Goal: Task Accomplishment & Management: Use online tool/utility

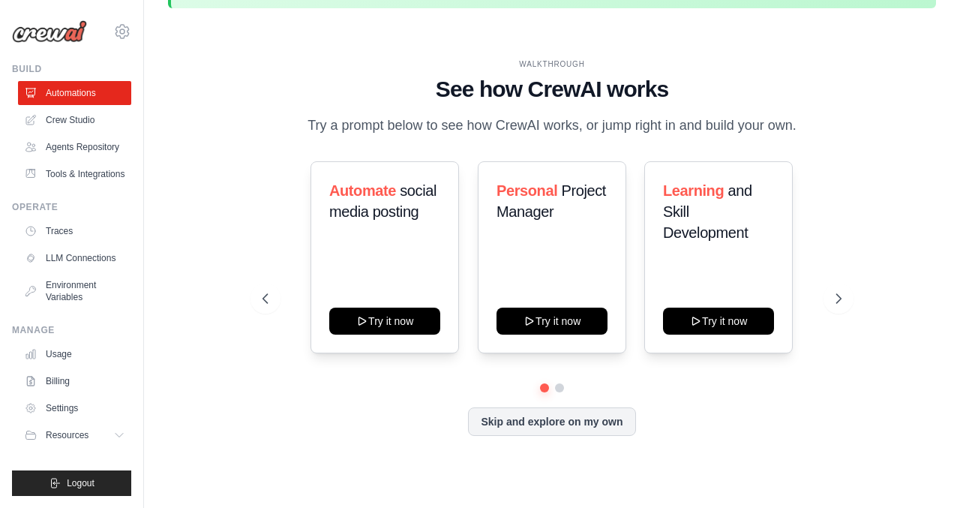
scroll to position [52, 0]
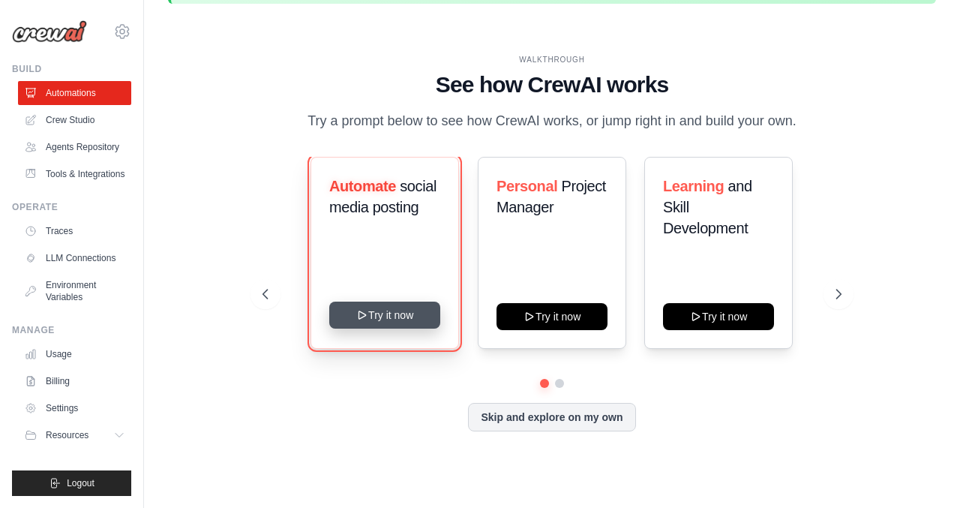
click at [414, 317] on button "Try it now" at bounding box center [384, 315] width 111 height 27
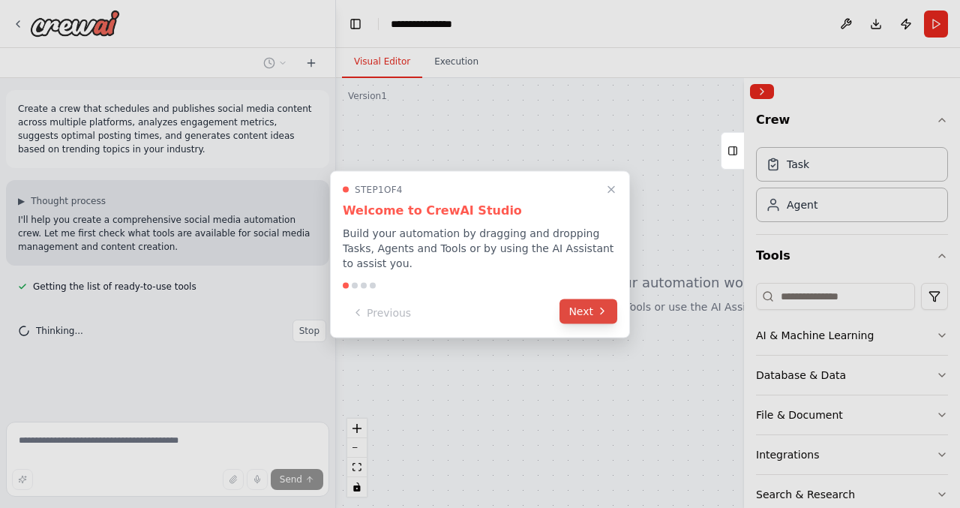
click at [580, 312] on button "Next" at bounding box center [589, 311] width 58 height 25
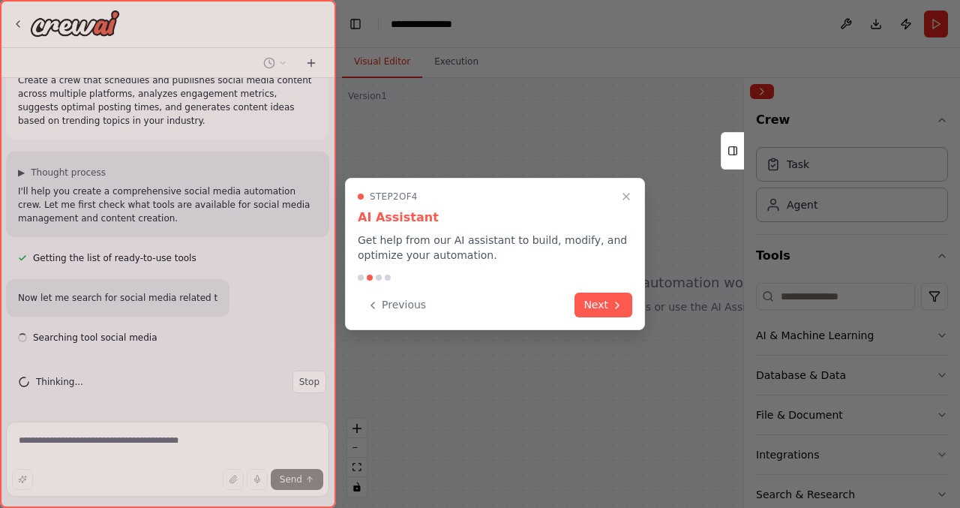
scroll to position [29, 0]
click at [595, 302] on button "Next" at bounding box center [604, 303] width 58 height 25
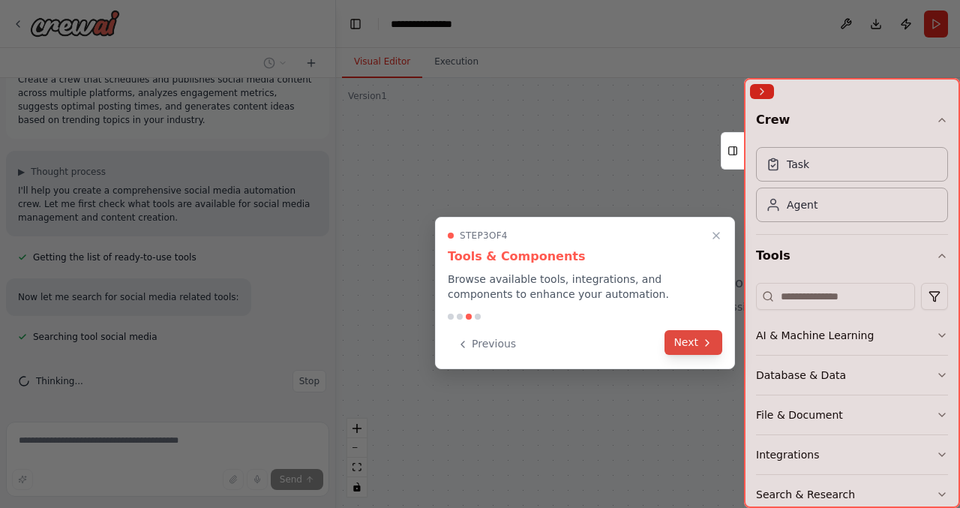
click at [703, 345] on icon at bounding box center [707, 343] width 12 height 12
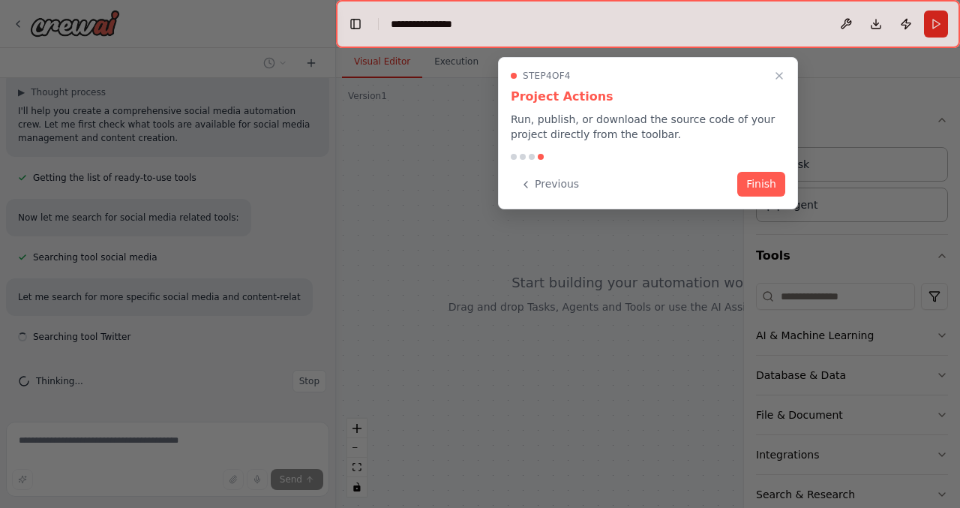
scroll to position [122, 0]
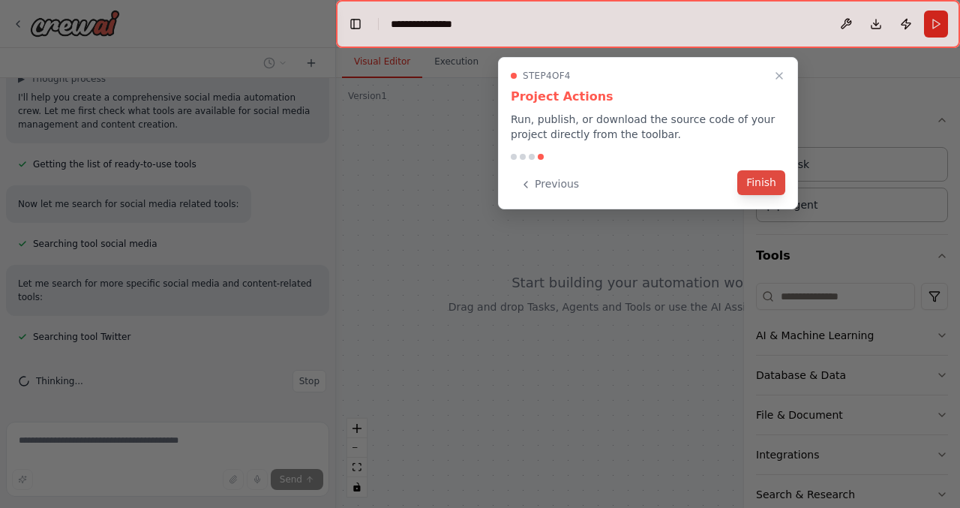
click at [758, 179] on button "Finish" at bounding box center [761, 182] width 48 height 25
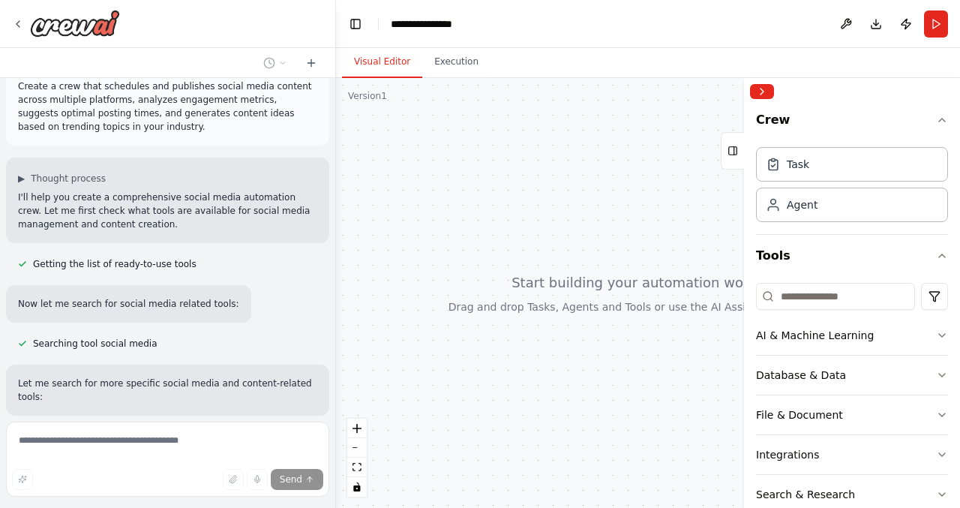
scroll to position [0, 0]
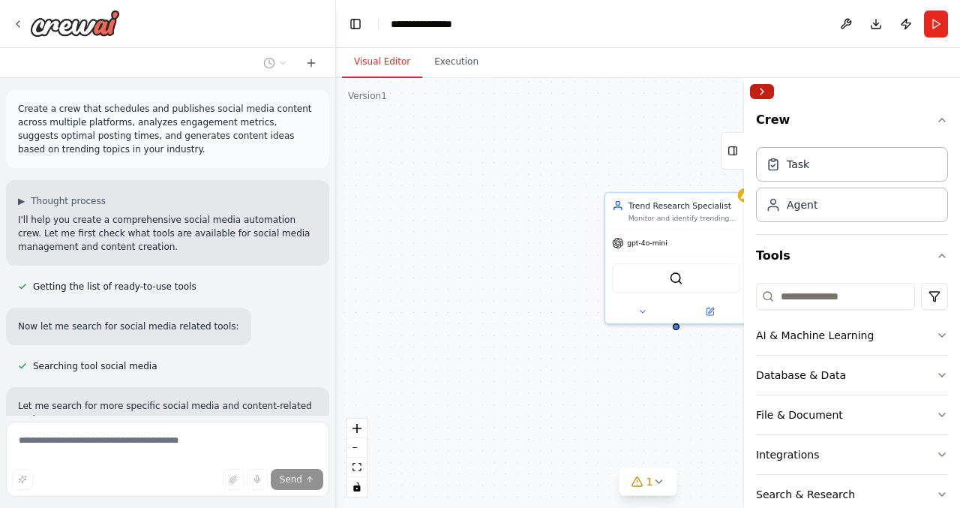
click at [765, 90] on button "Collapse right sidebar" at bounding box center [762, 91] width 24 height 15
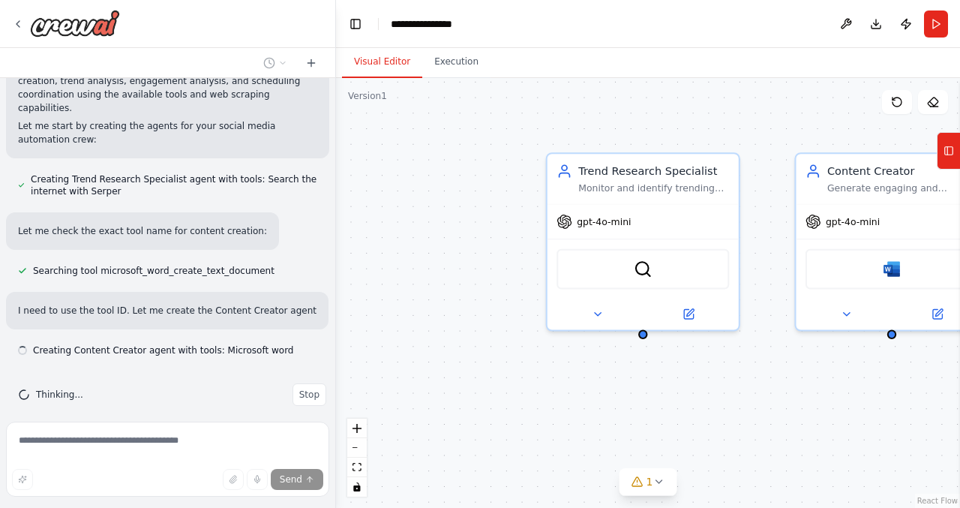
scroll to position [781, 0]
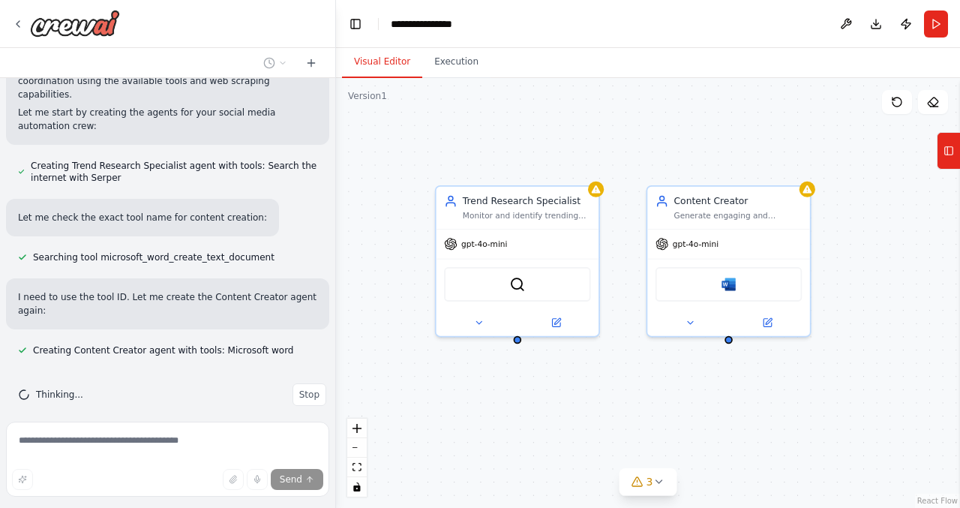
drag, startPoint x: 745, startPoint y: 444, endPoint x: 633, endPoint y: 435, distance: 112.1
click at [633, 435] on div "Trend Research Specialist Monitor and identify trending topics in the {industry…" at bounding box center [648, 293] width 624 height 430
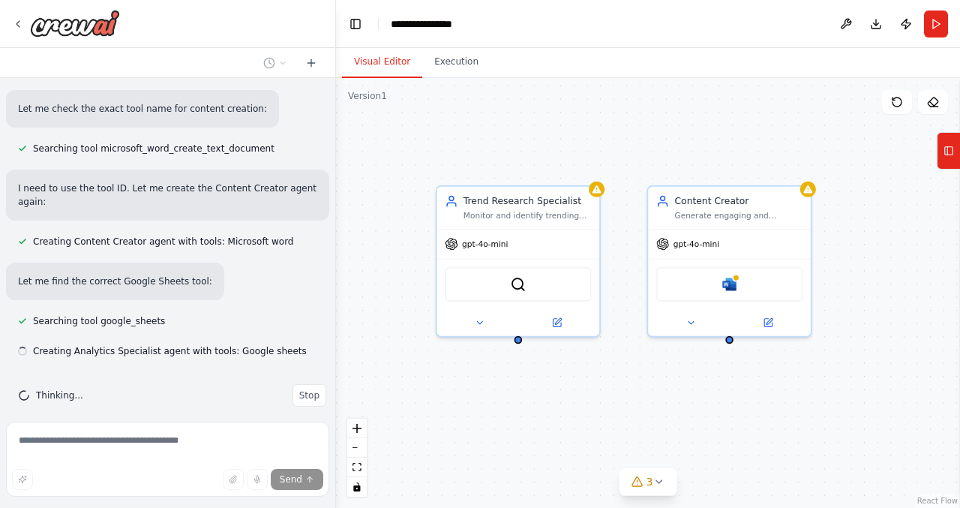
scroll to position [890, 0]
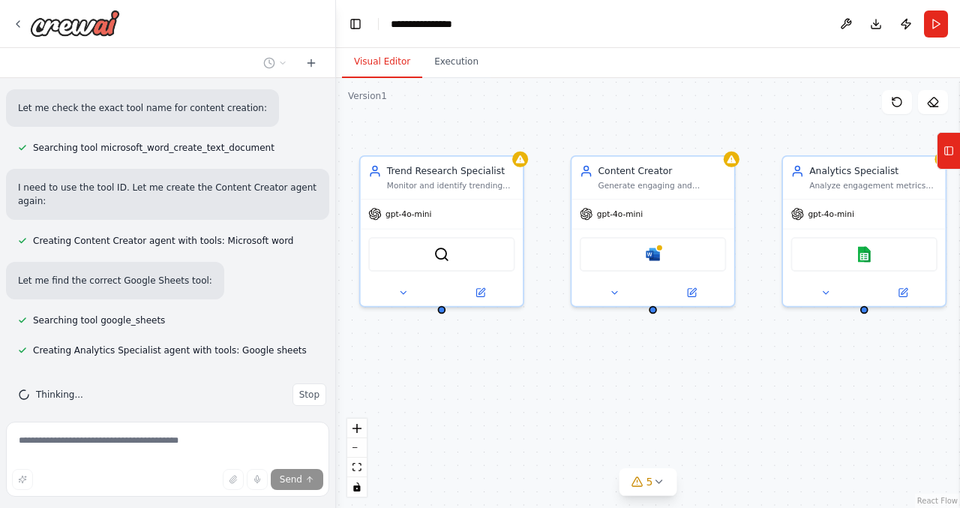
drag, startPoint x: 606, startPoint y: 137, endPoint x: 540, endPoint y: 106, distance: 72.8
click at [540, 106] on div "Trend Research Specialist Monitor and identify trending topics in the {industry…" at bounding box center [648, 293] width 624 height 430
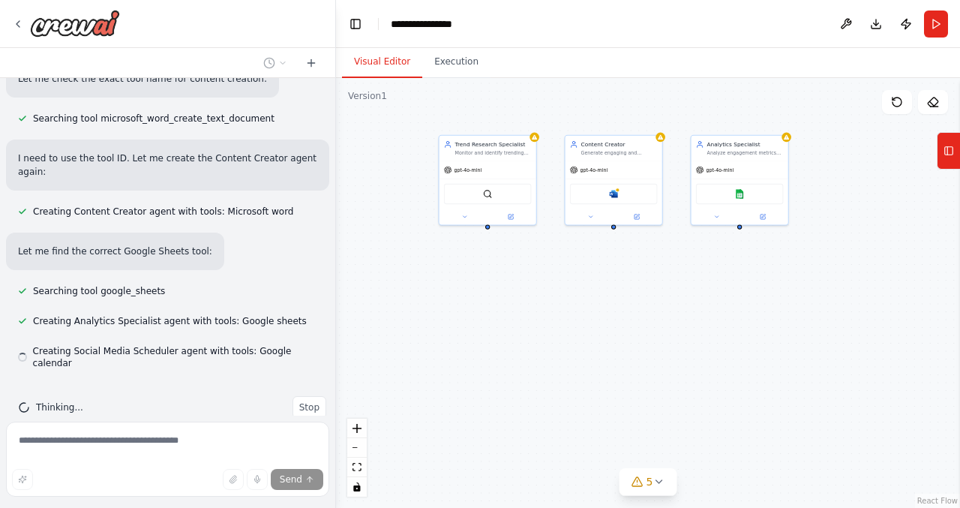
scroll to position [920, 0]
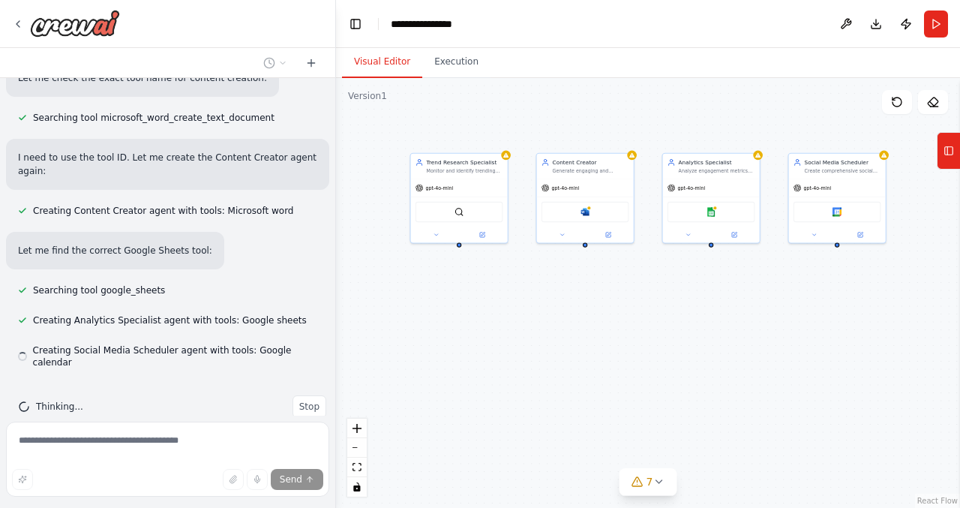
drag, startPoint x: 575, startPoint y: 111, endPoint x: 545, endPoint y: 127, distance: 33.9
click at [546, 127] on div "Trend Research Specialist Monitor and identify trending topics in the {industry…" at bounding box center [648, 293] width 624 height 430
click at [781, 118] on div "Trend Research Specialist Monitor and identify trending topics in the {industry…" at bounding box center [648, 293] width 624 height 430
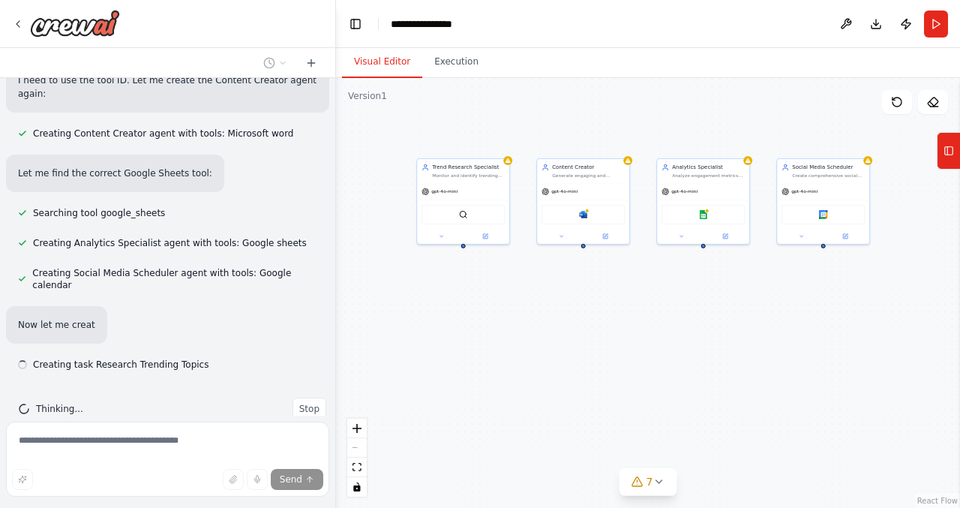
scroll to position [1000, 0]
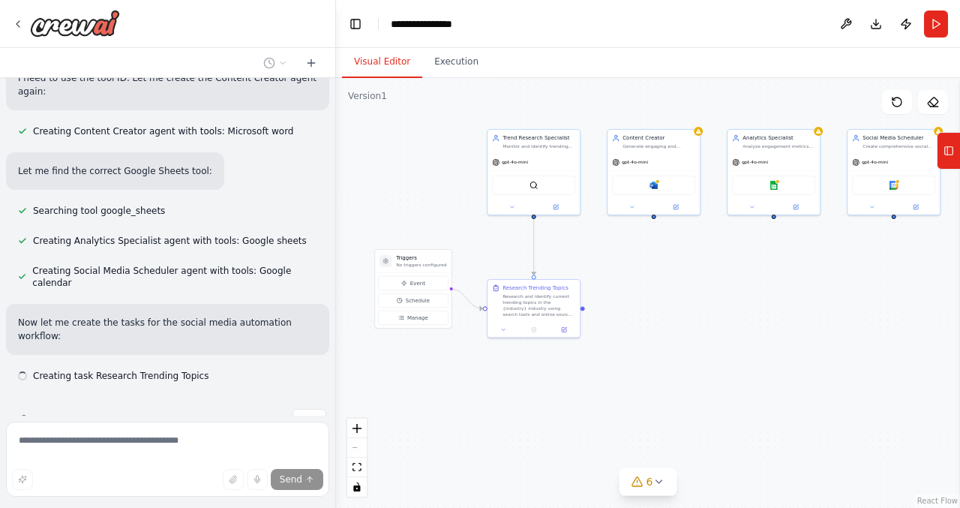
drag, startPoint x: 682, startPoint y: 311, endPoint x: 759, endPoint y: 276, distance: 84.9
click at [761, 276] on div ".deletable-edge-delete-btn { width: 20px; height: 20px; border: 0px solid #ffff…" at bounding box center [648, 293] width 624 height 430
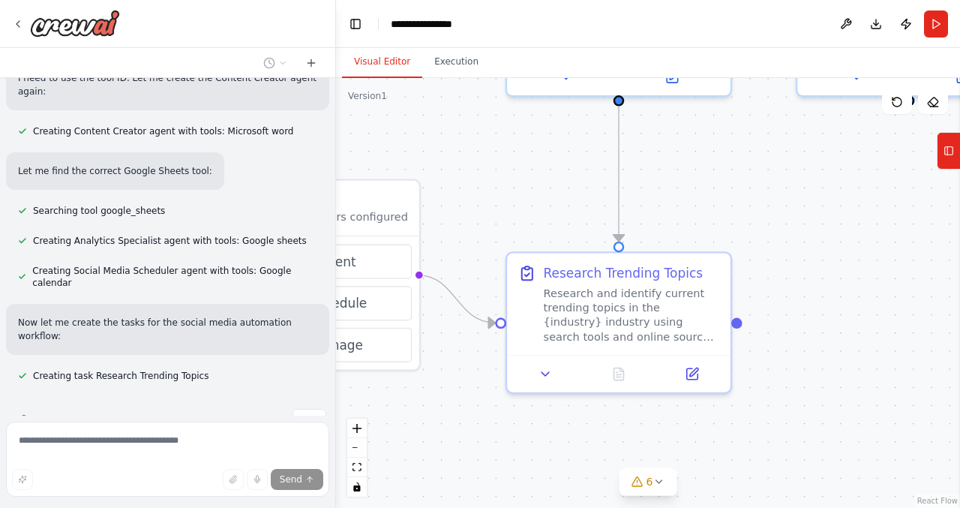
drag, startPoint x: 544, startPoint y: 317, endPoint x: 929, endPoint y: 300, distance: 385.1
click at [929, 300] on div ".deletable-edge-delete-btn { width: 20px; height: 20px; border: 0px solid #ffff…" at bounding box center [648, 293] width 624 height 430
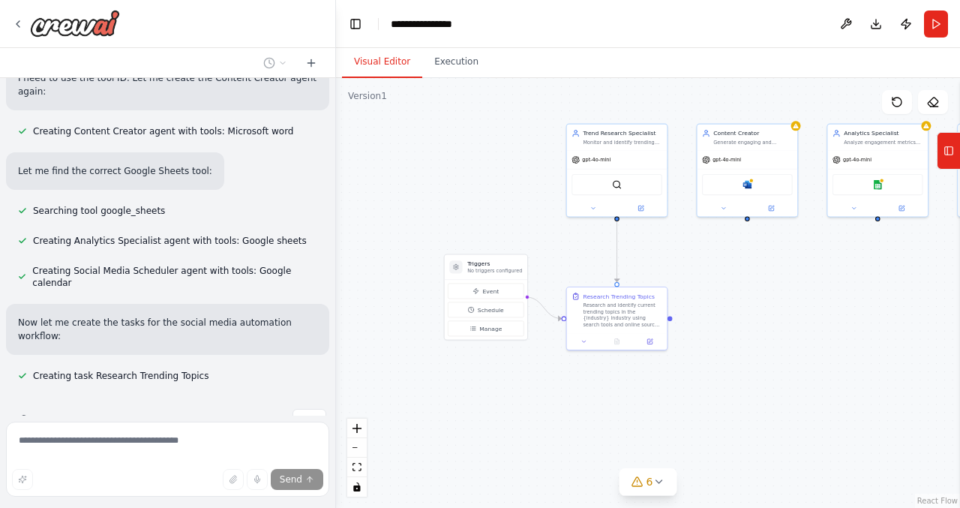
drag, startPoint x: 920, startPoint y: 258, endPoint x: 747, endPoint y: 266, distance: 172.7
click at [747, 266] on div ".deletable-edge-delete-btn { width: 20px; height: 20px; border: 0px solid #ffff…" at bounding box center [648, 293] width 624 height 430
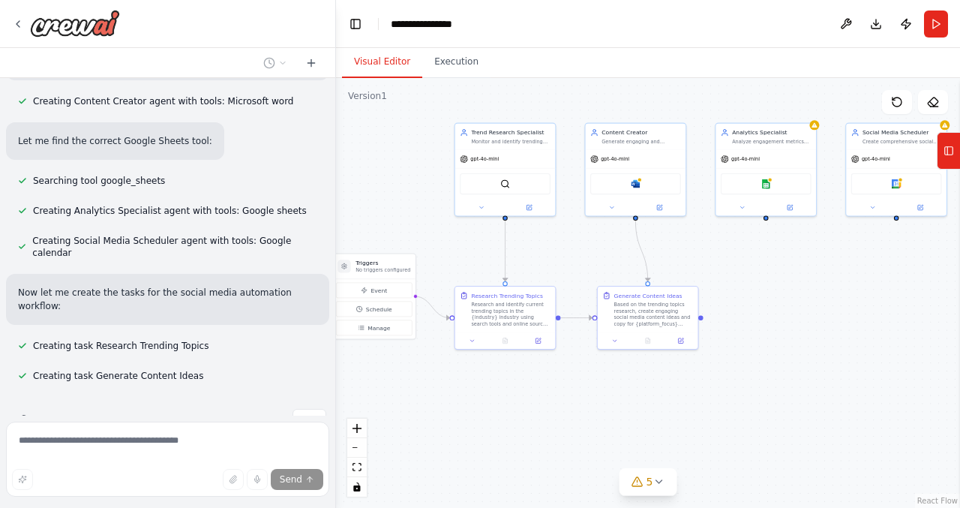
drag, startPoint x: 836, startPoint y: 275, endPoint x: 693, endPoint y: 269, distance: 142.6
click at [693, 269] on div ".deletable-edge-delete-btn { width: 20px; height: 20px; border: 0px solid #ffff…" at bounding box center [648, 293] width 624 height 430
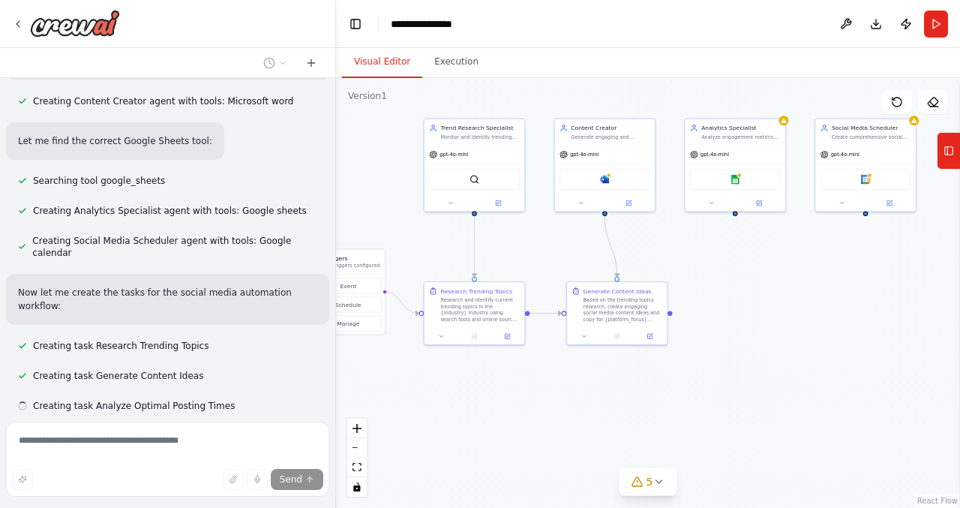
scroll to position [1060, 0]
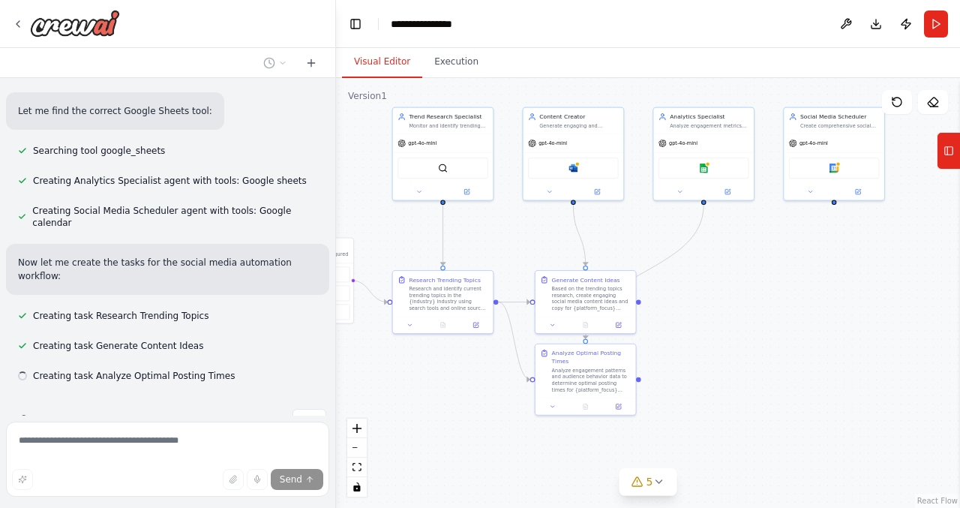
drag, startPoint x: 725, startPoint y: 296, endPoint x: 692, endPoint y: 284, distance: 35.4
click at [692, 284] on div ".deletable-edge-delete-btn { width: 20px; height: 20px; border: 0px solid #ffff…" at bounding box center [648, 293] width 624 height 430
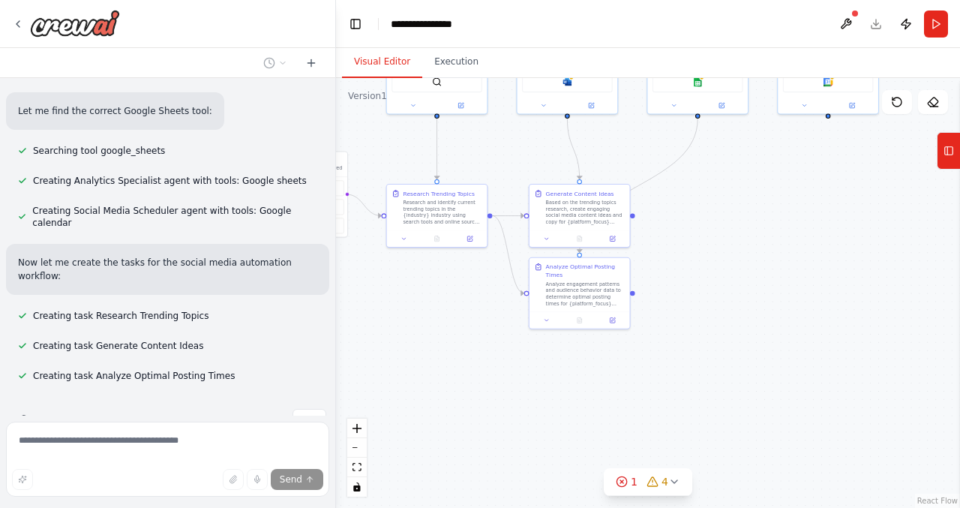
drag, startPoint x: 705, startPoint y: 334, endPoint x: 698, endPoint y: 233, distance: 101.5
click at [698, 232] on div ".deletable-edge-delete-btn { width: 20px; height: 20px; border: 0px solid #ffff…" at bounding box center [648, 293] width 624 height 430
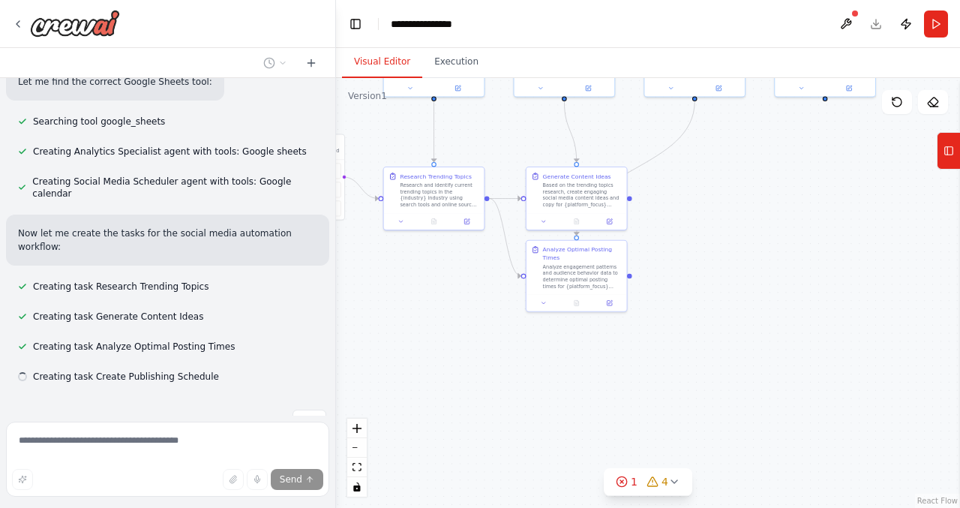
scroll to position [1090, 0]
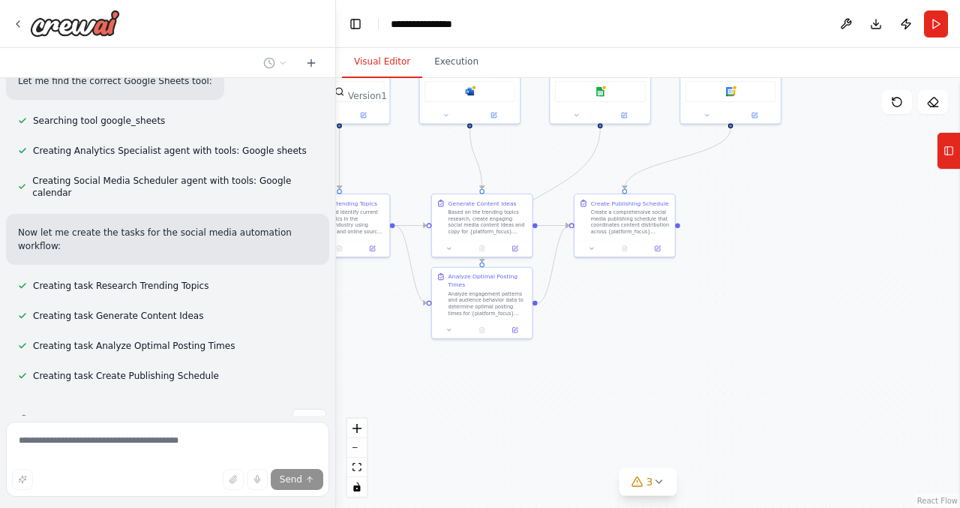
drag, startPoint x: 723, startPoint y: 274, endPoint x: 608, endPoint y: 312, distance: 121.0
click at [608, 312] on div ".deletable-edge-delete-btn { width: 20px; height: 20px; border: 0px solid #ffff…" at bounding box center [648, 293] width 624 height 430
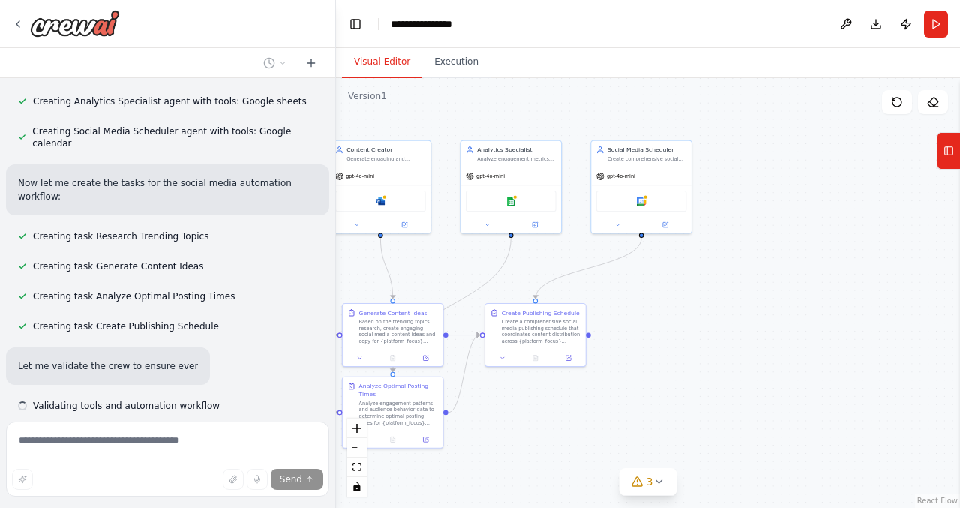
scroll to position [1169, 0]
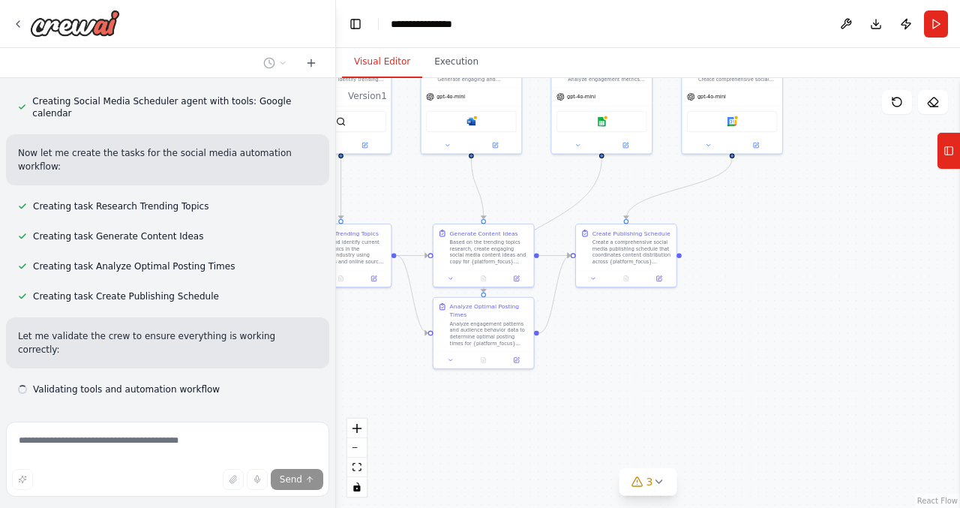
drag, startPoint x: 756, startPoint y: 253, endPoint x: 778, endPoint y: 270, distance: 27.8
click at [779, 271] on div ".deletable-edge-delete-btn { width: 20px; height: 20px; border: 0px solid #ffff…" at bounding box center [648, 293] width 624 height 430
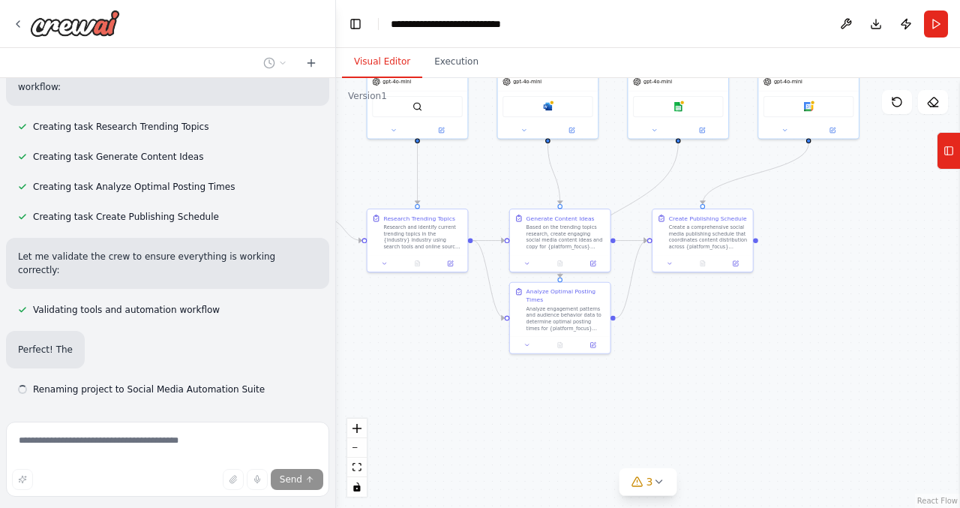
drag, startPoint x: 675, startPoint y: 368, endPoint x: 749, endPoint y: 353, distance: 74.9
click at [752, 353] on div ".deletable-edge-delete-btn { width: 20px; height: 20px; border: 0px solid #ffff…" at bounding box center [648, 293] width 624 height 430
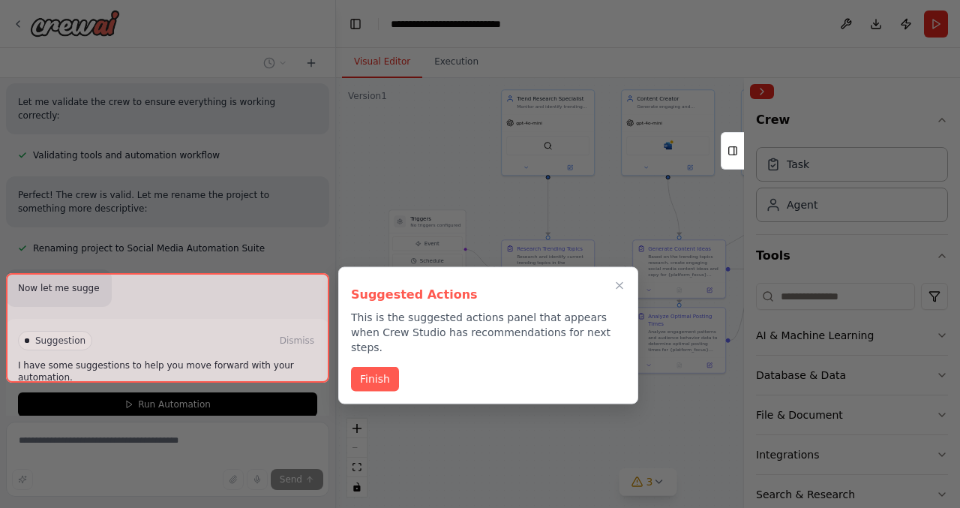
scroll to position [1433, 0]
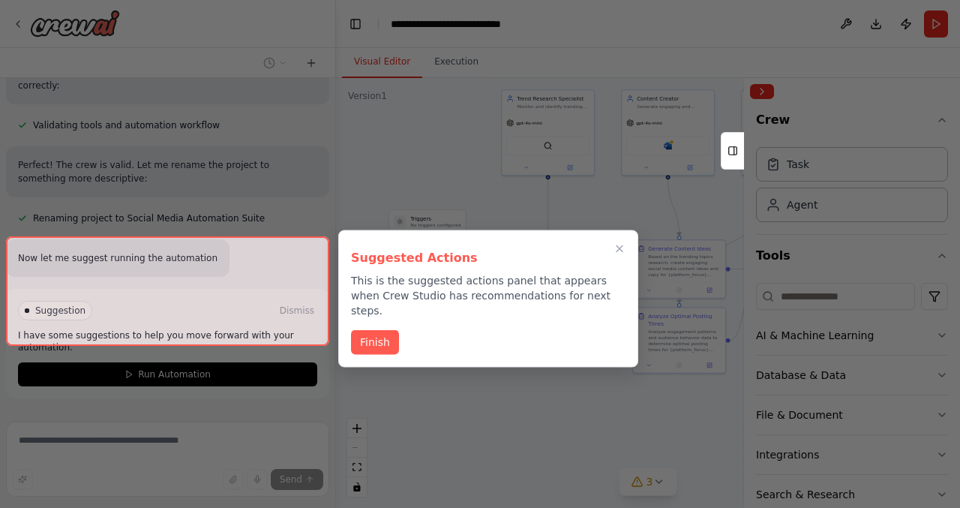
drag, startPoint x: 713, startPoint y: 356, endPoint x: 814, endPoint y: 372, distance: 102.6
click at [814, 372] on div "Create a crew that schedules and publishes social media content across multiple…" at bounding box center [480, 254] width 960 height 508
click at [209, 322] on div at bounding box center [167, 291] width 323 height 110
click at [375, 330] on button "Finish" at bounding box center [375, 341] width 48 height 25
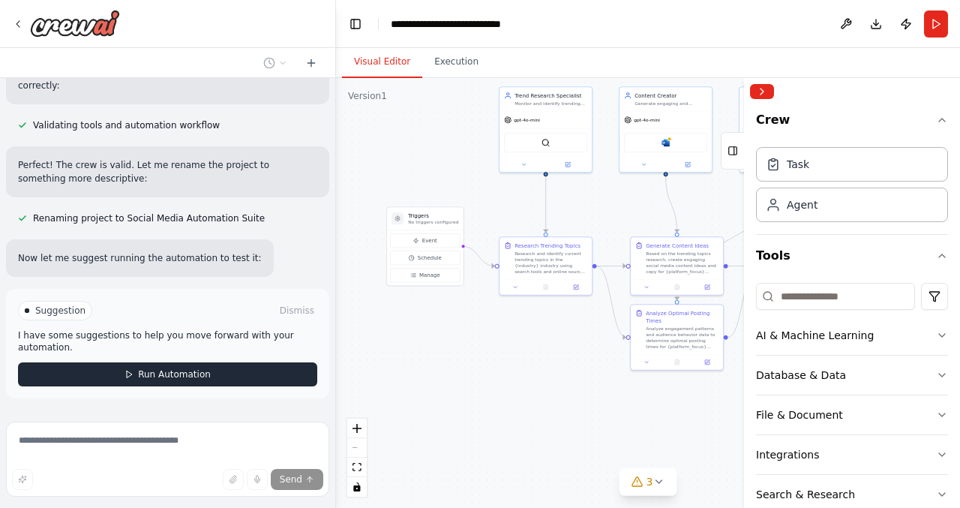
click at [258, 362] on button "Run Automation" at bounding box center [167, 374] width 299 height 24
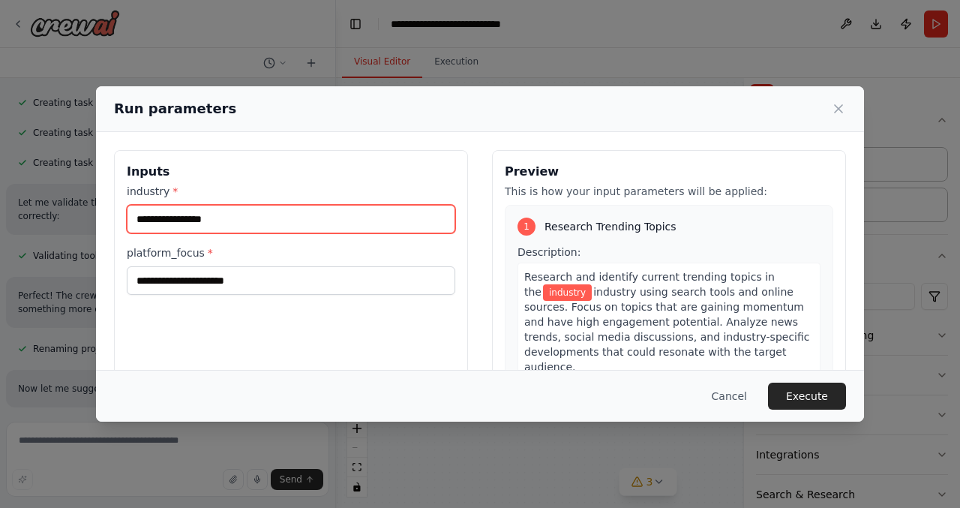
click at [303, 216] on input "industry *" at bounding box center [291, 219] width 329 height 29
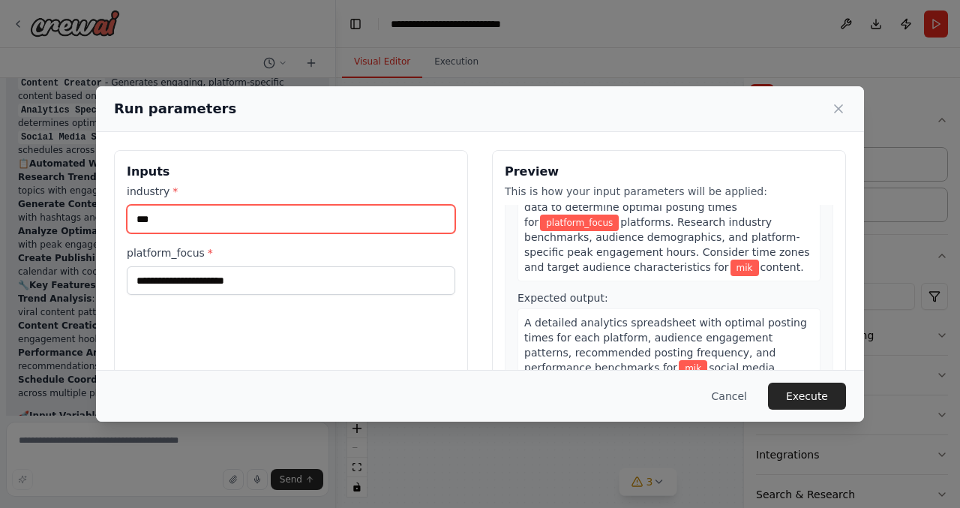
scroll to position [733, 0]
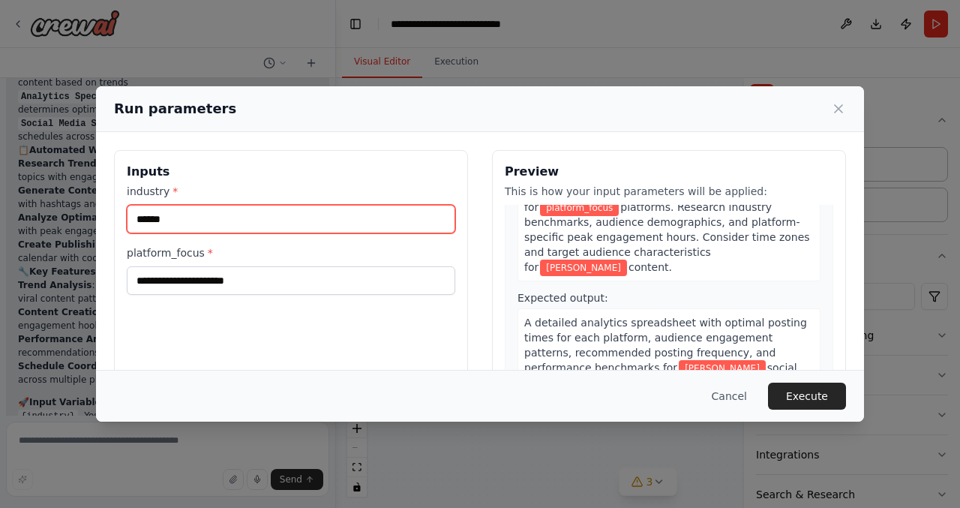
type input "******"
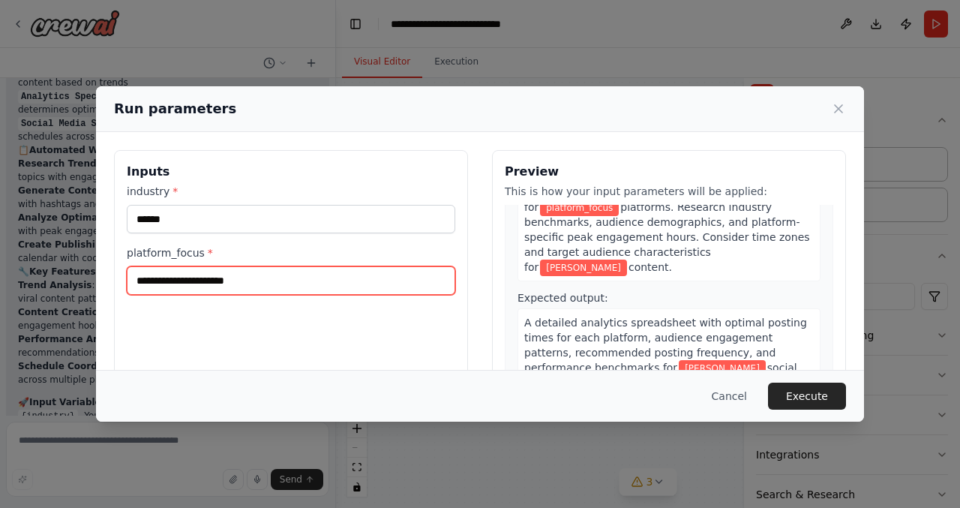
click at [306, 281] on input "platform_focus *" at bounding box center [291, 280] width 329 height 29
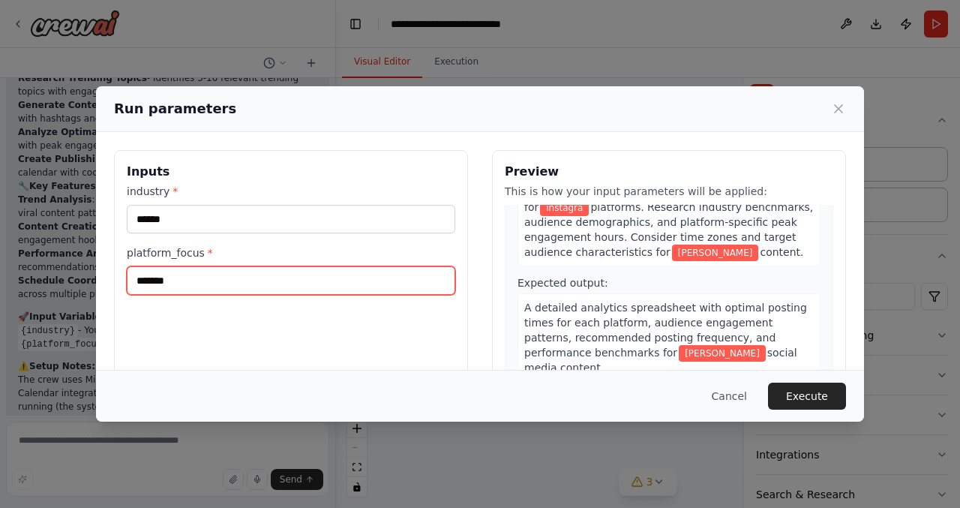
scroll to position [0, 0]
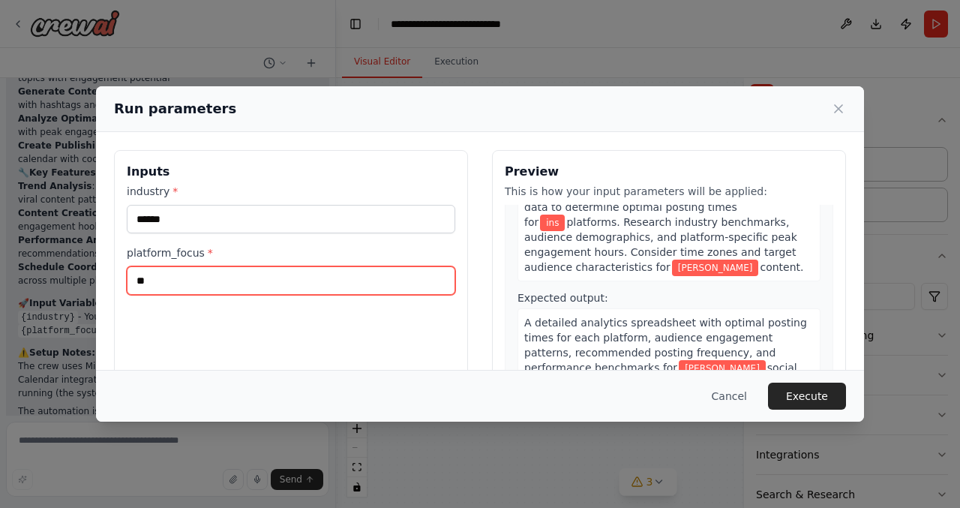
type input "*"
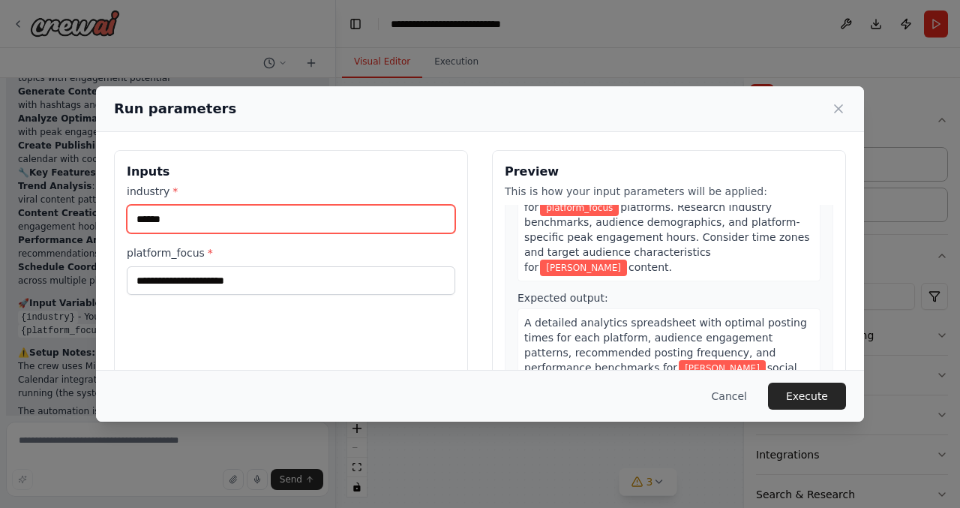
drag, startPoint x: 224, startPoint y: 221, endPoint x: 80, endPoint y: 217, distance: 143.3
click at [80, 217] on div "Run parameters Inputs industry * ****** platform_focus * Preview This is how yo…" at bounding box center [480, 254] width 960 height 508
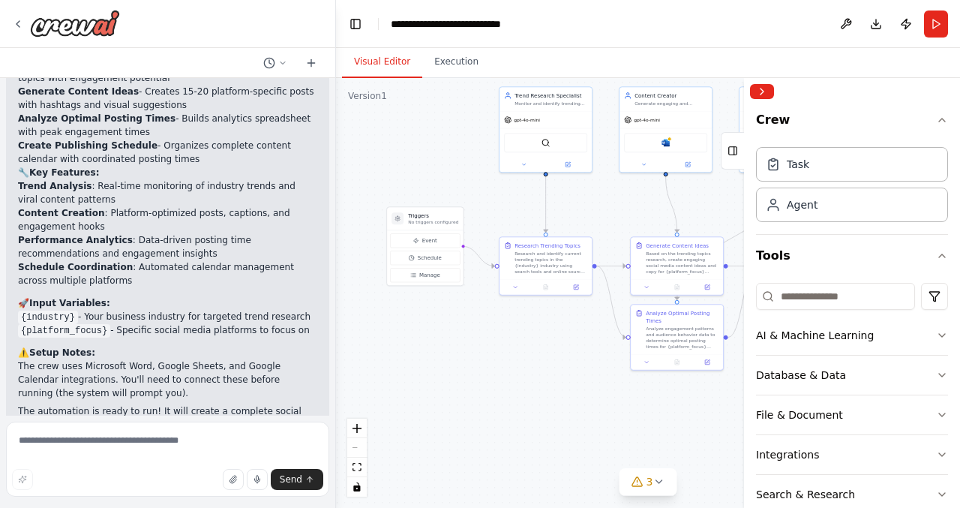
click at [527, 361] on div ".deletable-edge-delete-btn { width: 20px; height: 20px; border: 0px solid #ffff…" at bounding box center [648, 293] width 624 height 430
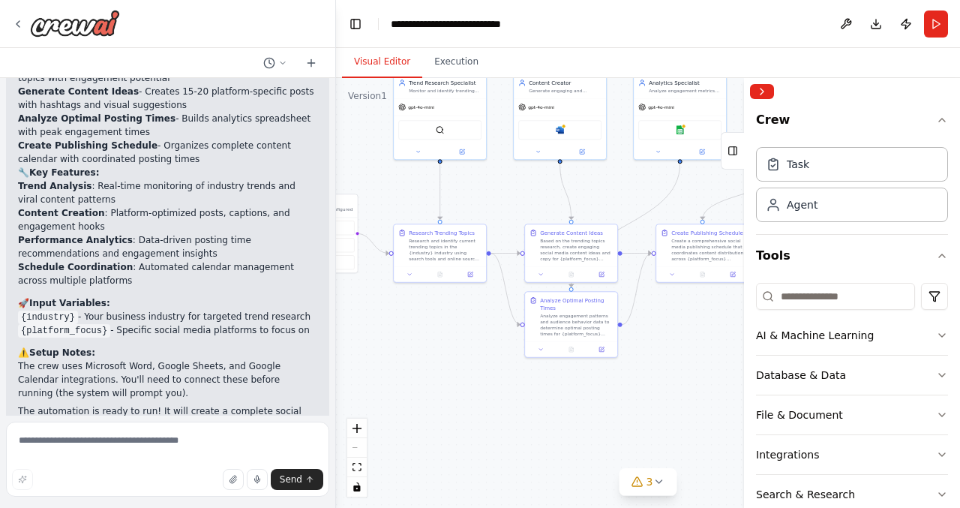
drag, startPoint x: 697, startPoint y: 209, endPoint x: 599, endPoint y: 205, distance: 97.6
click at [599, 206] on div ".deletable-edge-delete-btn { width: 20px; height: 20px; border: 0px solid #ffff…" at bounding box center [648, 293] width 624 height 430
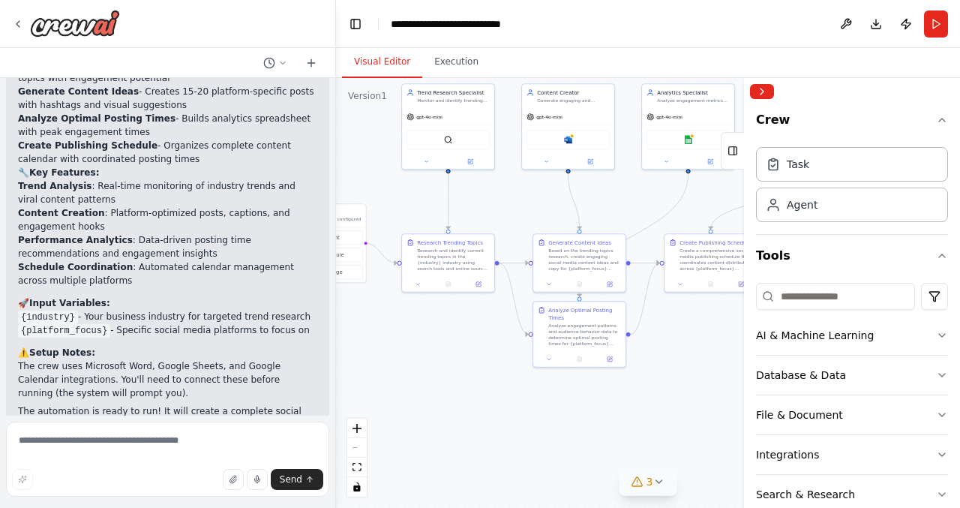
click at [659, 488] on button "3" at bounding box center [649, 482] width 58 height 28
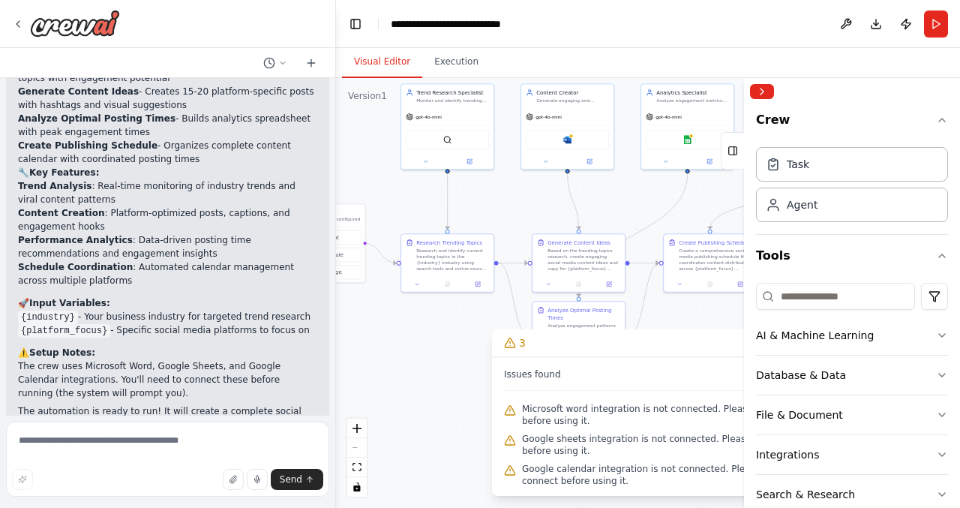
click at [425, 386] on div ".deletable-edge-delete-btn { width: 20px; height: 20px; border: 0px solid #ffff…" at bounding box center [648, 293] width 624 height 430
click at [426, 368] on div ".deletable-edge-delete-btn { width: 20px; height: 20px; border: 0px solid #ffff…" at bounding box center [648, 293] width 624 height 430
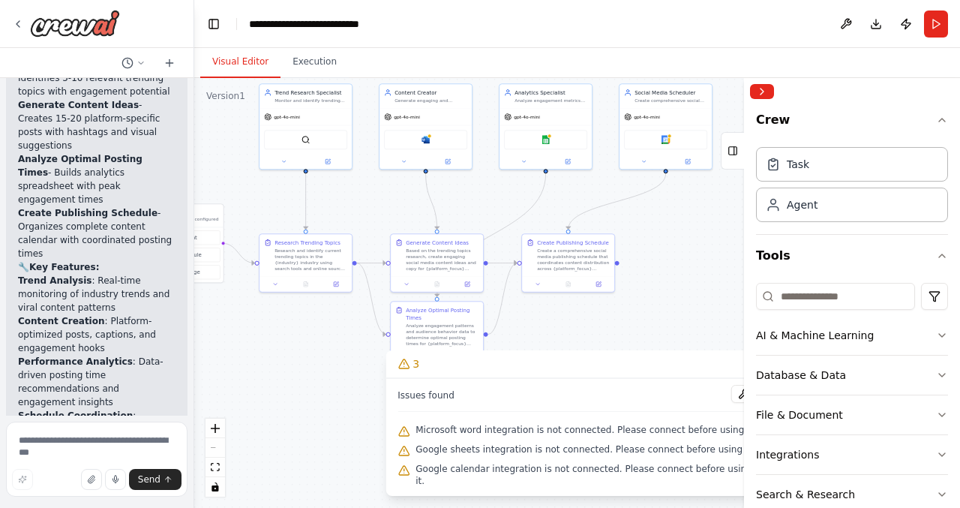
drag, startPoint x: 334, startPoint y: 107, endPoint x: 194, endPoint y: 122, distance: 140.4
click at [194, 122] on div "Create a crew that schedules and publishes social media content across multiple…" at bounding box center [480, 254] width 960 height 508
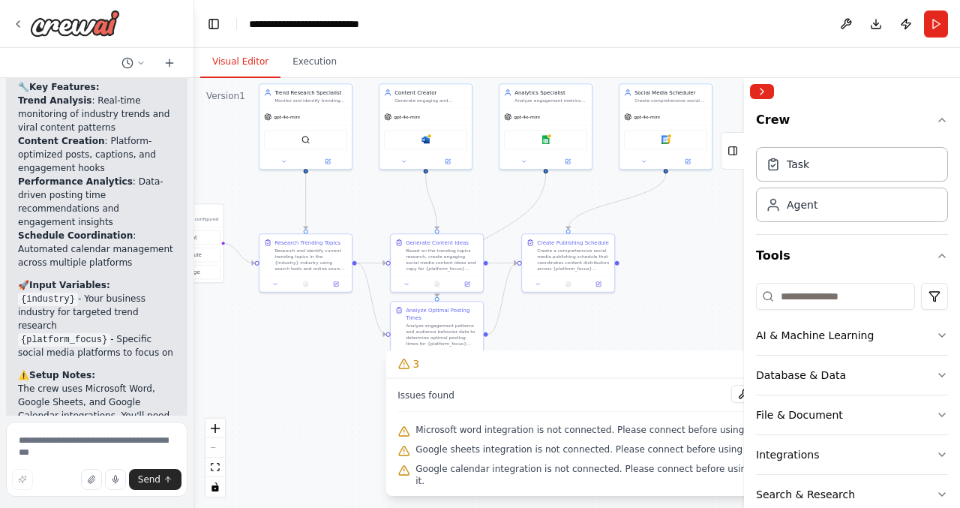
scroll to position [2657, 0]
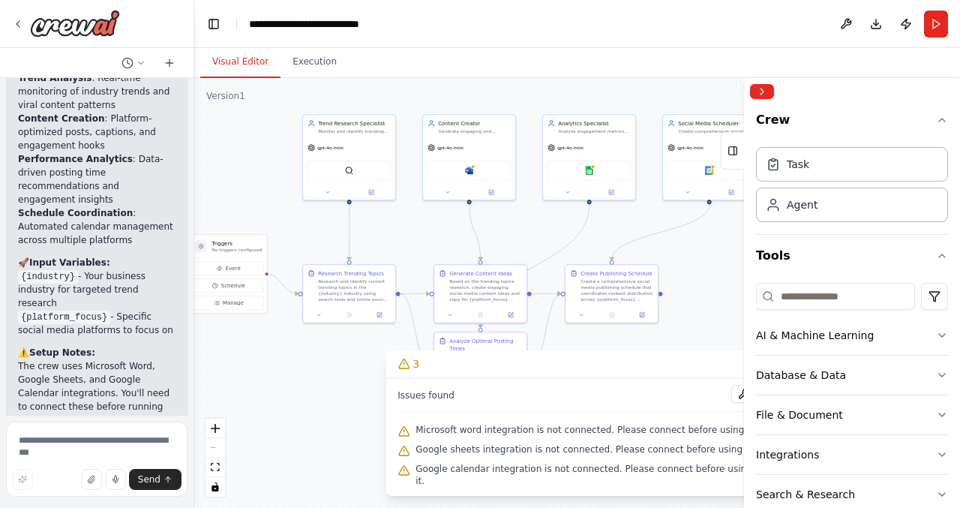
drag, startPoint x: 257, startPoint y: 194, endPoint x: 336, endPoint y: 247, distance: 95.7
click at [336, 247] on div ".deletable-edge-delete-btn { width: 20px; height: 20px; border: 0px solid #ffff…" at bounding box center [577, 293] width 766 height 430
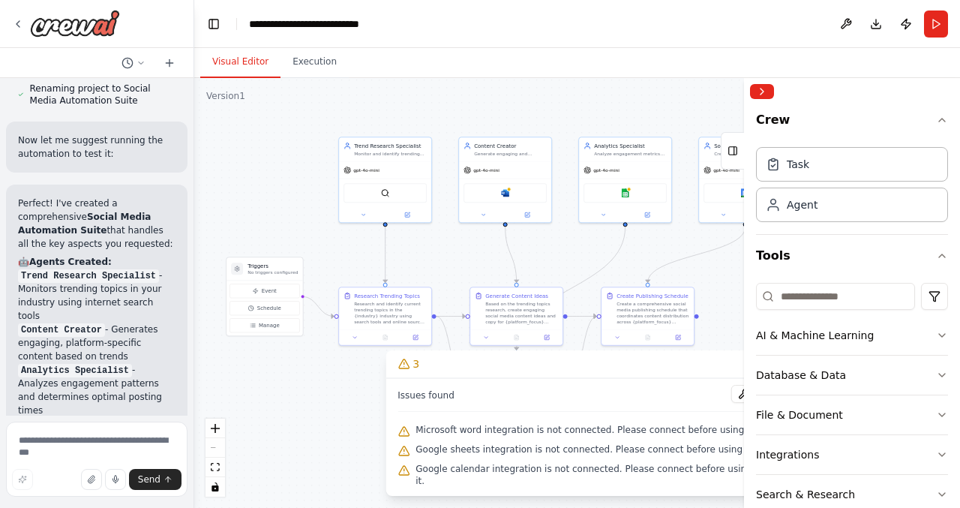
scroll to position [2052, 0]
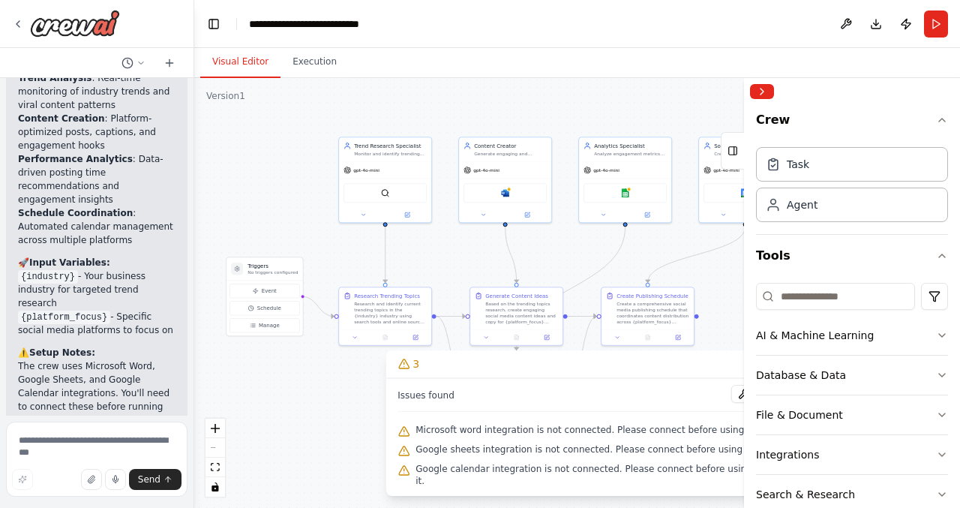
click at [51, 270] on code "{industry}" at bounding box center [48, 277] width 60 height 14
click at [63, 270] on code "{industry}" at bounding box center [48, 277] width 60 height 14
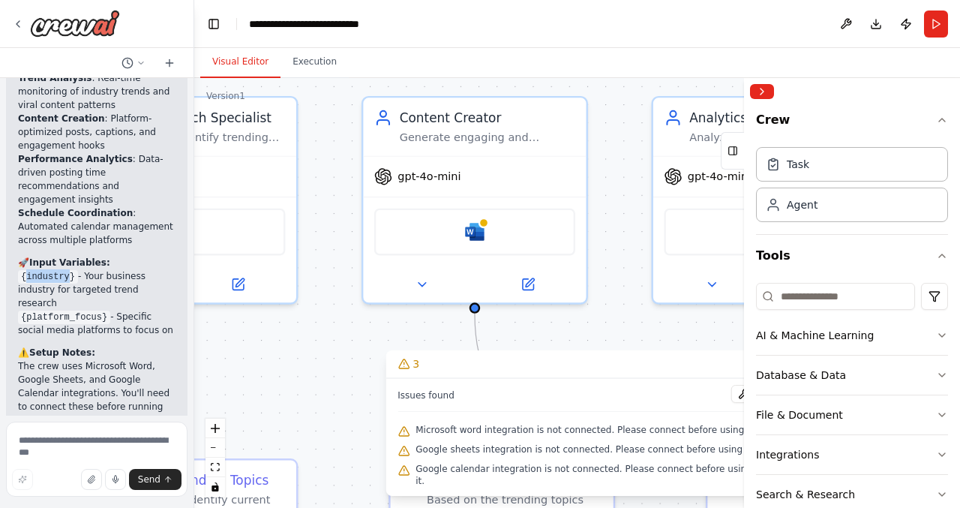
drag, startPoint x: 520, startPoint y: 233, endPoint x: 342, endPoint y: 352, distance: 214.0
click at [342, 352] on div ".deletable-edge-delete-btn { width: 20px; height: 20px; border: 0px solid #ffff…" at bounding box center [577, 293] width 766 height 430
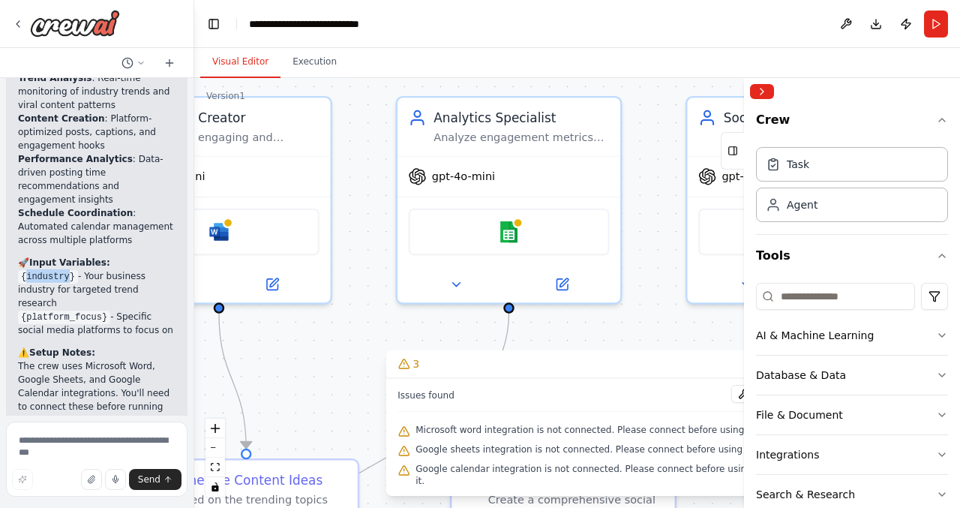
drag, startPoint x: 557, startPoint y: 343, endPoint x: 287, endPoint y: 343, distance: 270.0
click at [287, 343] on div ".deletable-edge-delete-btn { width: 20px; height: 20px; border: 0px solid #ffff…" at bounding box center [577, 293] width 766 height 430
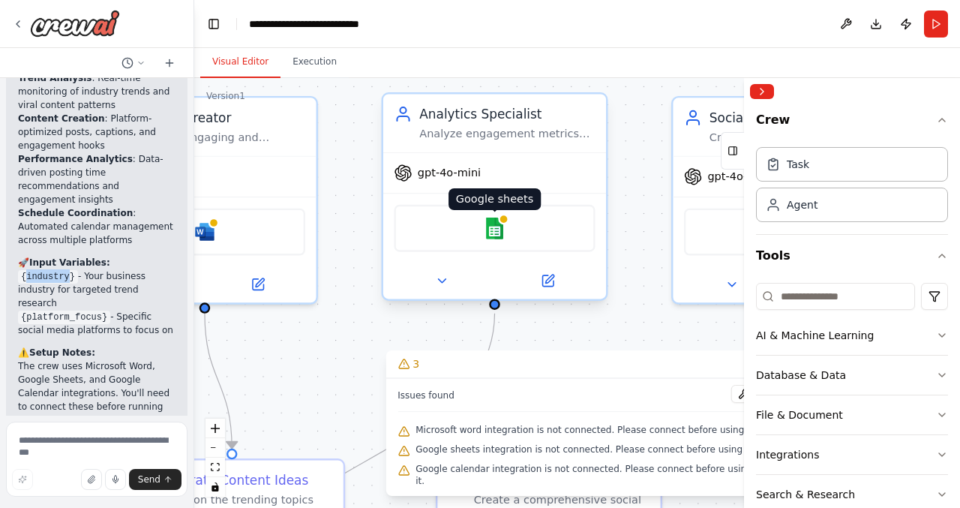
click at [501, 230] on img at bounding box center [495, 229] width 22 height 22
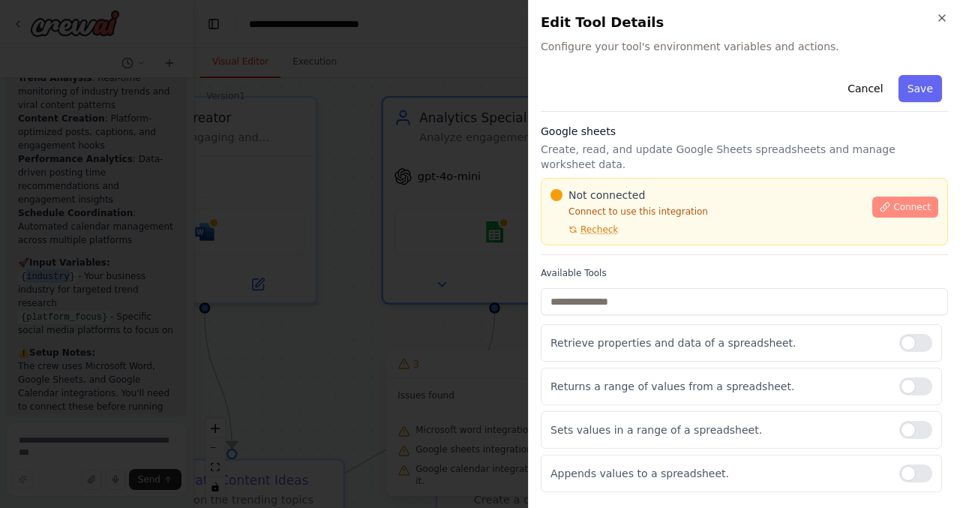
click at [908, 201] on span "Connect" at bounding box center [912, 207] width 38 height 12
click at [900, 201] on span "Connect" at bounding box center [912, 207] width 38 height 12
click at [893, 197] on button "Connect" at bounding box center [905, 207] width 66 height 21
click at [599, 224] on span "Recheck" at bounding box center [600, 230] width 38 height 12
click at [896, 197] on button "Connect" at bounding box center [905, 207] width 66 height 21
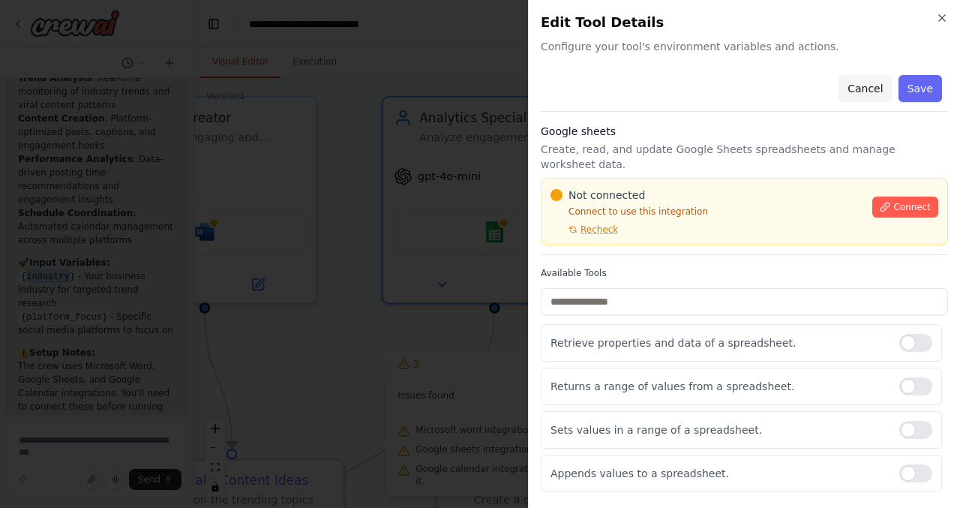
click at [873, 85] on button "Cancel" at bounding box center [865, 88] width 53 height 27
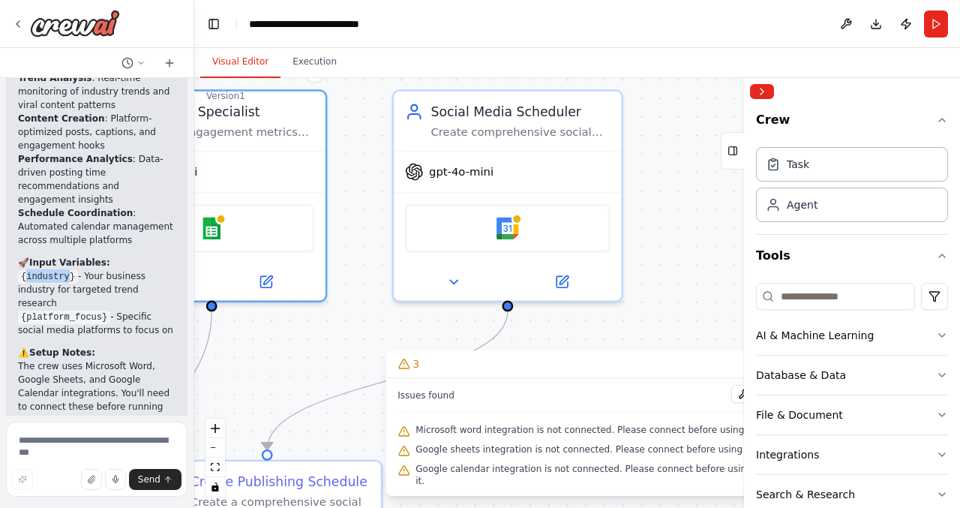
drag, startPoint x: 652, startPoint y: 193, endPoint x: 358, endPoint y: 186, distance: 294.1
click at [358, 186] on div ".deletable-edge-delete-btn { width: 20px; height: 20px; border: 0px solid #ffff…" at bounding box center [577, 293] width 766 height 430
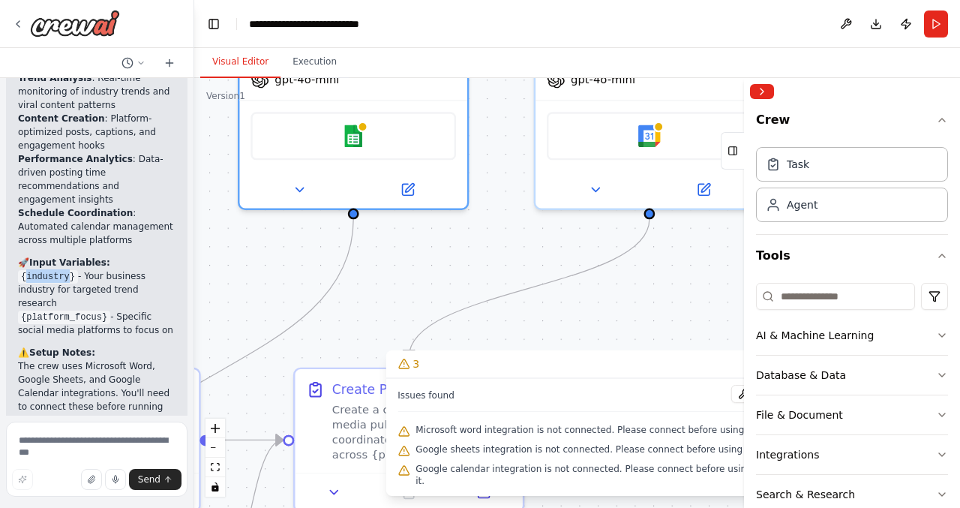
drag, startPoint x: 298, startPoint y: 352, endPoint x: 458, endPoint y: 252, distance: 189.0
click at [458, 255] on div ".deletable-edge-delete-btn { width: 20px; height: 20px; border: 0px solid #ffff…" at bounding box center [577, 293] width 766 height 430
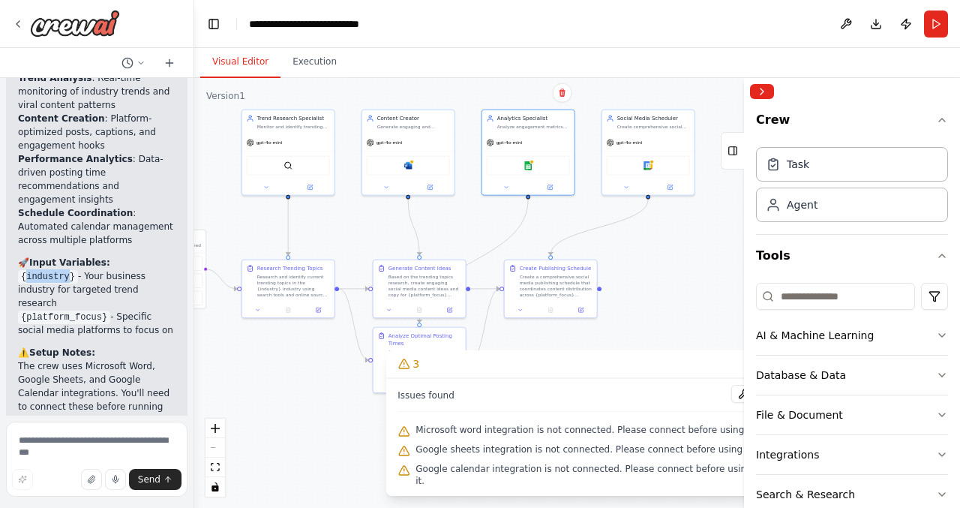
drag, startPoint x: 366, startPoint y: 261, endPoint x: 476, endPoint y: 224, distance: 116.2
click at [476, 224] on div ".deletable-edge-delete-btn { width: 20px; height: 20px; border: 0px solid #ffff…" at bounding box center [577, 293] width 766 height 430
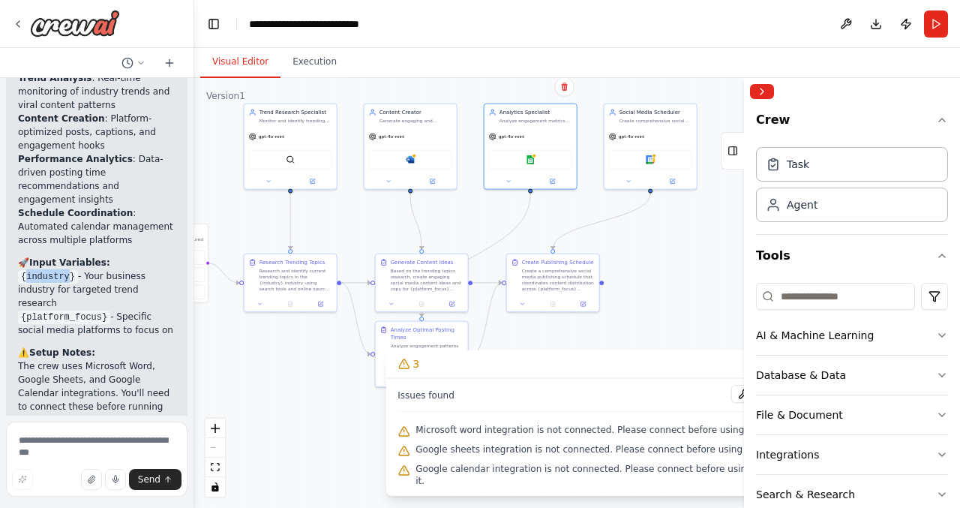
click at [672, 245] on div ".deletable-edge-delete-btn { width: 20px; height: 20px; border: 0px solid #ffff…" at bounding box center [577, 293] width 766 height 430
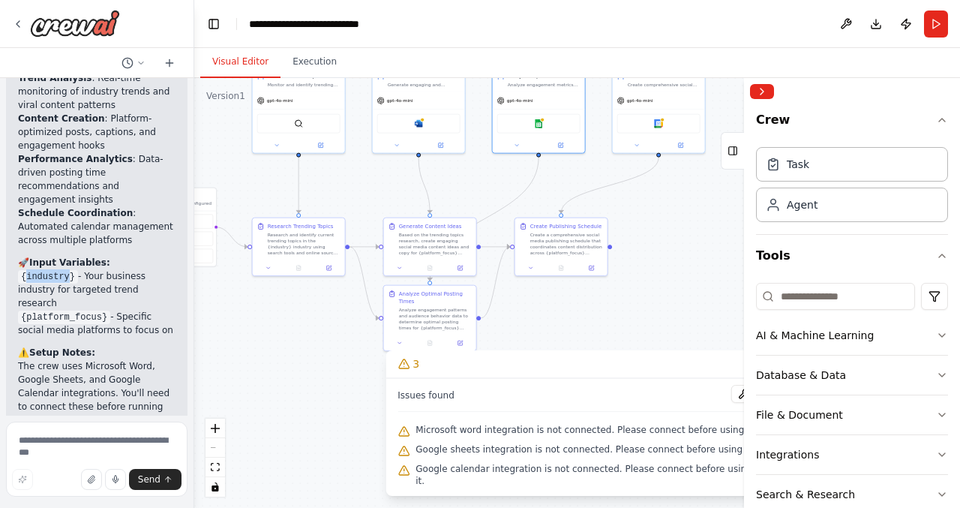
drag, startPoint x: 461, startPoint y: 232, endPoint x: 473, endPoint y: 198, distance: 35.8
click at [473, 198] on div ".deletable-edge-delete-btn { width: 20px; height: 20px; border: 0px solid #ffff…" at bounding box center [577, 293] width 766 height 430
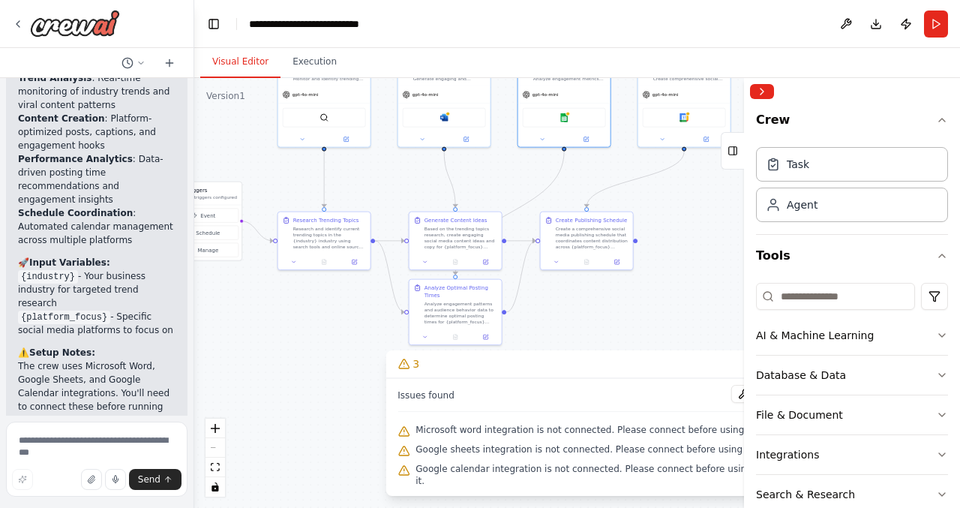
drag, startPoint x: 478, startPoint y: 200, endPoint x: 500, endPoint y: 191, distance: 24.0
click at [500, 191] on div ".deletable-edge-delete-btn { width: 20px; height: 20px; border: 0px solid #ffff…" at bounding box center [577, 293] width 766 height 430
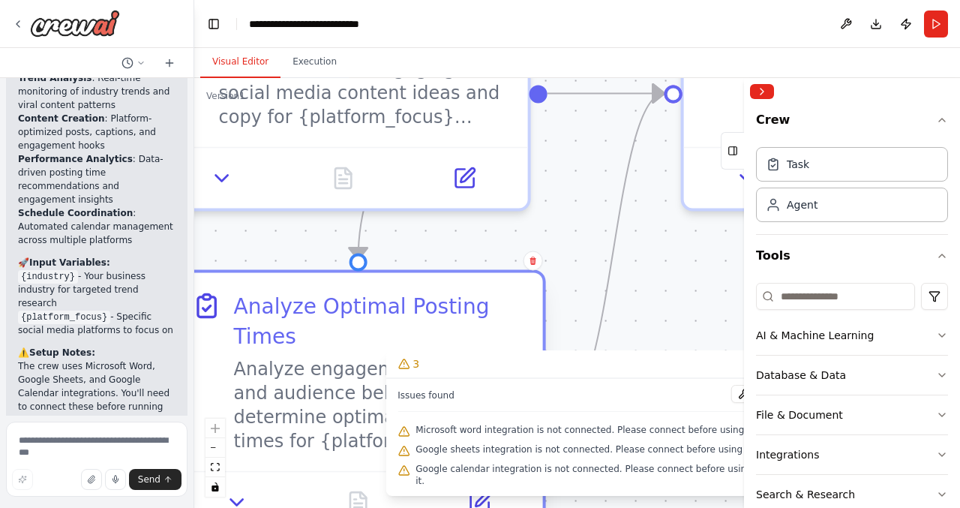
drag, startPoint x: 493, startPoint y: 289, endPoint x: 503, endPoint y: 313, distance: 26.2
click at [503, 313] on div "Analyze Optimal Posting Times" at bounding box center [379, 321] width 291 height 60
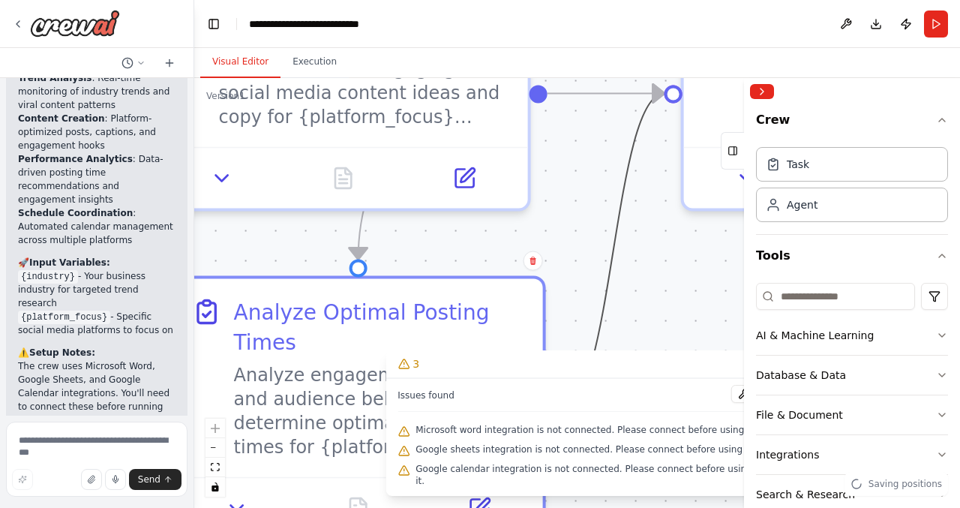
drag, startPoint x: 595, startPoint y: 275, endPoint x: 590, endPoint y: 225, distance: 49.7
click at [590, 225] on div ".deletable-edge-delete-btn { width: 20px; height: 20px; border: 0px solid #ffff…" at bounding box center [577, 293] width 766 height 430
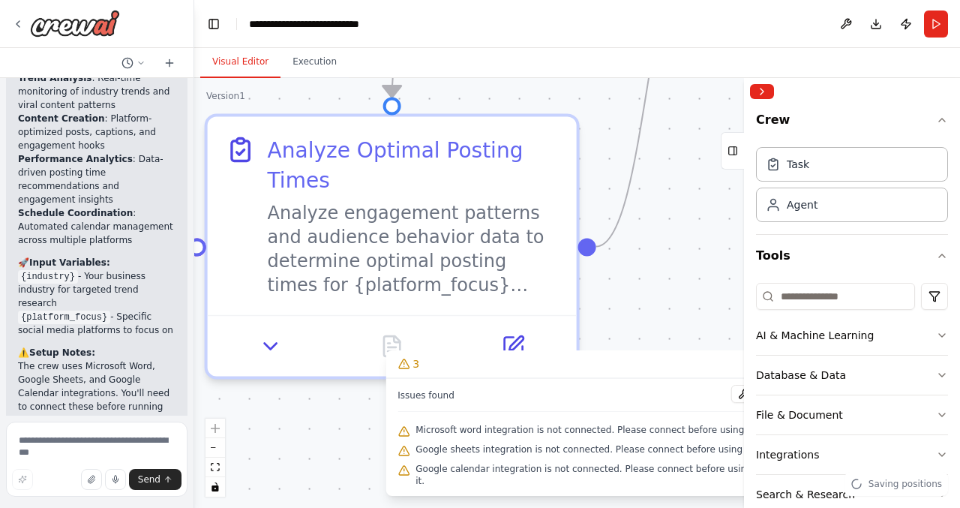
drag, startPoint x: 590, startPoint y: 225, endPoint x: 626, endPoint y: 62, distance: 167.3
click at [626, 62] on div "Visual Editor Execution Version 1 Show Tools Hide Agents .deletable-edge-delete…" at bounding box center [577, 278] width 766 height 460
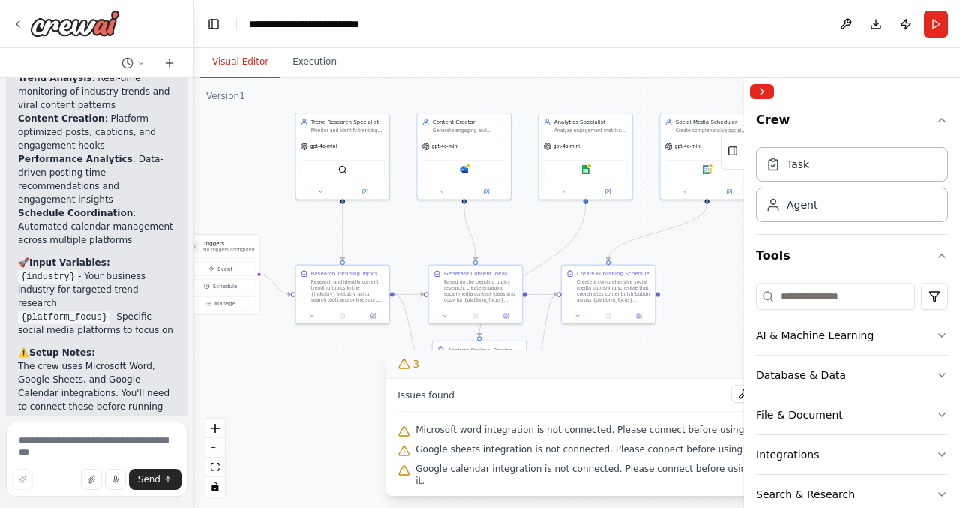
drag, startPoint x: 677, startPoint y: 239, endPoint x: 597, endPoint y: 365, distance: 149.4
click at [597, 365] on div "Version 1 Show Tools Hide Agents .deletable-edge-delete-btn { width: 20px; heig…" at bounding box center [577, 293] width 766 height 430
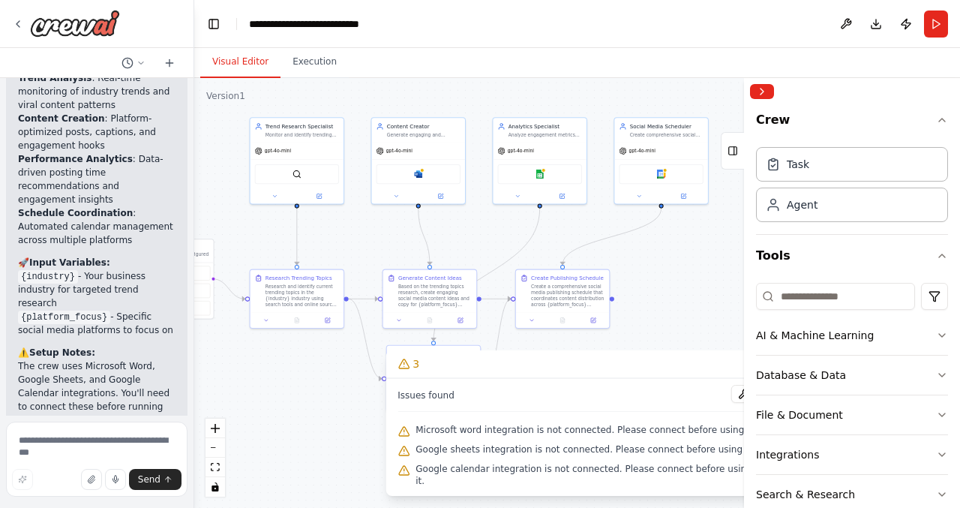
drag, startPoint x: 698, startPoint y: 261, endPoint x: 653, endPoint y: 266, distance: 46.0
click at [653, 266] on div ".deletable-edge-delete-btn { width: 20px; height: 20px; border: 0px solid #ffff…" at bounding box center [577, 293] width 766 height 430
click at [267, 152] on span "gpt-4o-mini" at bounding box center [278, 149] width 26 height 6
click at [257, 150] on icon at bounding box center [258, 149] width 7 height 7
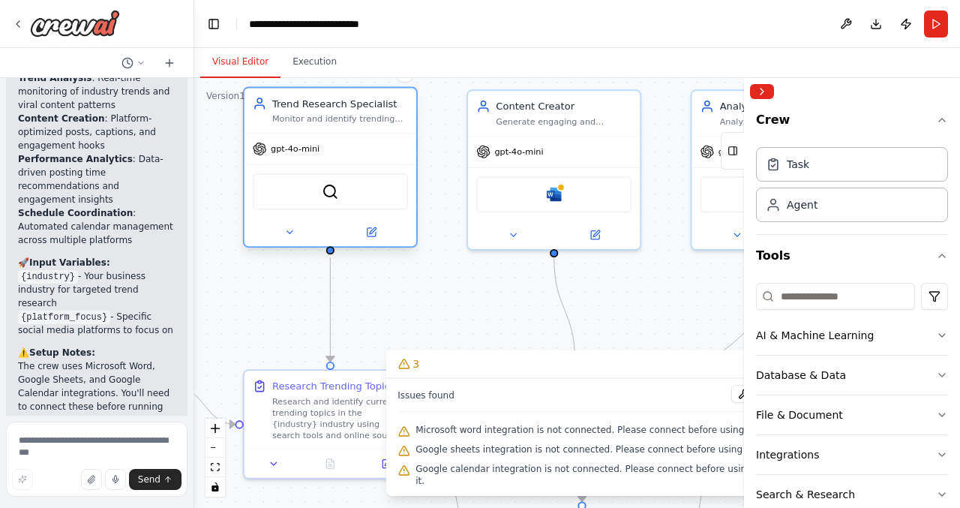
click at [288, 146] on span "gpt-4o-mini" at bounding box center [295, 148] width 49 height 11
click at [329, 195] on img at bounding box center [330, 191] width 17 height 17
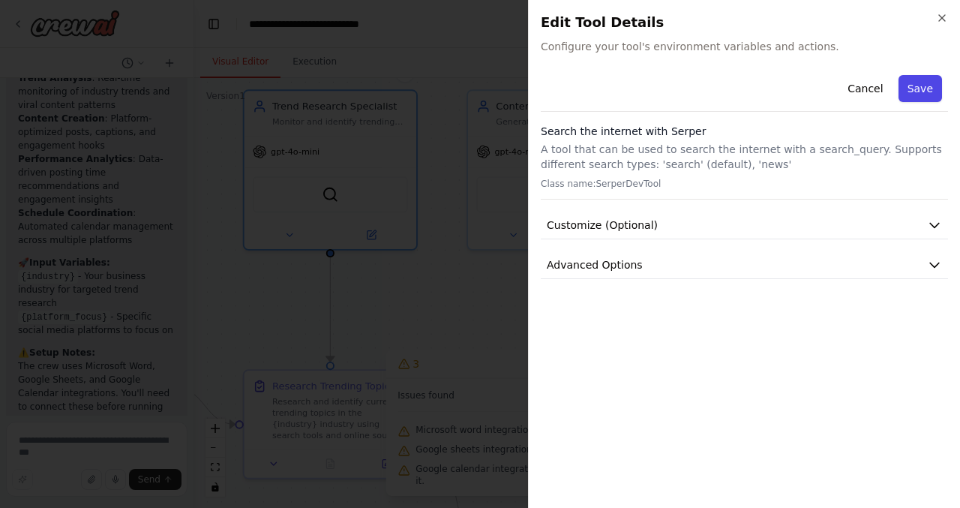
click at [926, 86] on button "Save" at bounding box center [921, 88] width 44 height 27
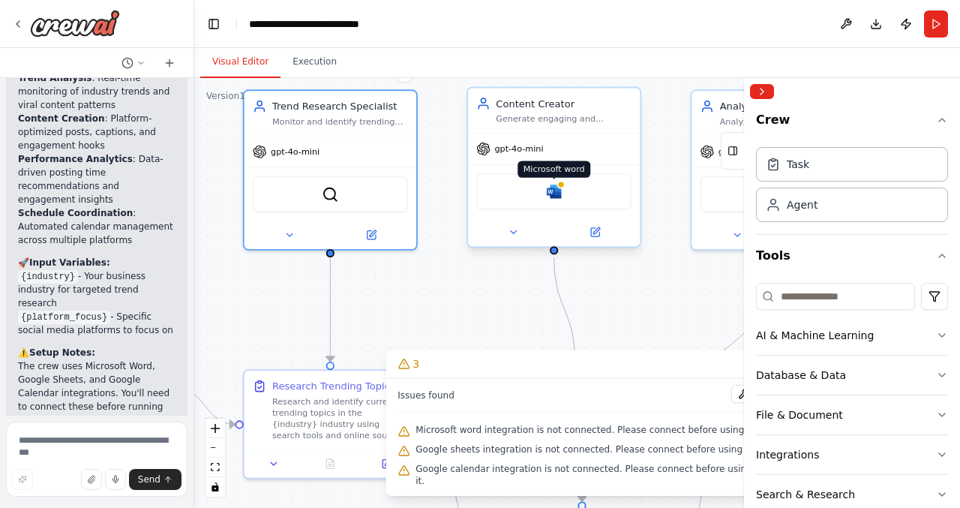
click at [561, 197] on img at bounding box center [554, 191] width 17 height 17
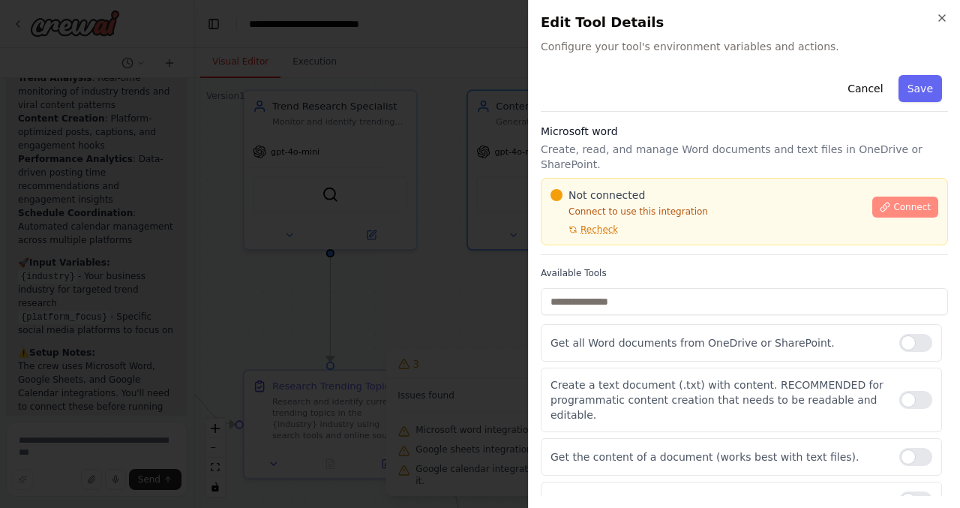
click at [906, 197] on button "Connect" at bounding box center [905, 207] width 66 height 21
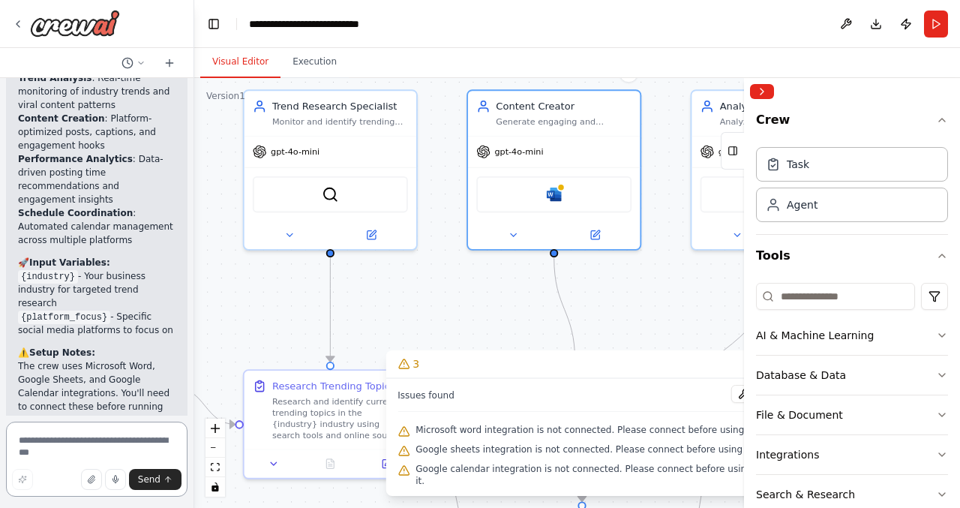
click at [56, 446] on textarea at bounding box center [97, 459] width 182 height 75
type textarea "**********"
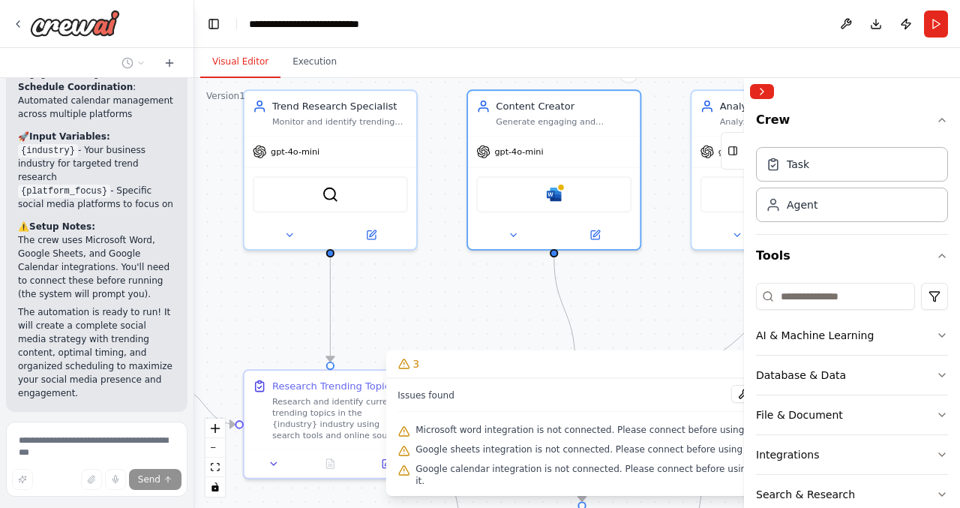
scroll to position [2789, 0]
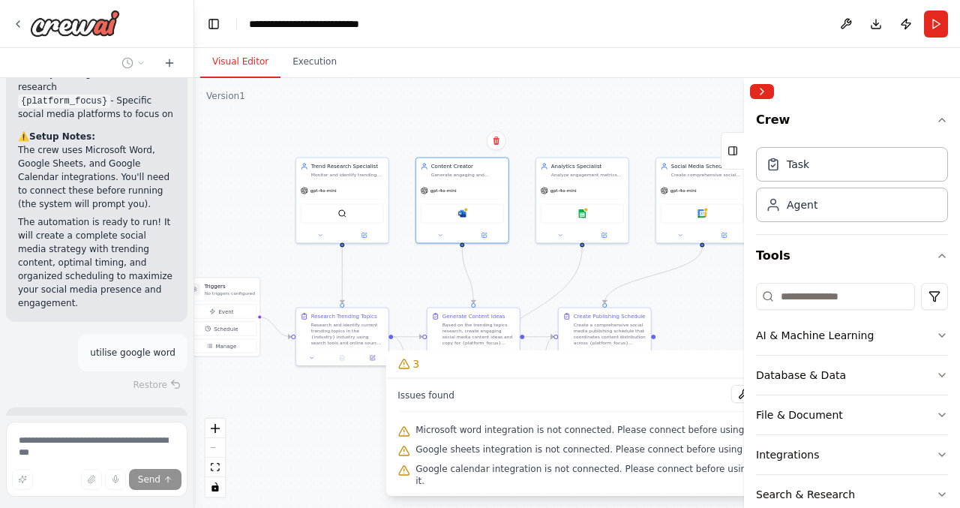
drag, startPoint x: 472, startPoint y: 301, endPoint x: 427, endPoint y: 266, distance: 56.7
click at [427, 266] on div ".deletable-edge-delete-btn { width: 20px; height: 20px; border: 0px solid #ffff…" at bounding box center [577, 293] width 766 height 430
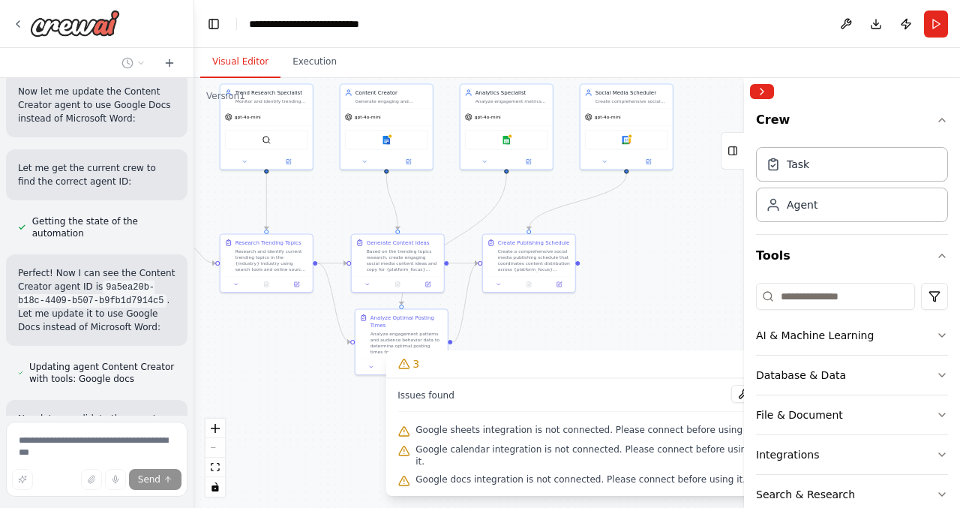
scroll to position [3376, 0]
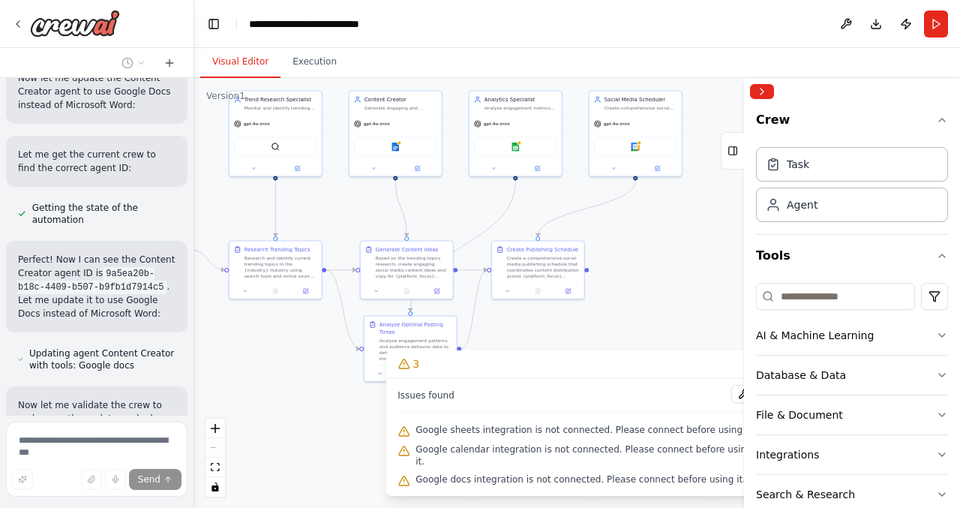
drag, startPoint x: 437, startPoint y: 278, endPoint x: 371, endPoint y: 212, distance: 94.4
click at [371, 212] on div ".deletable-edge-delete-btn { width: 20px; height: 20px; border: 0px solid #ffff…" at bounding box center [577, 293] width 766 height 430
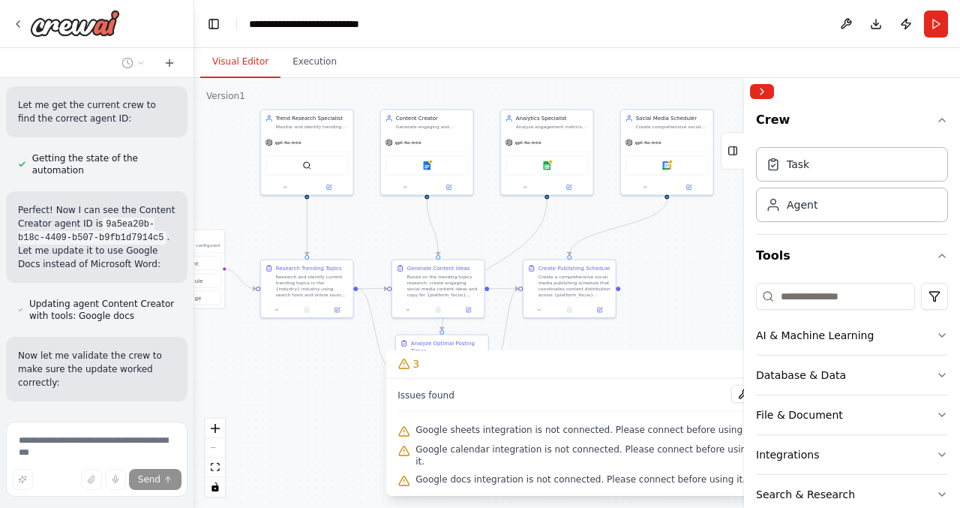
drag, startPoint x: 351, startPoint y: 216, endPoint x: 384, endPoint y: 235, distance: 38.0
click at [384, 235] on div ".deletable-edge-delete-btn { width: 20px; height: 20px; border: 0px solid #ffff…" at bounding box center [577, 293] width 766 height 430
click at [430, 168] on img at bounding box center [428, 164] width 9 height 9
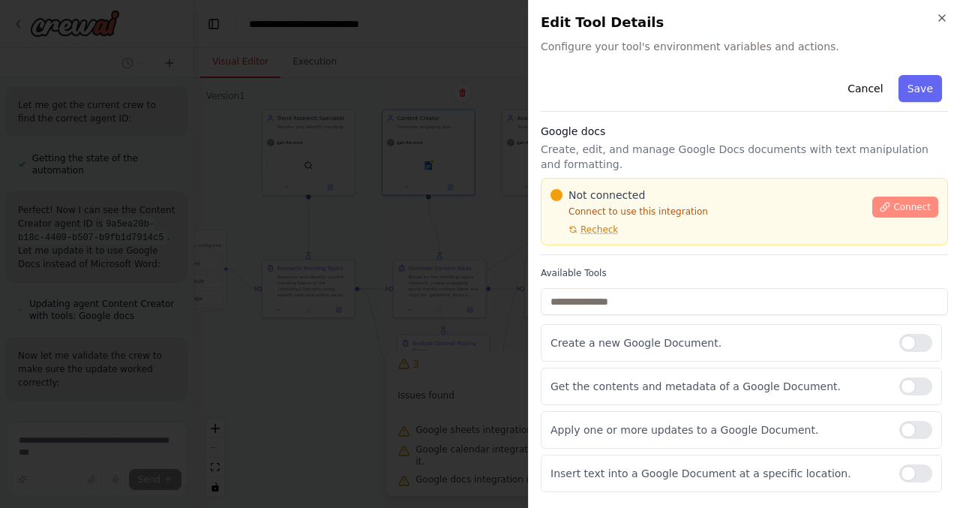
click at [882, 210] on icon at bounding box center [885, 207] width 8 height 8
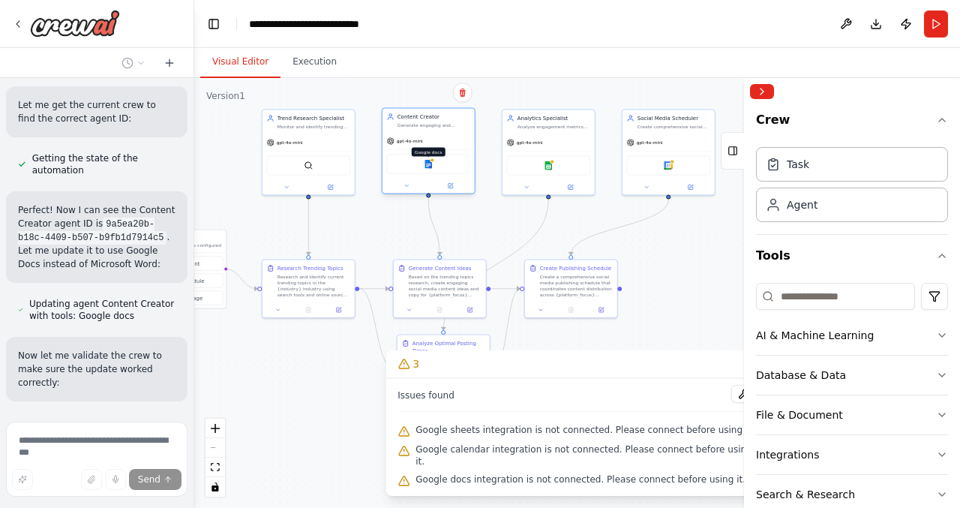
click at [425, 165] on img at bounding box center [428, 164] width 9 height 9
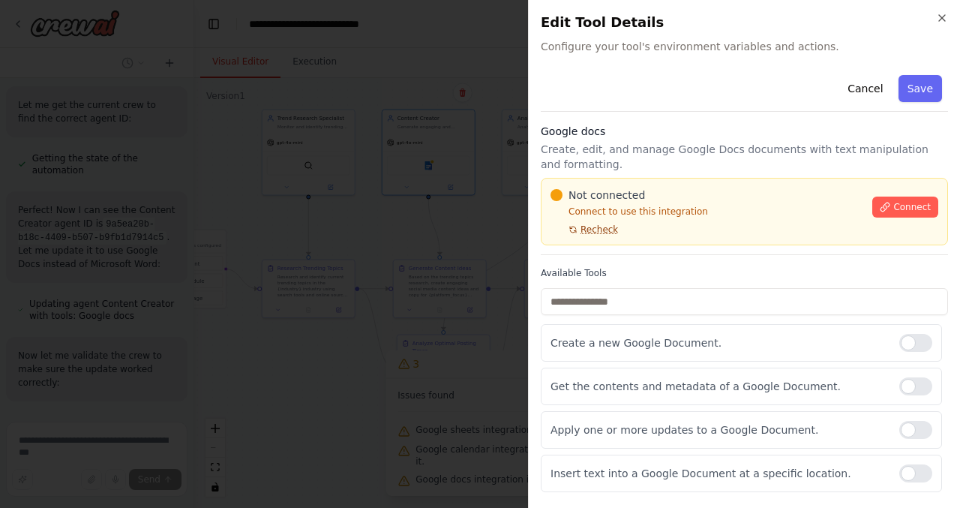
click at [581, 224] on span "Recheck" at bounding box center [600, 230] width 38 height 12
click at [885, 206] on icon at bounding box center [885, 207] width 11 height 11
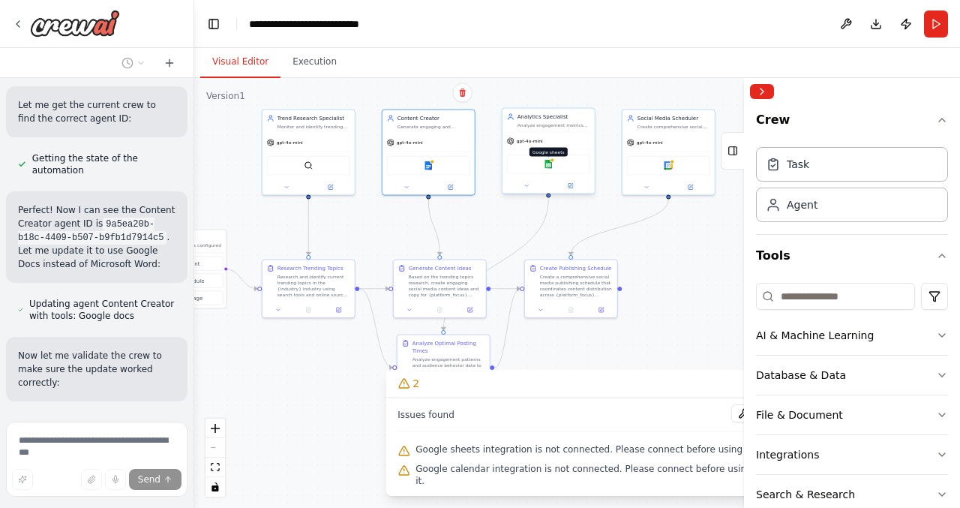
click at [549, 162] on img at bounding box center [548, 164] width 9 height 9
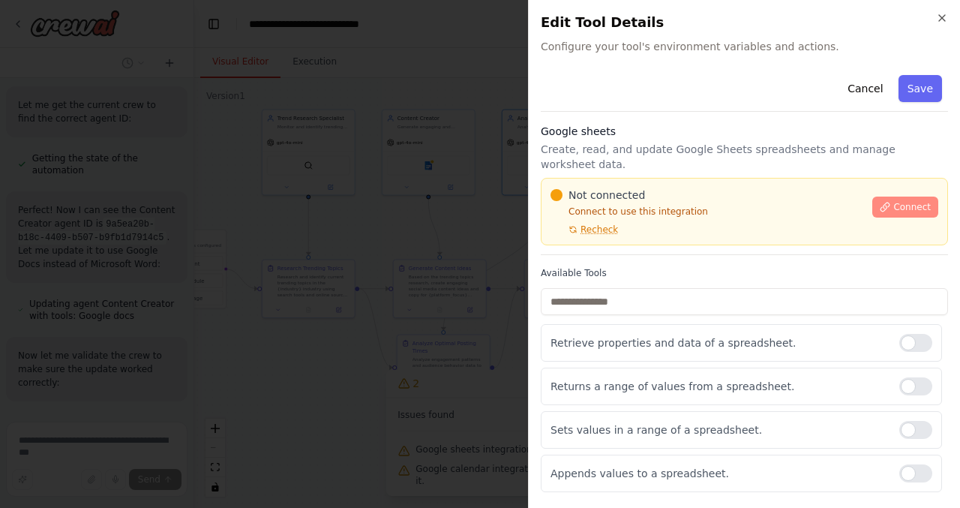
click at [893, 197] on button "Connect" at bounding box center [905, 207] width 66 height 21
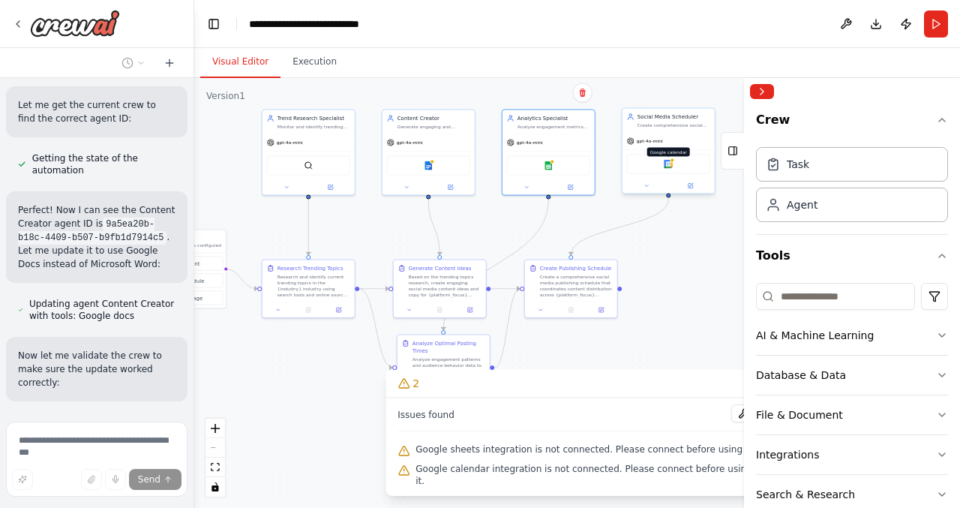
click at [673, 161] on div at bounding box center [672, 160] width 5 height 5
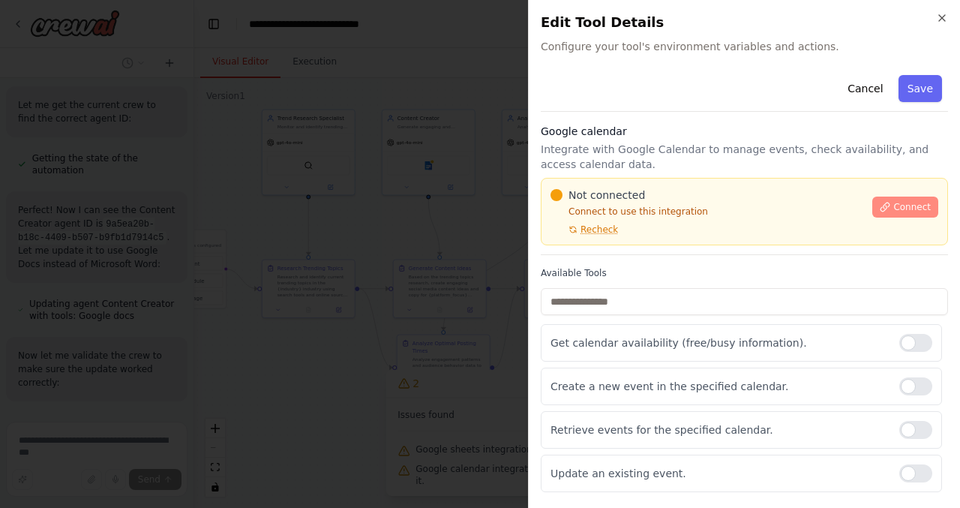
click at [918, 202] on span "Connect" at bounding box center [912, 207] width 38 height 12
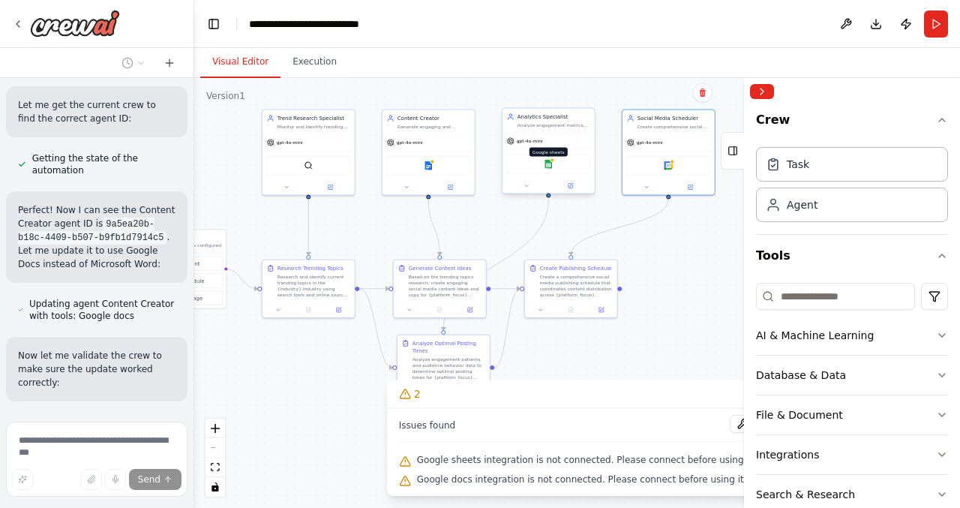
click at [548, 163] on img at bounding box center [548, 164] width 9 height 9
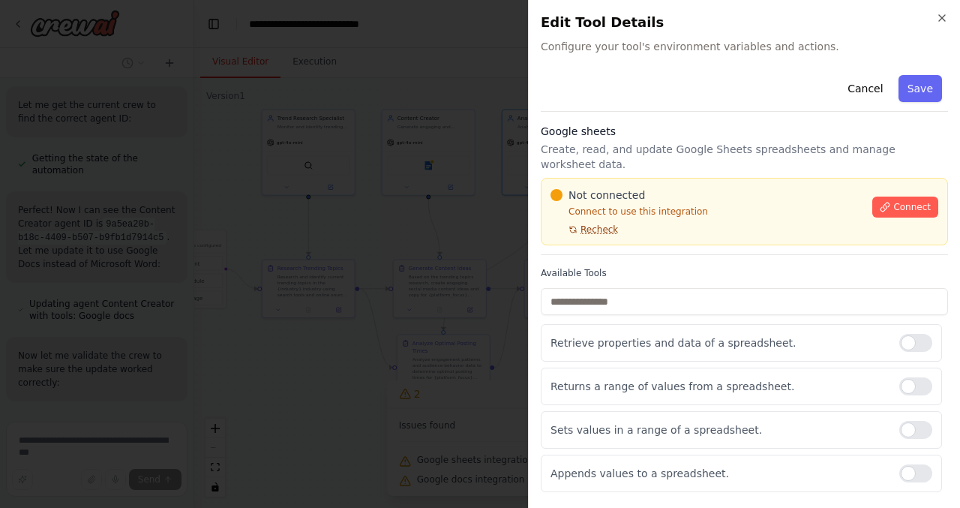
click at [597, 224] on span "Recheck" at bounding box center [600, 230] width 38 height 12
click at [911, 201] on span "Connect" at bounding box center [912, 207] width 38 height 12
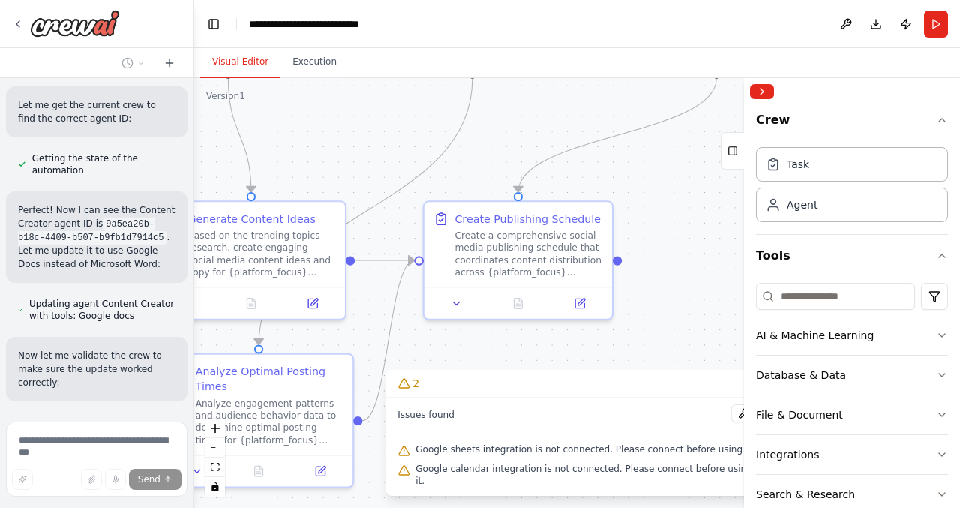
drag, startPoint x: 496, startPoint y: 357, endPoint x: 348, endPoint y: 464, distance: 182.1
click at [348, 464] on div ".deletable-edge-delete-btn { width: 20px; height: 20px; border: 0px solid #ffff…" at bounding box center [577, 293] width 766 height 430
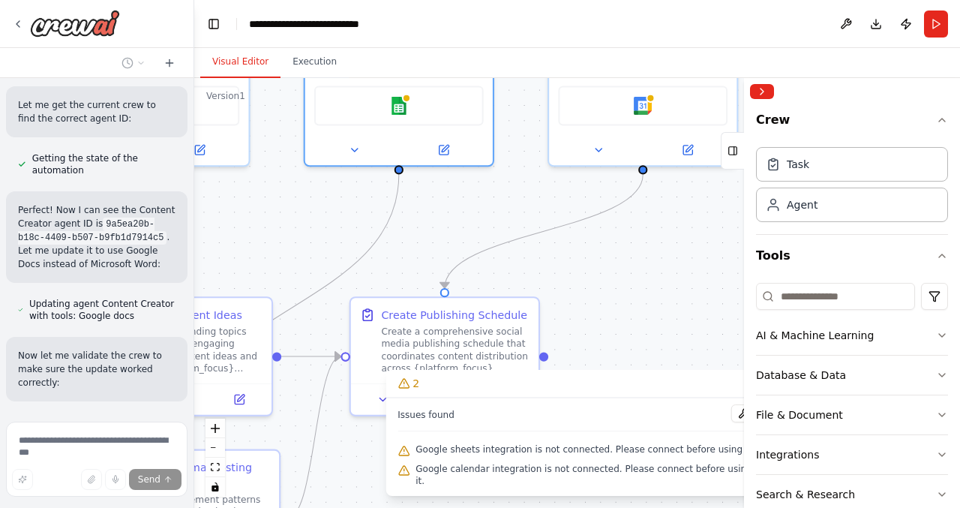
drag, startPoint x: 556, startPoint y: 284, endPoint x: 518, endPoint y: 331, distance: 60.3
click at [518, 331] on div ".deletable-edge-delete-btn { width: 20px; height: 20px; border: 0px solid #ffff…" at bounding box center [577, 293] width 766 height 430
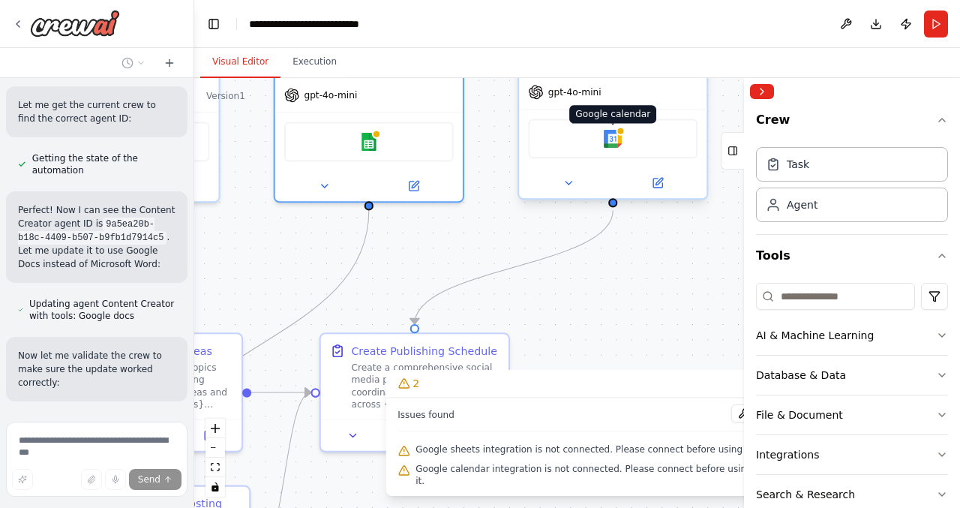
click at [614, 140] on img at bounding box center [613, 139] width 18 height 18
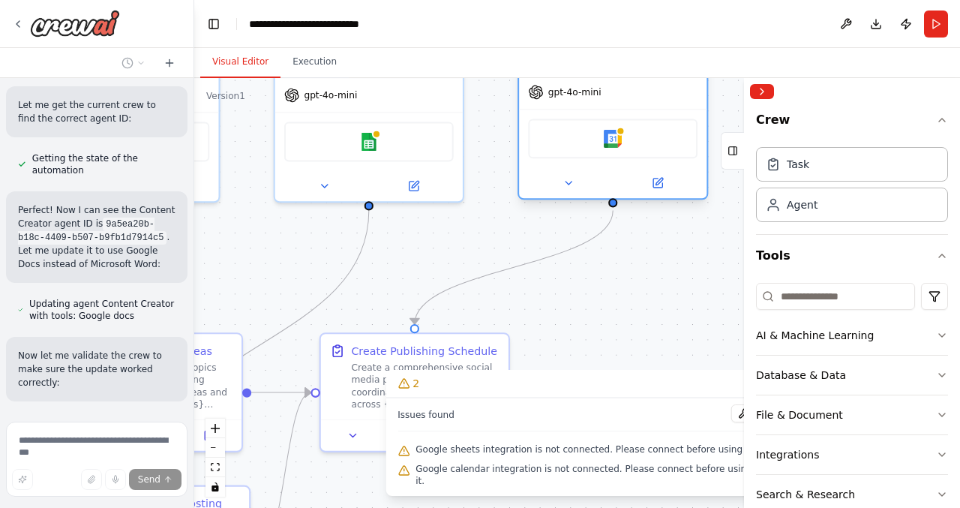
click at [600, 142] on div "Google calendar" at bounding box center [613, 139] width 170 height 40
click at [611, 136] on img at bounding box center [613, 139] width 18 height 18
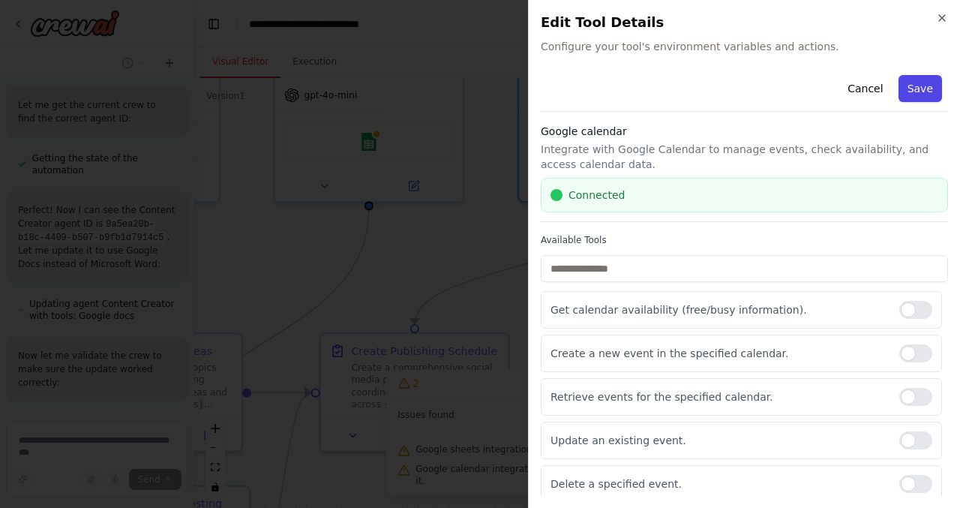
click at [931, 80] on button "Save" at bounding box center [921, 88] width 44 height 27
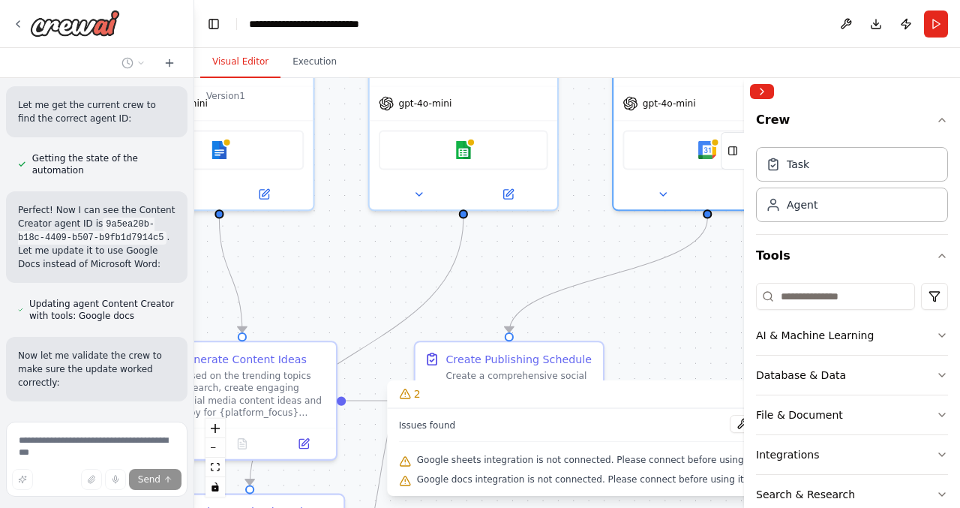
drag, startPoint x: 492, startPoint y: 246, endPoint x: 587, endPoint y: 254, distance: 94.8
click at [587, 254] on div ".deletable-edge-delete-btn { width: 20px; height: 20px; border: 0px solid #ffff…" at bounding box center [577, 293] width 766 height 430
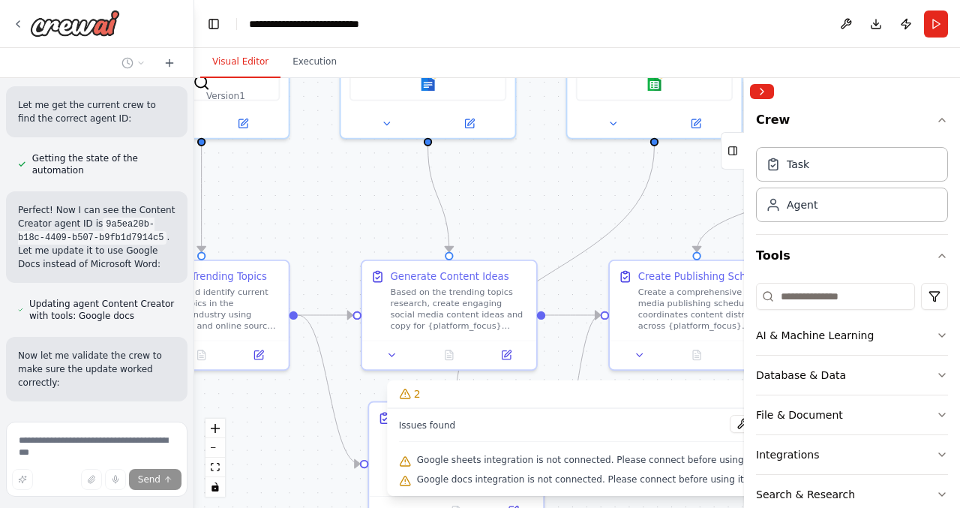
drag, startPoint x: 387, startPoint y: 257, endPoint x: 599, endPoint y: 169, distance: 230.0
click at [599, 169] on div ".deletable-edge-delete-btn { width: 20px; height: 20px; border: 0px solid #ffff…" at bounding box center [577, 293] width 766 height 430
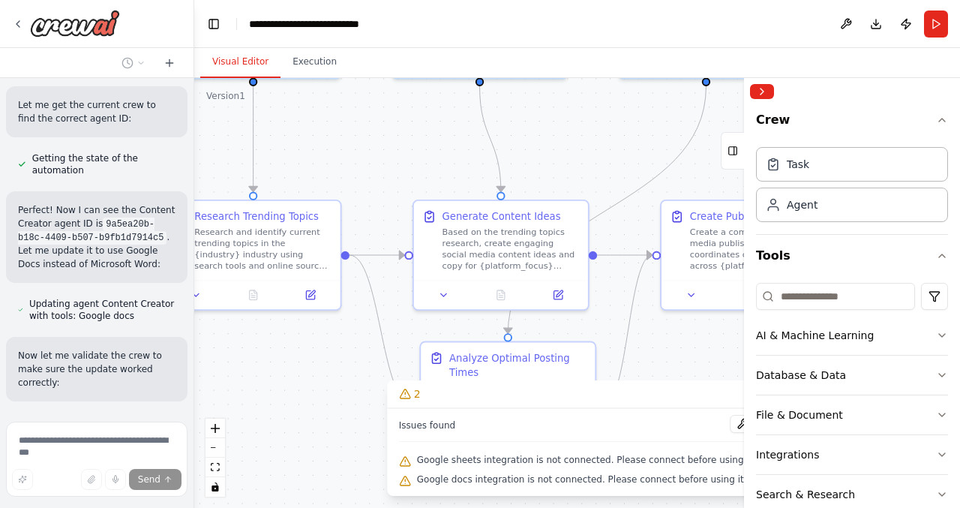
drag, startPoint x: 534, startPoint y: 186, endPoint x: 566, endPoint y: 139, distance: 56.8
click at [566, 139] on div ".deletable-edge-delete-btn { width: 20px; height: 20px; border: 0px solid #ffff…" at bounding box center [577, 293] width 766 height 430
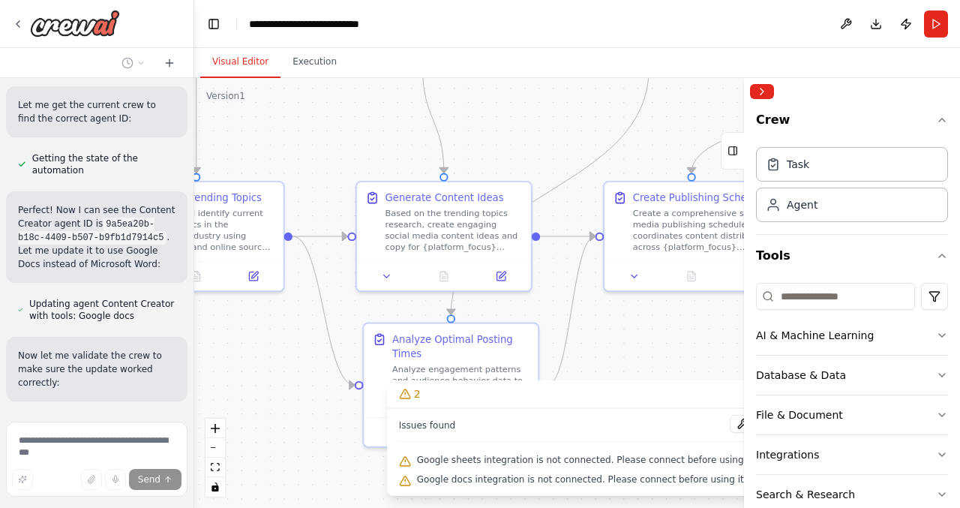
drag, startPoint x: 404, startPoint y: 141, endPoint x: 344, endPoint y: 123, distance: 61.9
click at [345, 122] on div ".deletable-edge-delete-btn { width: 20px; height: 20px; border: 0px solid #ffff…" at bounding box center [577, 293] width 766 height 430
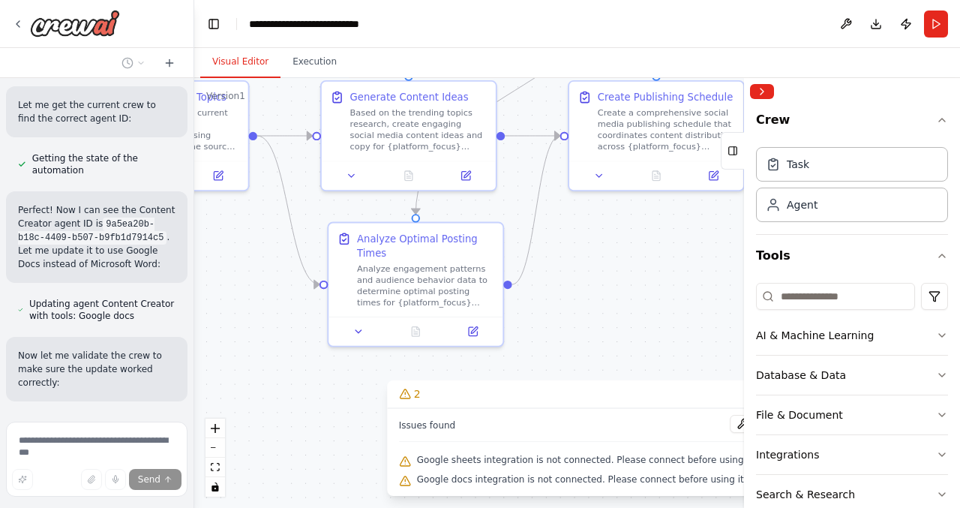
drag, startPoint x: 611, startPoint y: 343, endPoint x: 578, endPoint y: 243, distance: 105.3
click at [578, 242] on div ".deletable-edge-delete-btn { width: 20px; height: 20px; border: 0px solid #ffff…" at bounding box center [577, 293] width 766 height 430
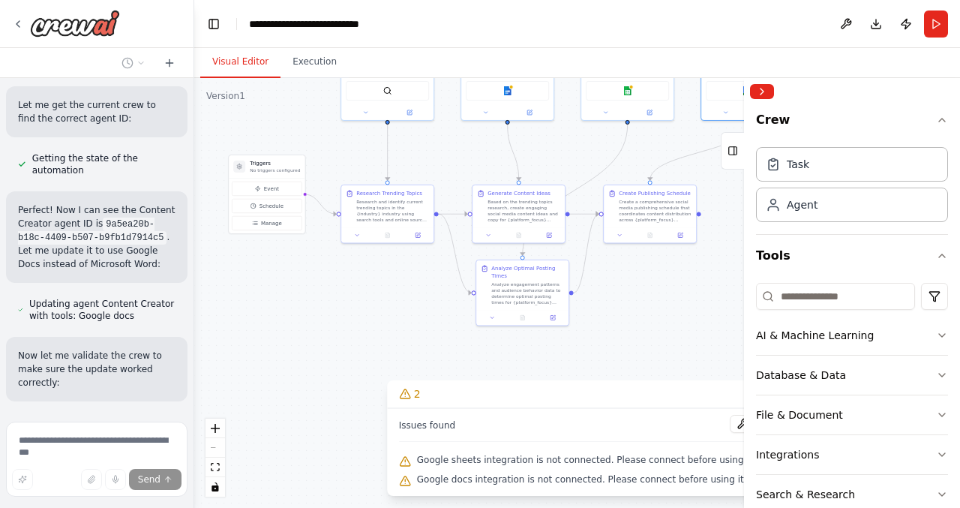
drag, startPoint x: 578, startPoint y: 243, endPoint x: 622, endPoint y: 287, distance: 62.6
click at [622, 287] on div ".deletable-edge-delete-btn { width: 20px; height: 20px; border: 0px solid #ffff…" at bounding box center [577, 293] width 766 height 430
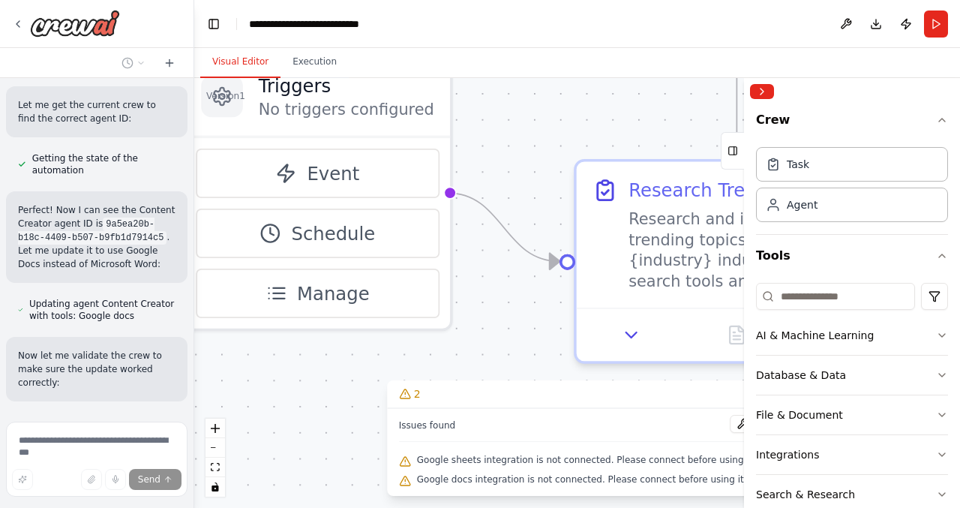
drag, startPoint x: 311, startPoint y: 294, endPoint x: 422, endPoint y: 482, distance: 218.9
click at [422, 482] on div "Version 1 Show Tools Hide Agents .deletable-edge-delete-btn { width: 20px; heig…" at bounding box center [577, 293] width 766 height 430
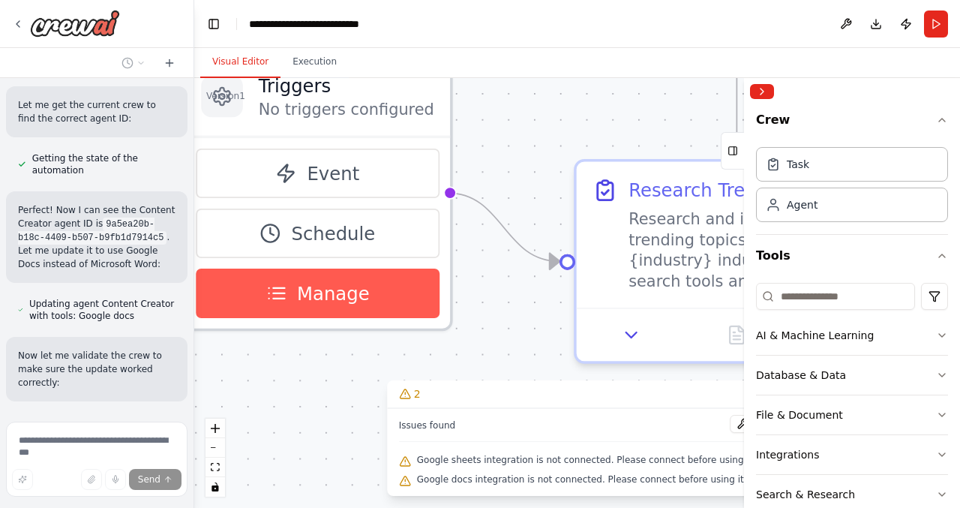
click at [339, 299] on span "Manage" at bounding box center [333, 294] width 73 height 26
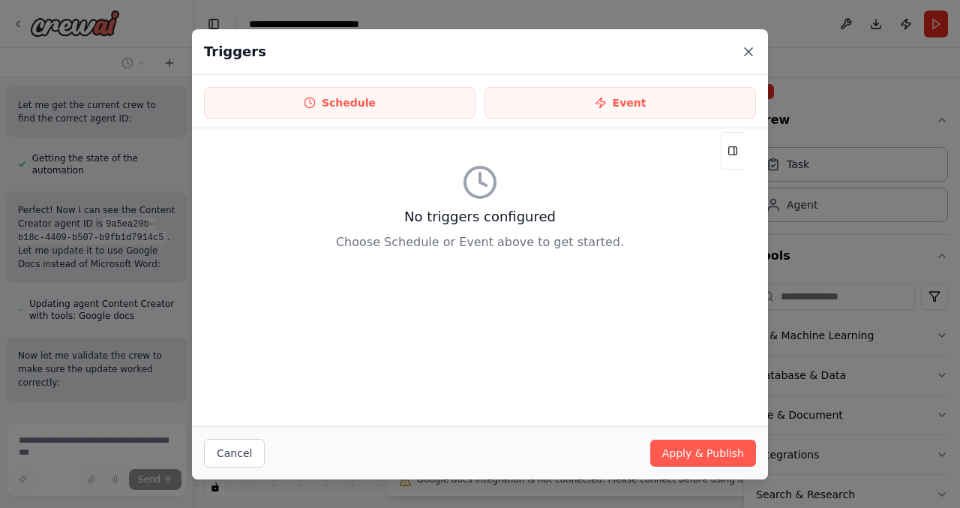
click at [745, 49] on icon at bounding box center [748, 51] width 15 height 15
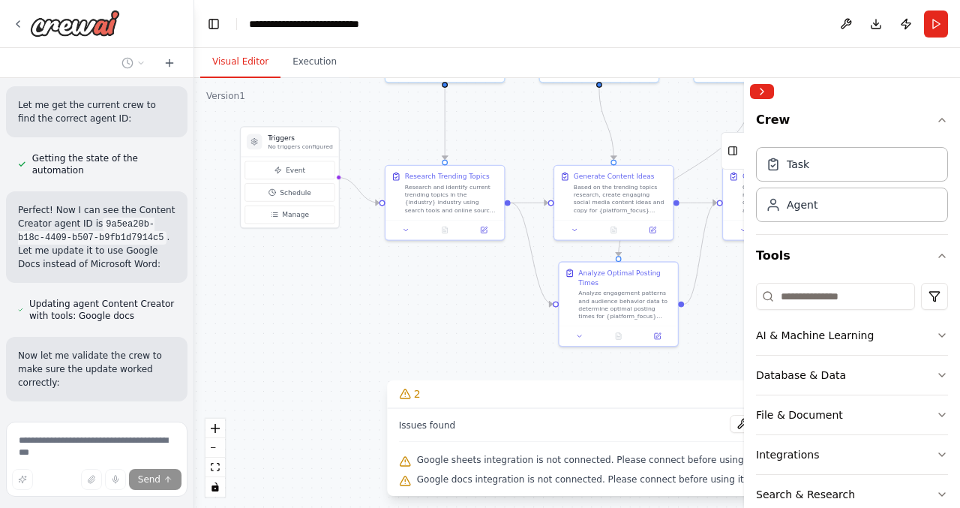
drag, startPoint x: 607, startPoint y: 287, endPoint x: 392, endPoint y: 275, distance: 214.8
click at [392, 275] on div ".deletable-edge-delete-btn { width: 20px; height: 20px; border: 0px solid #ffff…" at bounding box center [577, 293] width 766 height 430
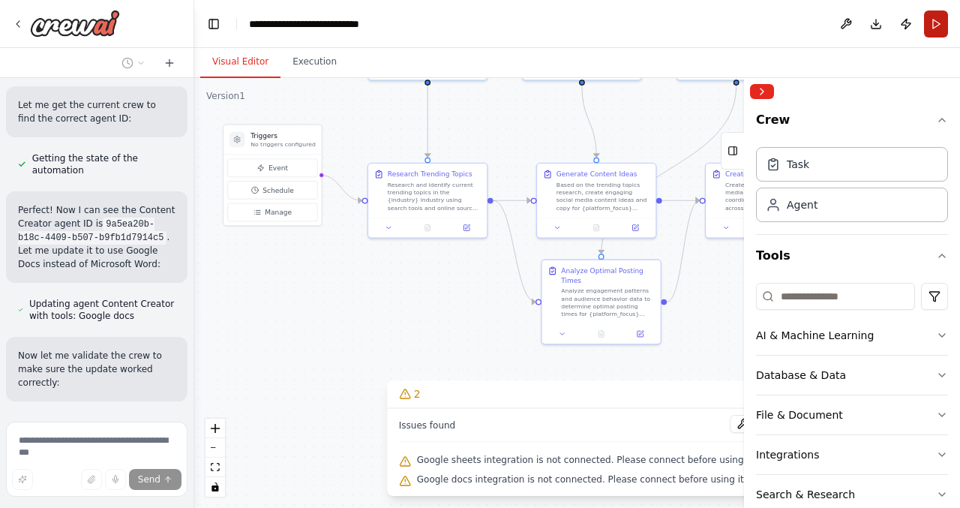
click at [938, 14] on button "Run" at bounding box center [936, 24] width 24 height 27
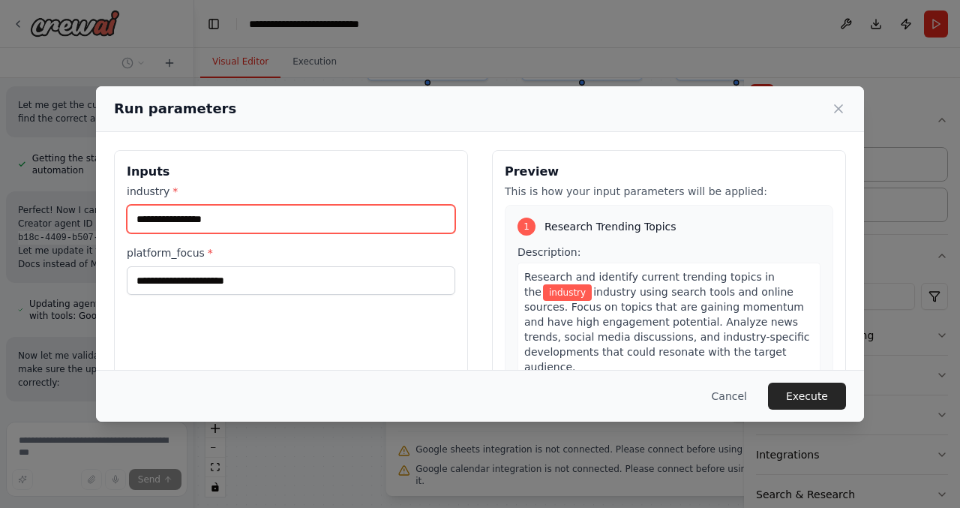
click at [320, 225] on input "industry *" at bounding box center [291, 219] width 329 height 29
type input "**********"
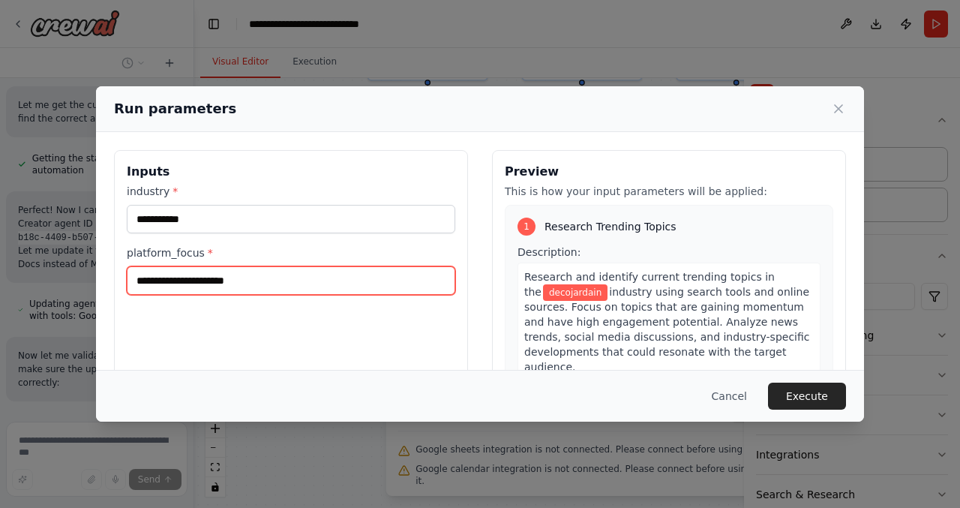
click at [244, 278] on input "platform_focus *" at bounding box center [291, 280] width 329 height 29
type input "********"
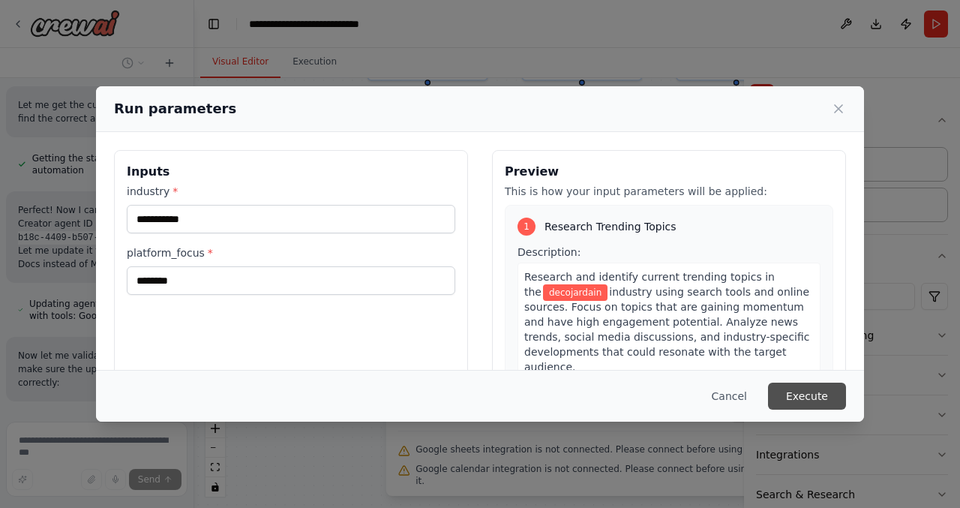
click at [803, 386] on button "Execute" at bounding box center [807, 396] width 78 height 27
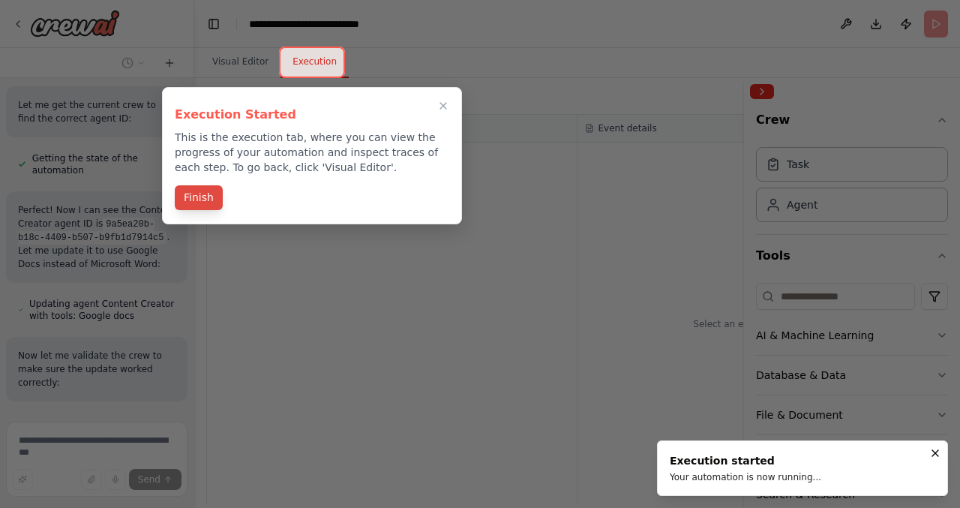
click at [202, 191] on button "Finish" at bounding box center [199, 197] width 48 height 25
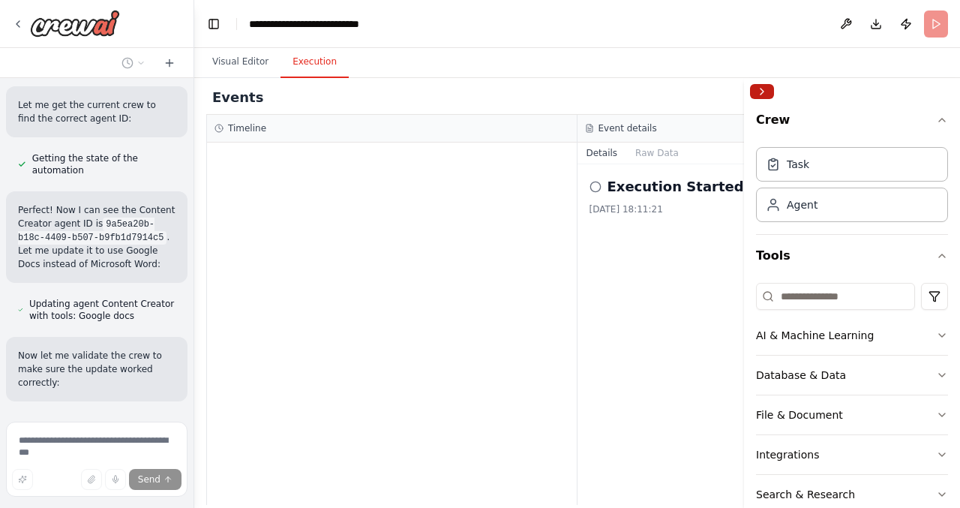
click at [764, 93] on button "Collapse right sidebar" at bounding box center [762, 91] width 24 height 15
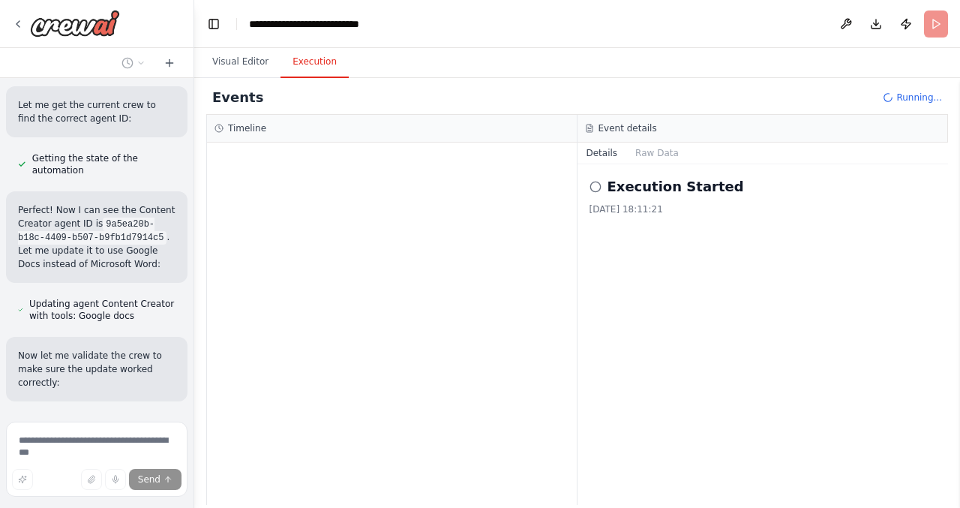
click at [596, 187] on icon at bounding box center [596, 187] width 12 height 12
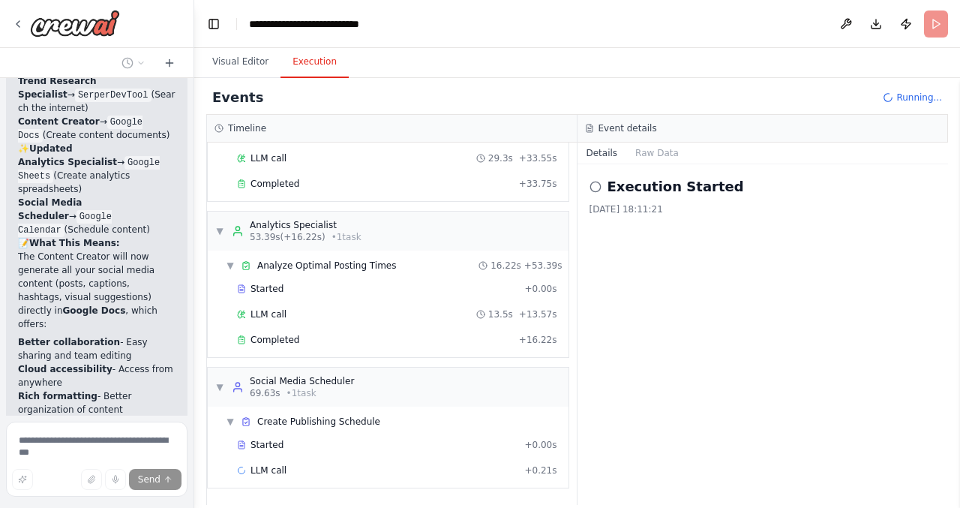
scroll to position [4127, 0]
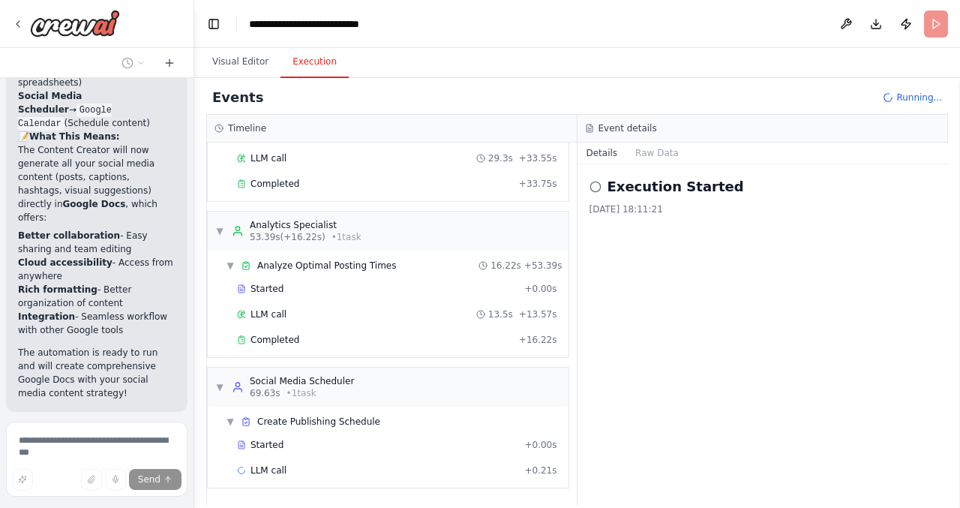
click at [937, 25] on header "**********" at bounding box center [577, 24] width 766 height 48
click at [892, 95] on icon at bounding box center [889, 97] width 10 height 10
click at [892, 95] on icon at bounding box center [888, 97] width 11 height 11
click at [905, 96] on span "Running..." at bounding box center [919, 98] width 46 height 12
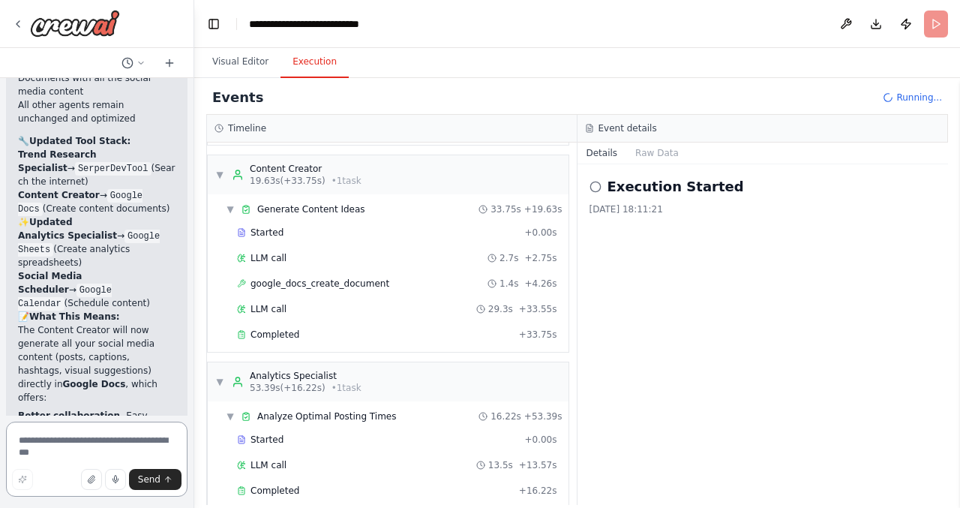
scroll to position [0, 0]
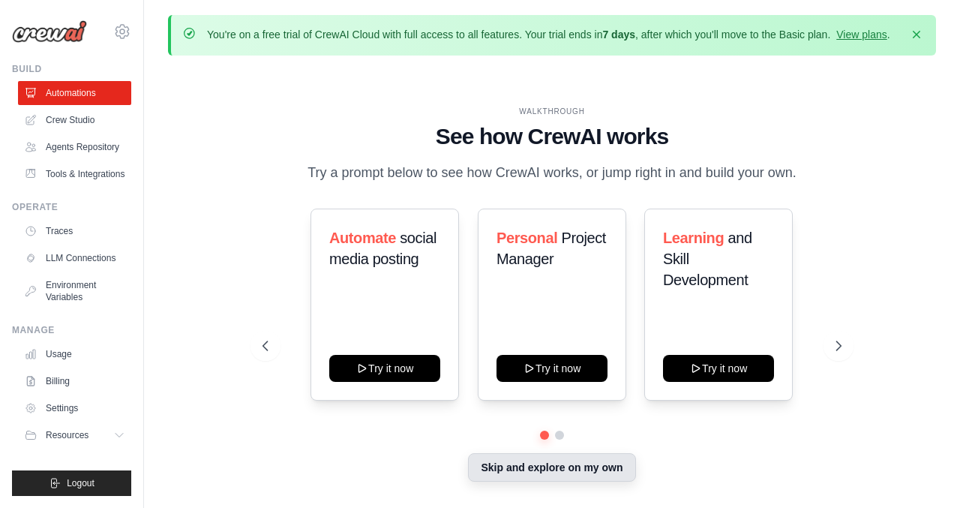
click at [575, 470] on button "Skip and explore on my own" at bounding box center [551, 467] width 167 height 29
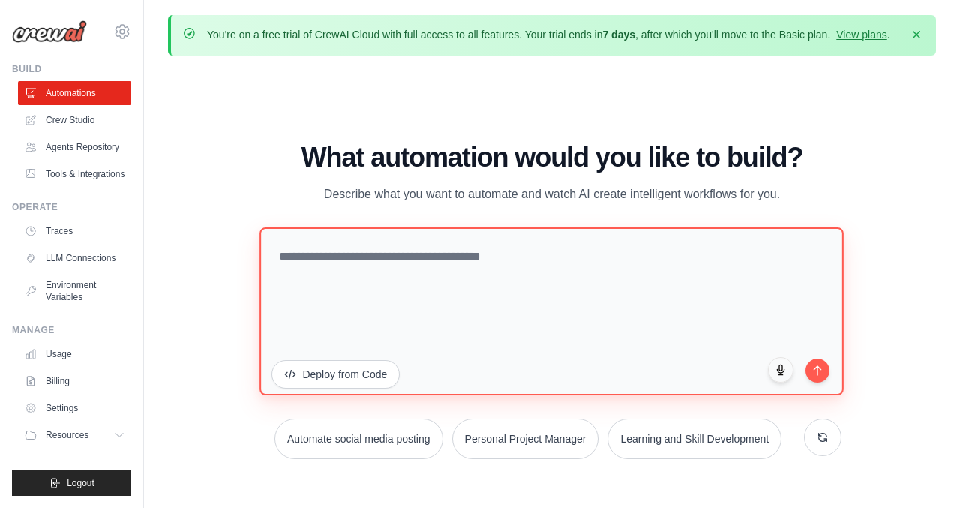
click at [400, 272] on textarea at bounding box center [552, 311] width 584 height 168
paste textarea "**********"
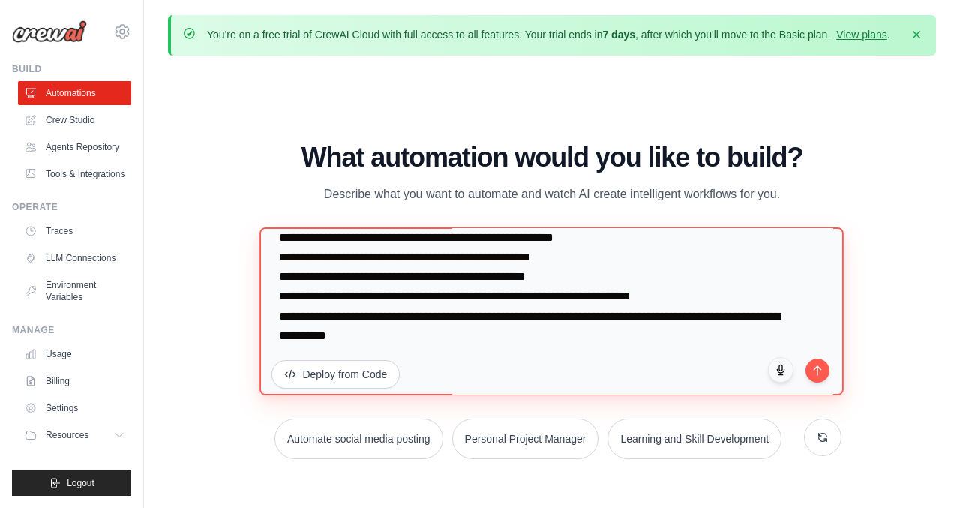
scroll to position [2340, 0]
drag, startPoint x: 280, startPoint y: 269, endPoint x: 423, endPoint y: 392, distance: 188.3
click at [423, 392] on textarea at bounding box center [552, 311] width 584 height 168
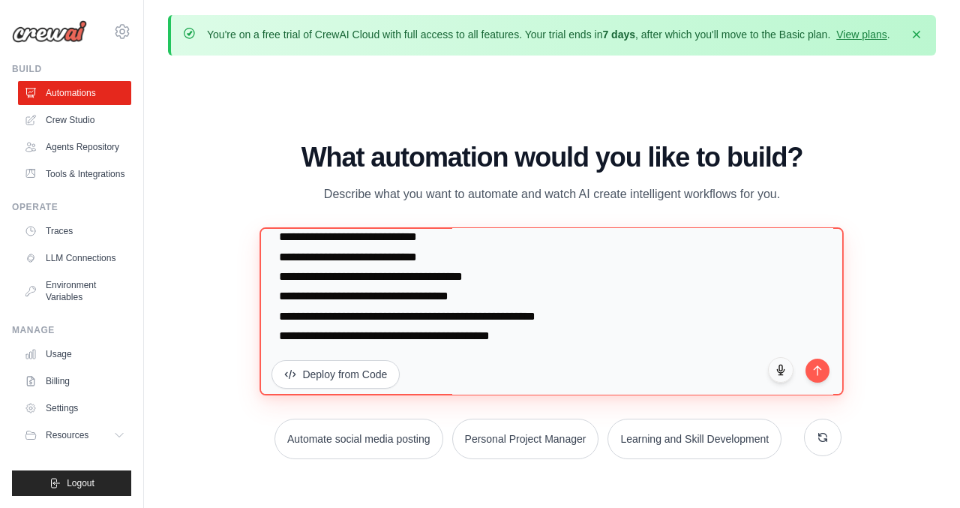
scroll to position [2165, 0]
type textarea "**********"
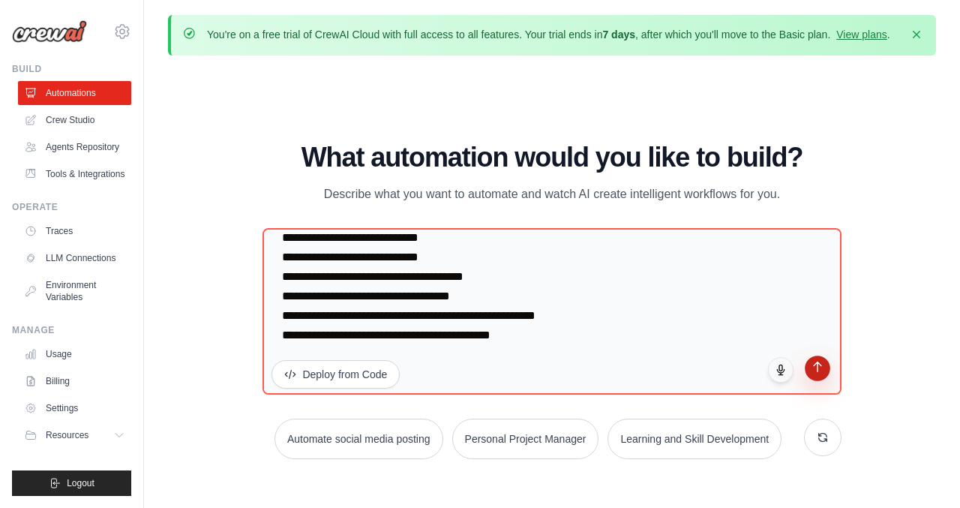
click at [825, 376] on button "submit" at bounding box center [818, 369] width 26 height 26
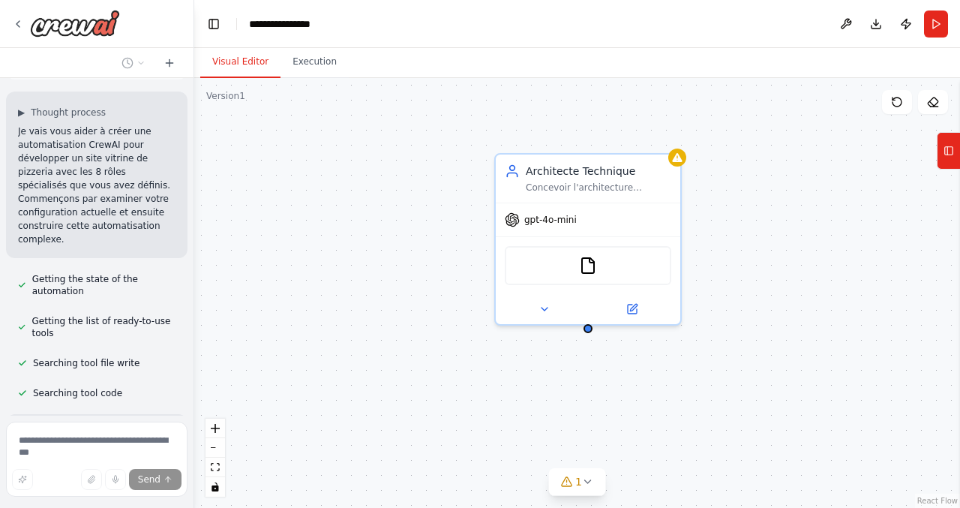
scroll to position [2942, 0]
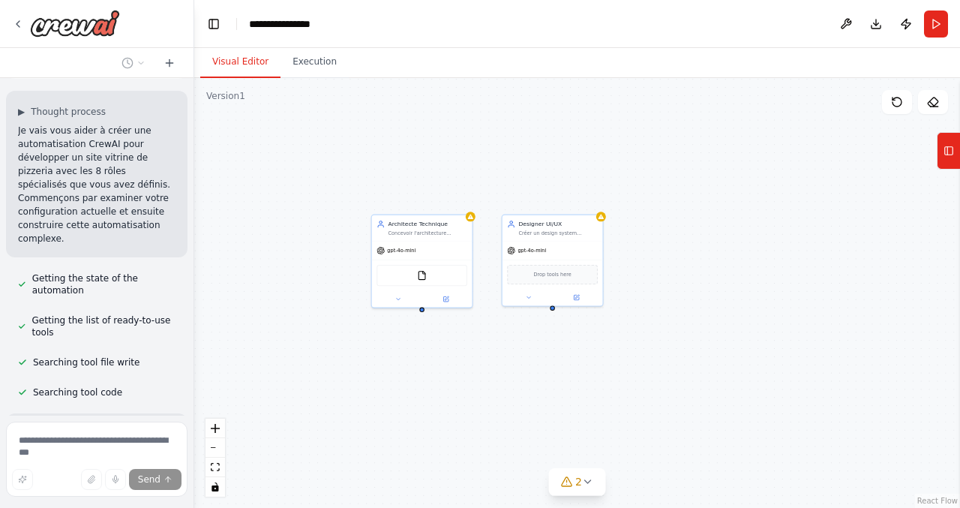
drag, startPoint x: 407, startPoint y: 374, endPoint x: 297, endPoint y: 303, distance: 130.6
click at [297, 303] on div "Architecte Technique Concevoir l'architecture complète du site vitrine {nom_piz…" at bounding box center [577, 293] width 766 height 430
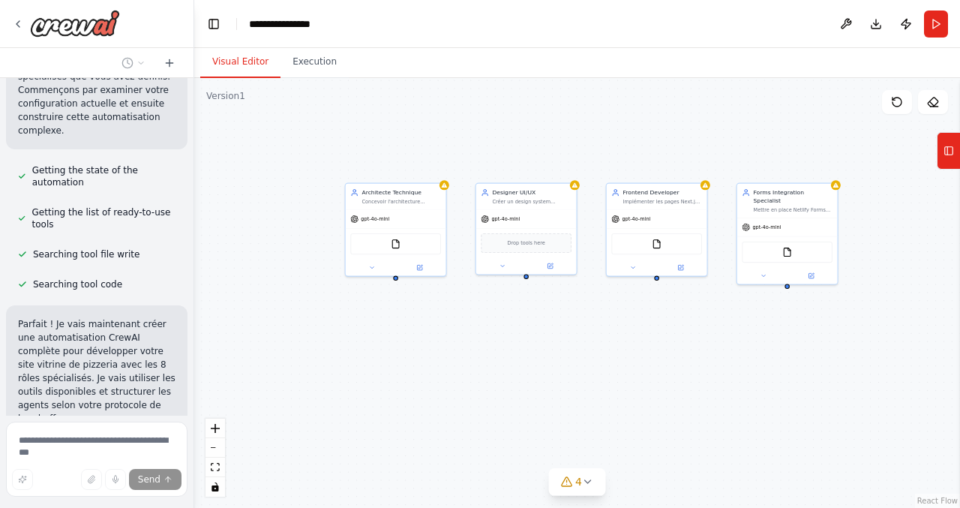
scroll to position [3104, 0]
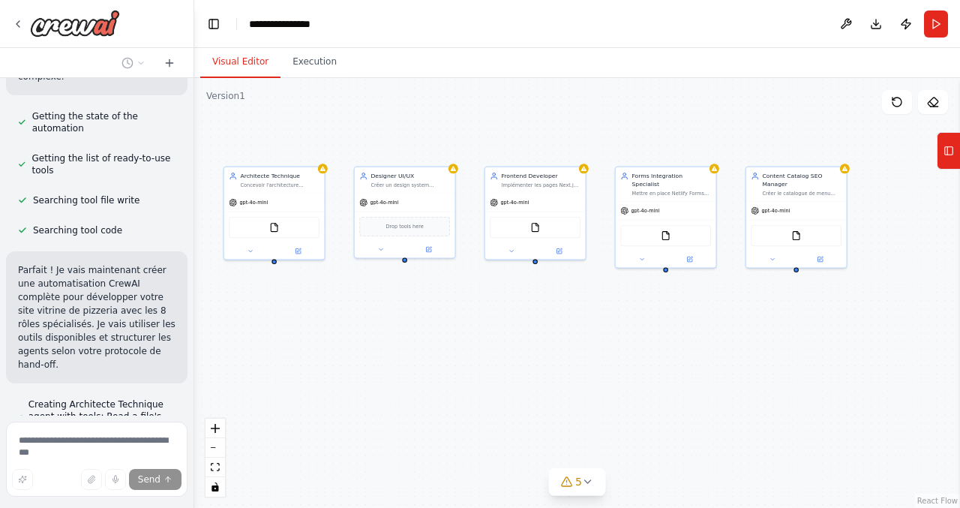
drag, startPoint x: 440, startPoint y: 353, endPoint x: 319, endPoint y: 336, distance: 122.6
click at [319, 336] on div "Architecte Technique Concevoir l'architecture complète du site vitrine {nom_piz…" at bounding box center [577, 293] width 766 height 430
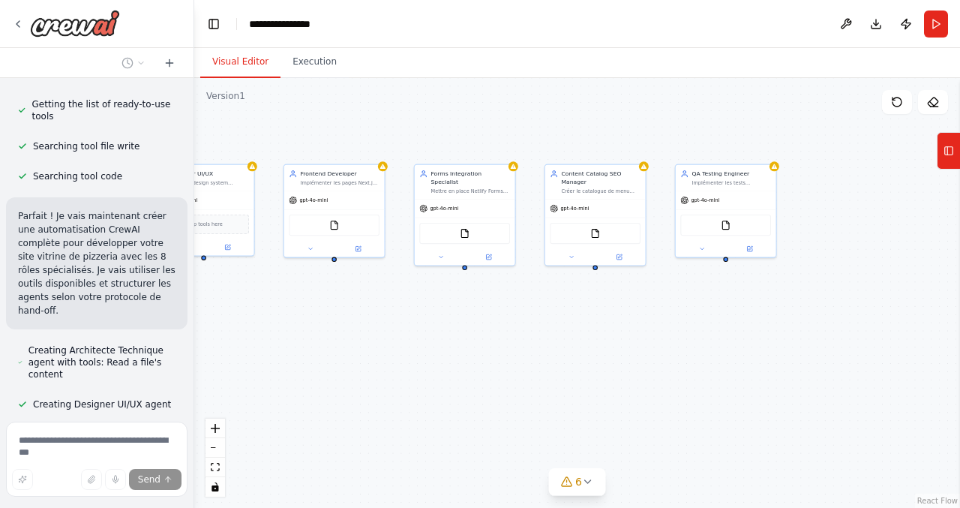
drag, startPoint x: 470, startPoint y: 354, endPoint x: 269, endPoint y: 352, distance: 201.0
click at [269, 352] on div "Architecte Technique Concevoir l'architecture complète du site vitrine {nom_piz…" at bounding box center [577, 293] width 766 height 430
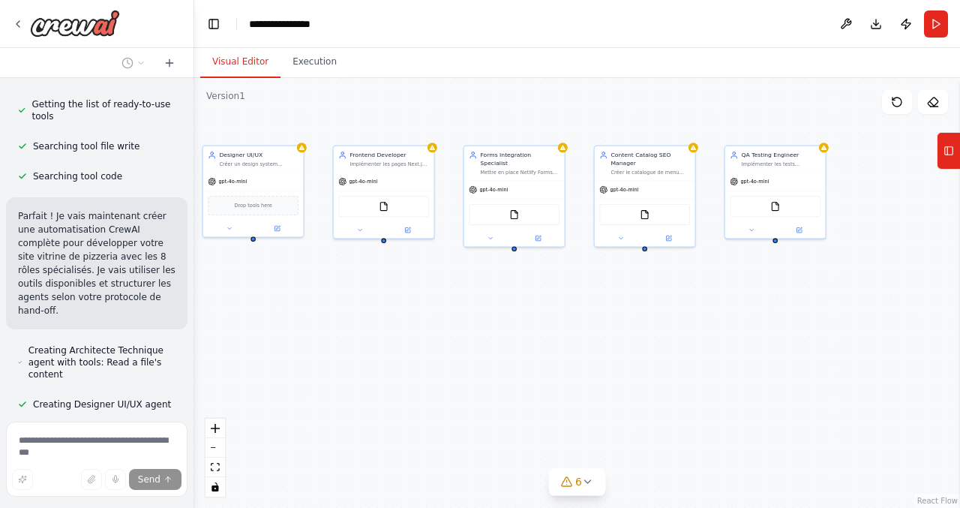
drag, startPoint x: 452, startPoint y: 353, endPoint x: 578, endPoint y: 331, distance: 128.0
click at [578, 331] on div "Architecte Technique Concevoir l'architecture complète du site vitrine {nom_piz…" at bounding box center [577, 293] width 766 height 430
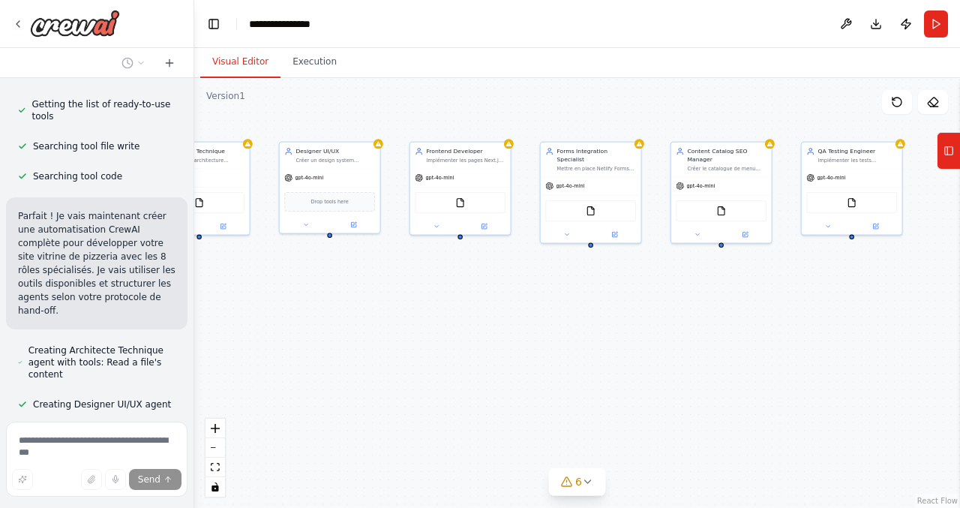
scroll to position [3200, 0]
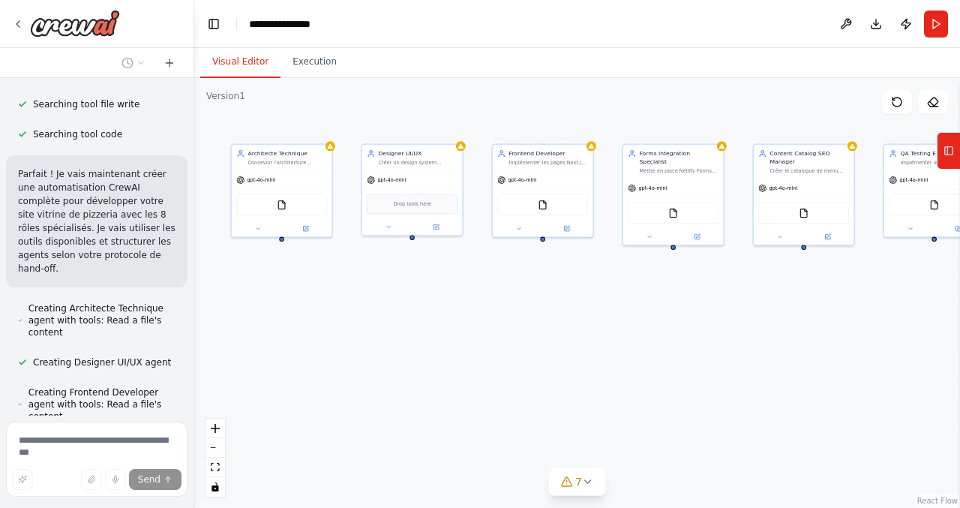
drag, startPoint x: 578, startPoint y: 331, endPoint x: 662, endPoint y: 333, distance: 84.0
click at [662, 333] on div "Architecte Technique Concevoir l'architecture complète du site vitrine {nom_piz…" at bounding box center [577, 293] width 766 height 430
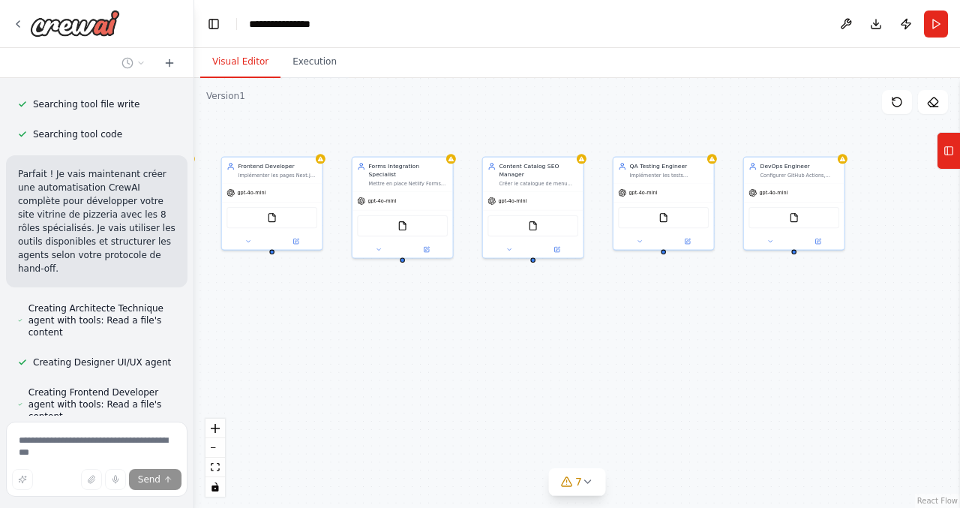
drag, startPoint x: 662, startPoint y: 333, endPoint x: 390, endPoint y: 347, distance: 272.6
click at [390, 346] on div "Architecte Technique Concevoir l'architecture complète du site vitrine {nom_piz…" at bounding box center [577, 293] width 766 height 430
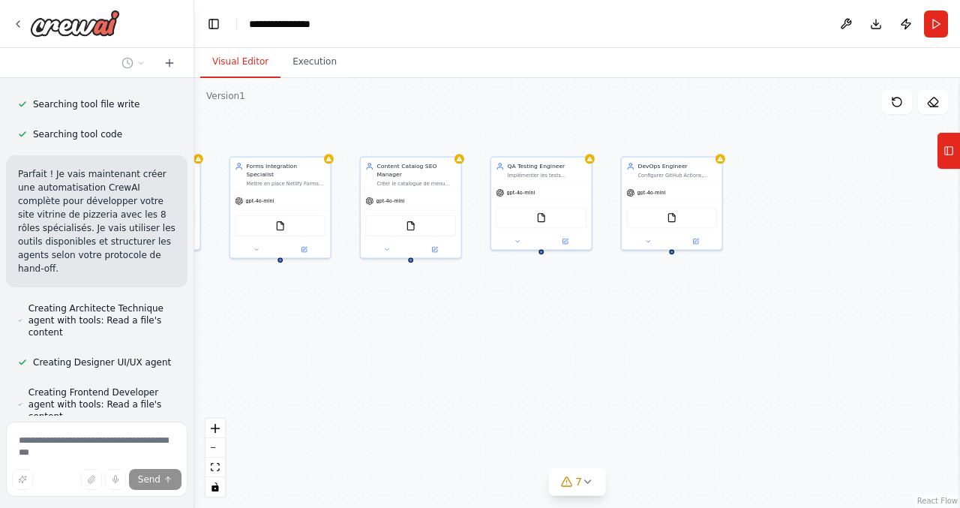
drag, startPoint x: 390, startPoint y: 347, endPoint x: 268, endPoint y: 347, distance: 122.3
click at [268, 347] on div "Architecte Technique Concevoir l'architecture complète du site vitrine {nom_piz…" at bounding box center [577, 293] width 766 height 430
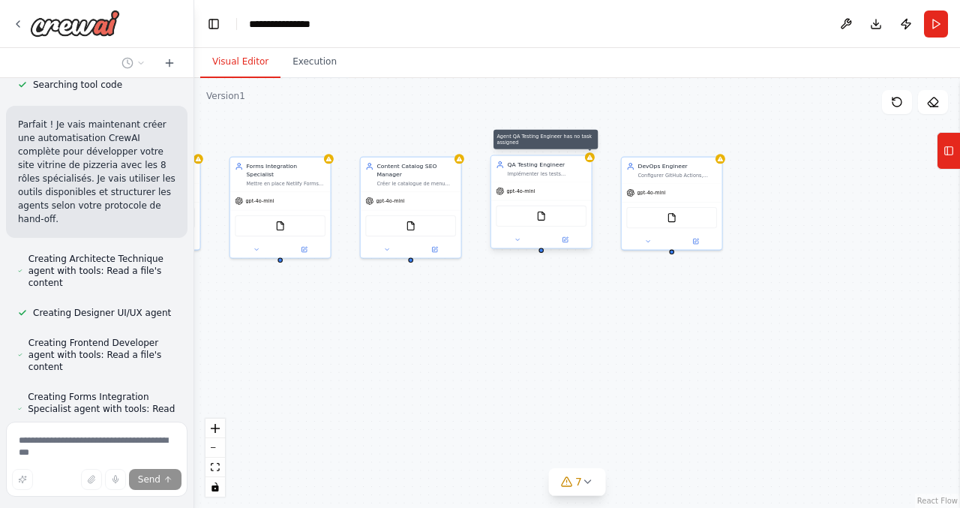
scroll to position [3254, 0]
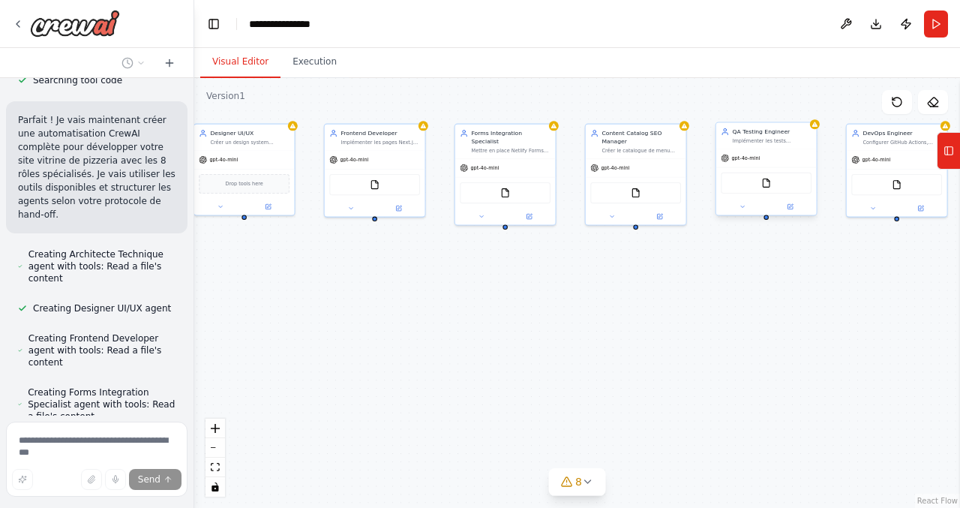
drag, startPoint x: 479, startPoint y: 345, endPoint x: 713, endPoint y: 307, distance: 237.1
click at [713, 307] on div "Architecte Technique Concevoir l'architecture complète du site vitrine {nom_piz…" at bounding box center [577, 293] width 766 height 430
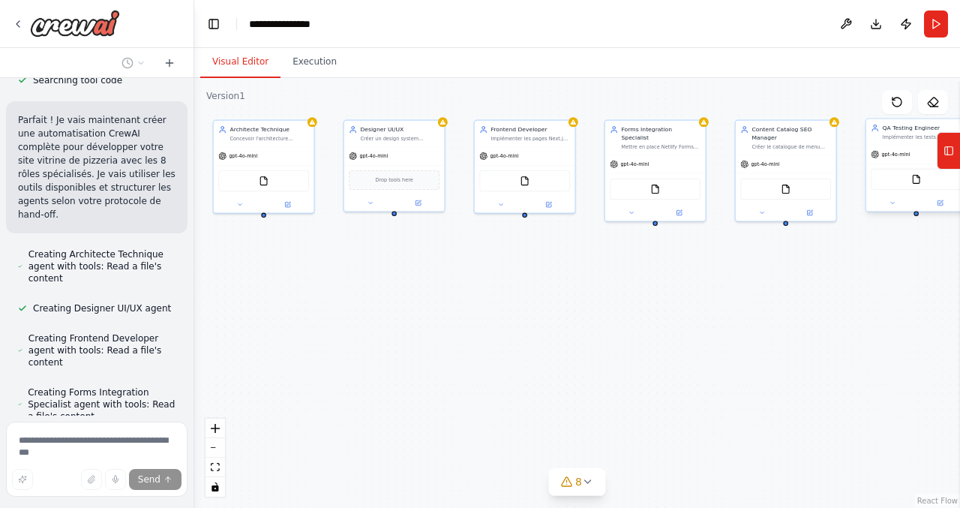
drag, startPoint x: 713, startPoint y: 307, endPoint x: 854, endPoint y: 308, distance: 141.0
click at [854, 308] on div "Architecte Technique Concevoir l'architecture complète du site vitrine {nom_piz…" at bounding box center [577, 293] width 766 height 430
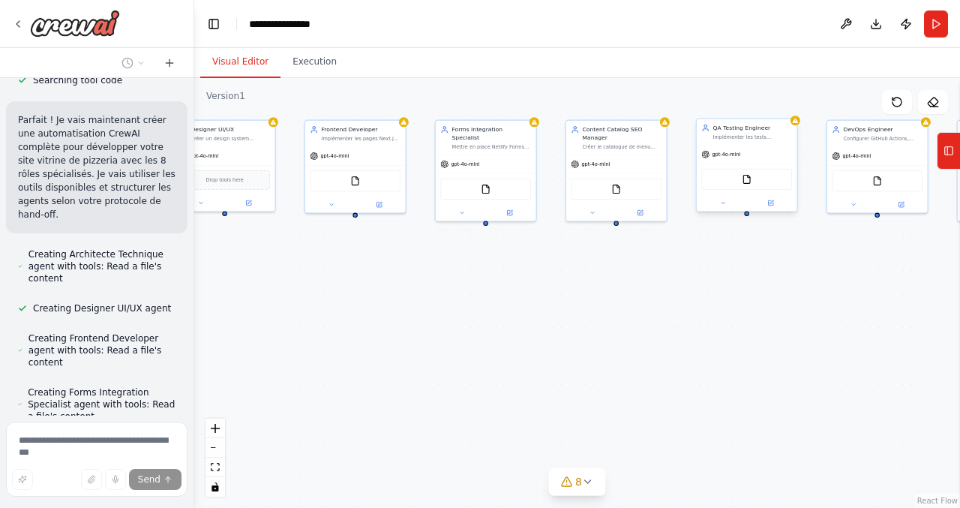
drag, startPoint x: 854, startPoint y: 308, endPoint x: 500, endPoint y: 317, distance: 354.1
click at [501, 317] on div "Architecte Technique Concevoir l'architecture complète du site vitrine {nom_piz…" at bounding box center [577, 293] width 766 height 430
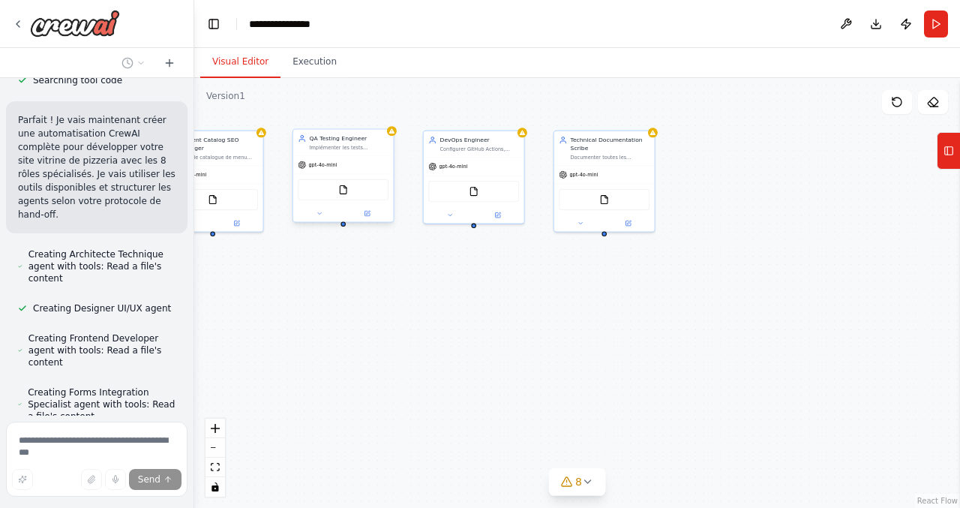
drag, startPoint x: 500, startPoint y: 317, endPoint x: 281, endPoint y: 319, distance: 219.8
click at [281, 319] on div "Architecte Technique Concevoir l'architecture complète du site vitrine {nom_piz…" at bounding box center [577, 293] width 766 height 430
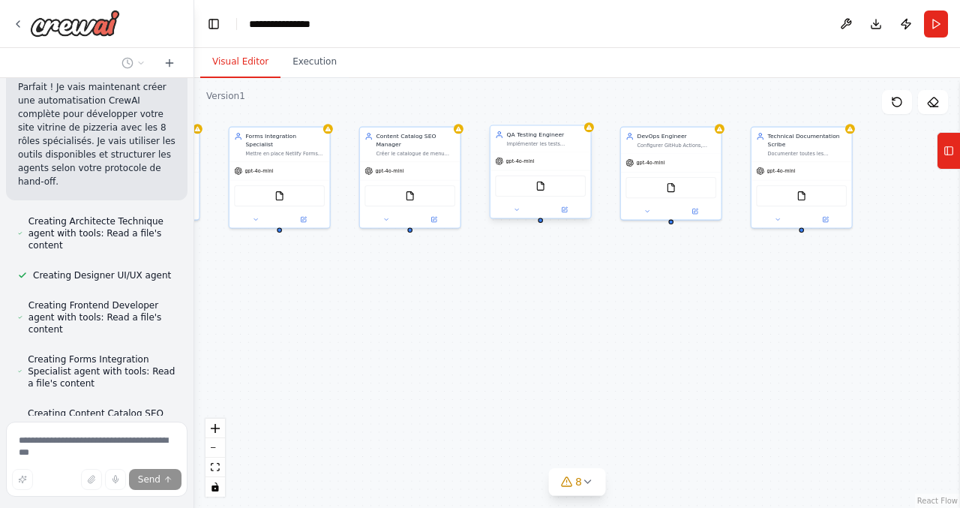
drag, startPoint x: 281, startPoint y: 319, endPoint x: 583, endPoint y: 309, distance: 302.4
click at [583, 310] on div "Architecte Technique Concevoir l'architecture complète du site vitrine {nom_piz…" at bounding box center [577, 293] width 766 height 430
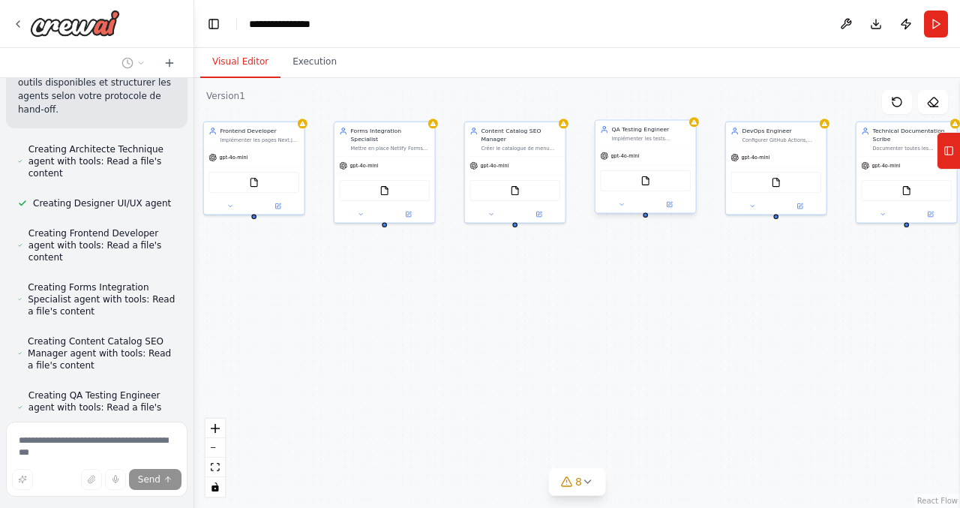
scroll to position [3373, 0]
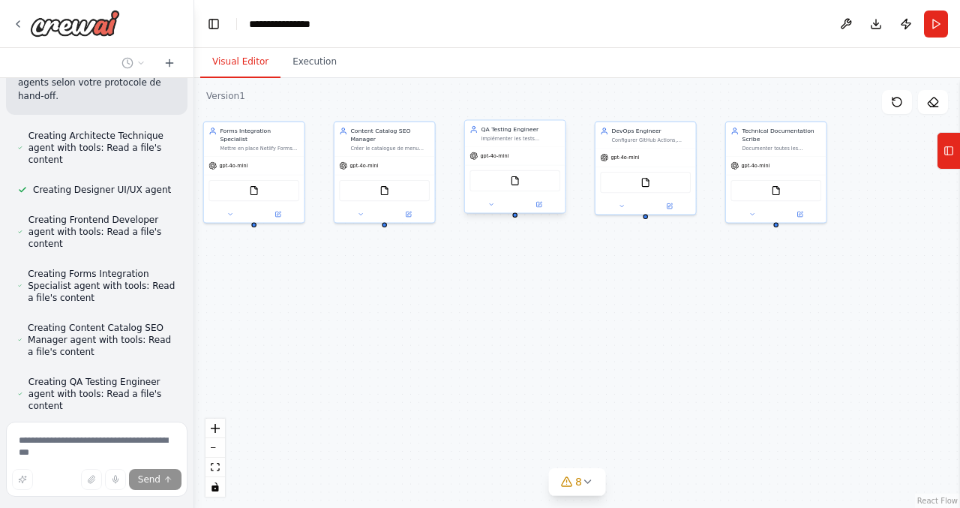
drag, startPoint x: 583, startPoint y: 309, endPoint x: 302, endPoint y: 308, distance: 280.5
click at [302, 308] on div ".deletable-edge-delete-btn { width: 20px; height: 20px; border: 0px solid #ffff…" at bounding box center [577, 293] width 766 height 430
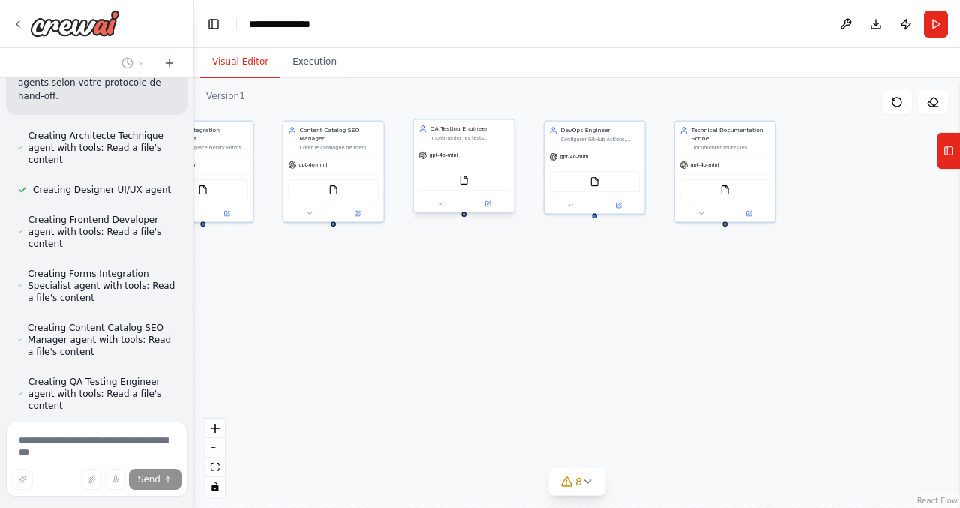
drag, startPoint x: 398, startPoint y: 319, endPoint x: 621, endPoint y: 320, distance: 222.8
click at [621, 320] on div ".deletable-edge-delete-btn { width: 20px; height: 20px; border: 0px solid #ffff…" at bounding box center [577, 293] width 766 height 430
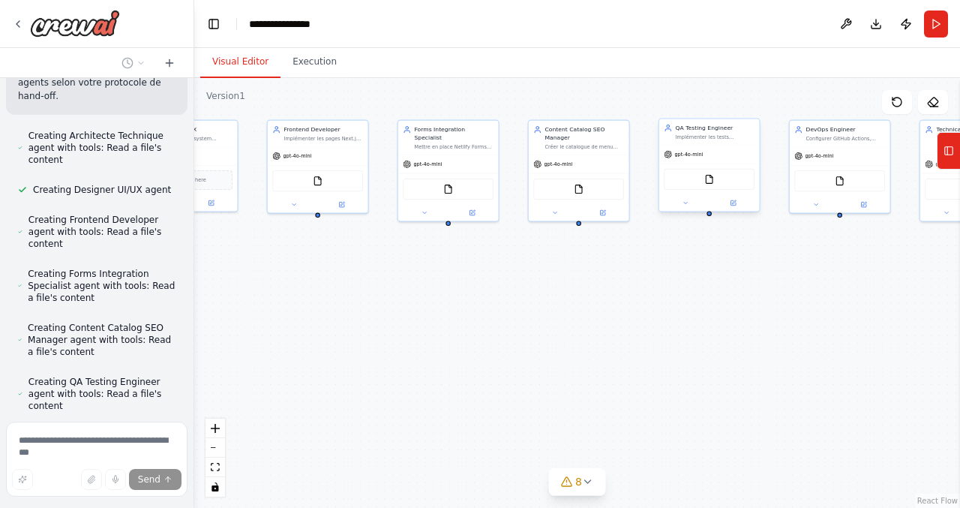
drag, startPoint x: 460, startPoint y: 312, endPoint x: 578, endPoint y: 311, distance: 118.5
click at [578, 311] on div ".deletable-edge-delete-btn { width: 20px; height: 20px; border: 0px solid #ffff…" at bounding box center [577, 293] width 766 height 430
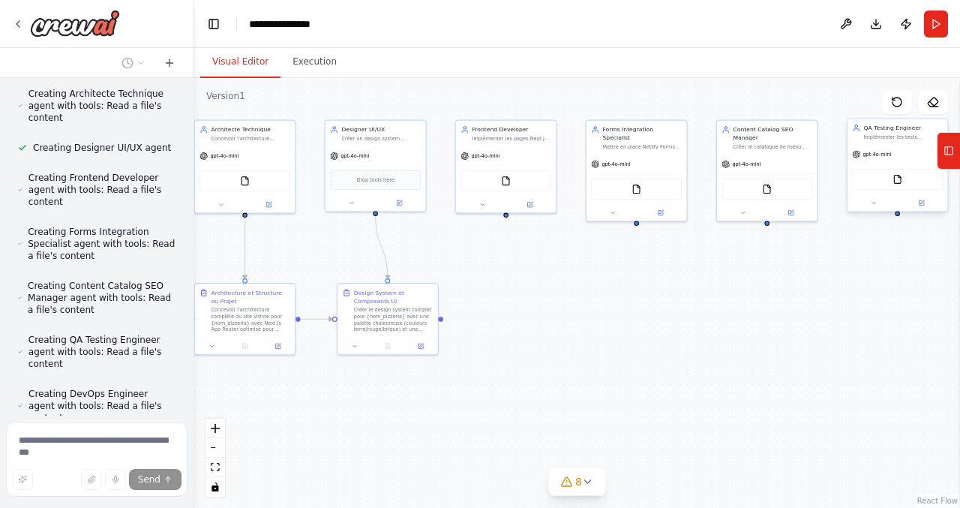
drag, startPoint x: 473, startPoint y: 316, endPoint x: 660, endPoint y: 317, distance: 187.5
click at [661, 317] on div ".deletable-edge-delete-btn { width: 20px; height: 20px; border: 0px solid #ffff…" at bounding box center [577, 293] width 766 height 430
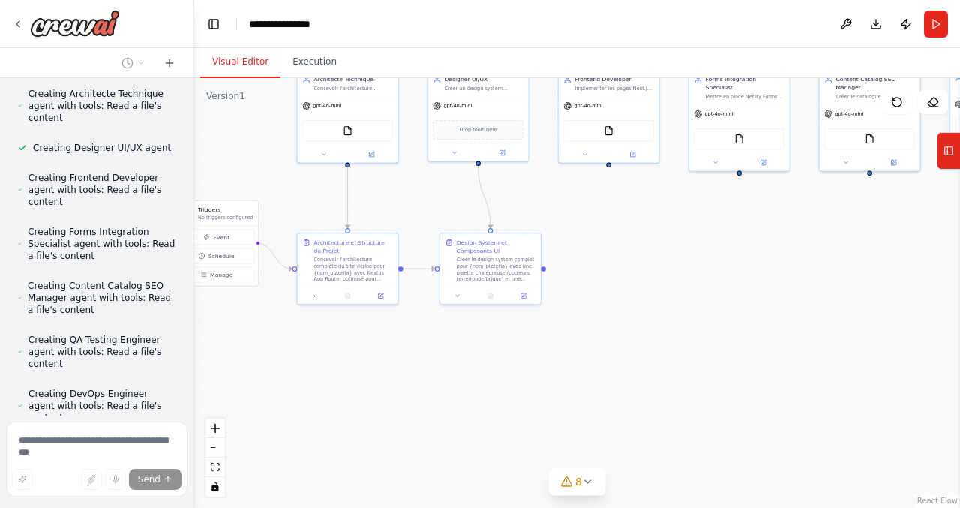
drag, startPoint x: 483, startPoint y: 453, endPoint x: 578, endPoint y: 402, distance: 108.0
click at [578, 402] on div ".deletable-edge-delete-btn { width: 20px; height: 20px; border: 0px solid #ffff…" at bounding box center [577, 293] width 766 height 430
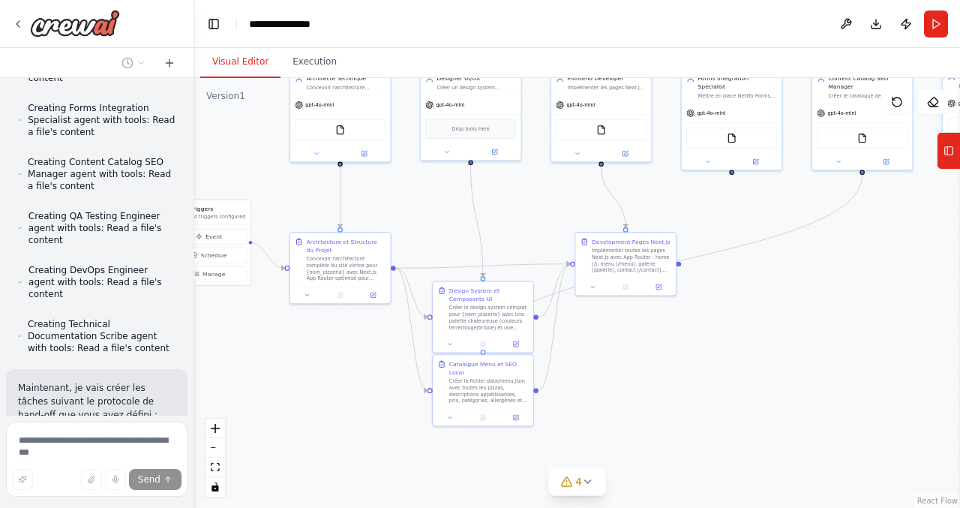
scroll to position [3541, 0]
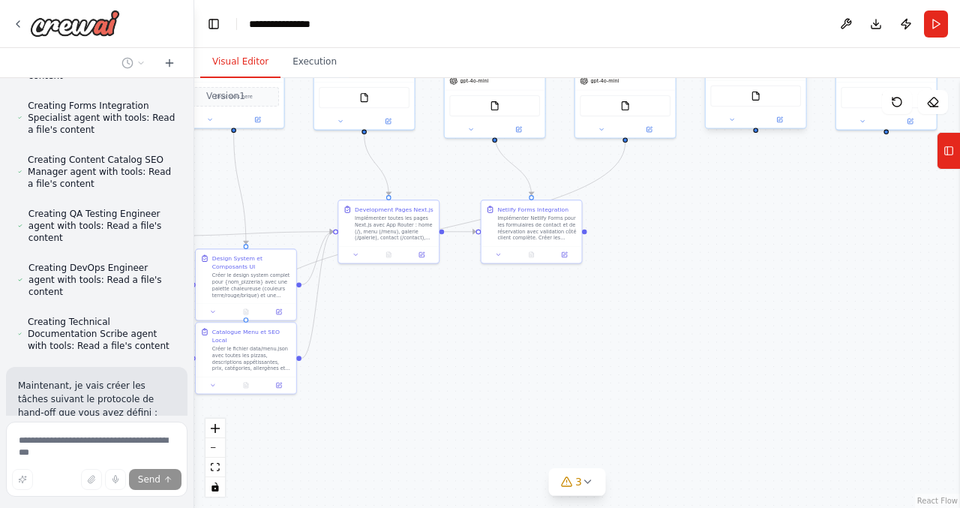
drag, startPoint x: 712, startPoint y: 370, endPoint x: 475, endPoint y: 338, distance: 239.2
click at [475, 338] on div ".deletable-edge-delete-btn { width: 20px; height: 20px; border: 0px solid #ffff…" at bounding box center [577, 293] width 766 height 430
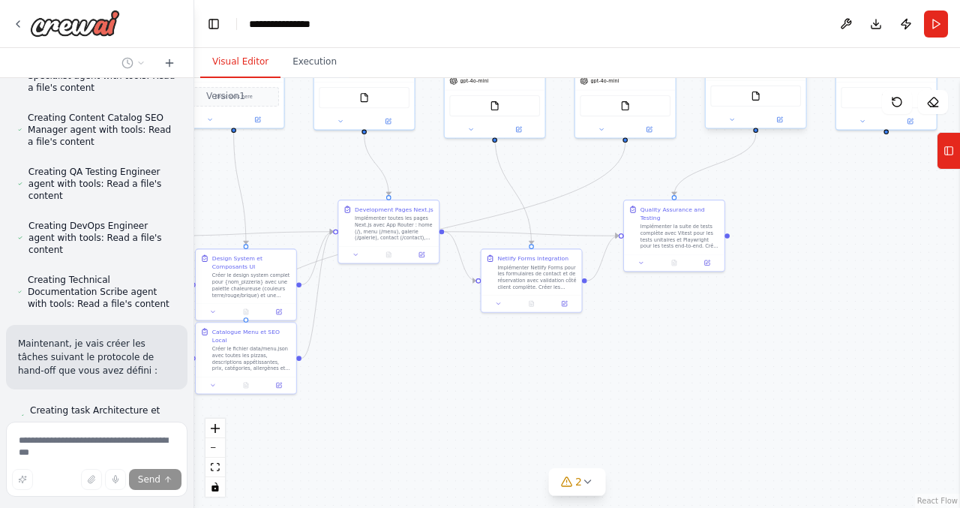
scroll to position [3625, 0]
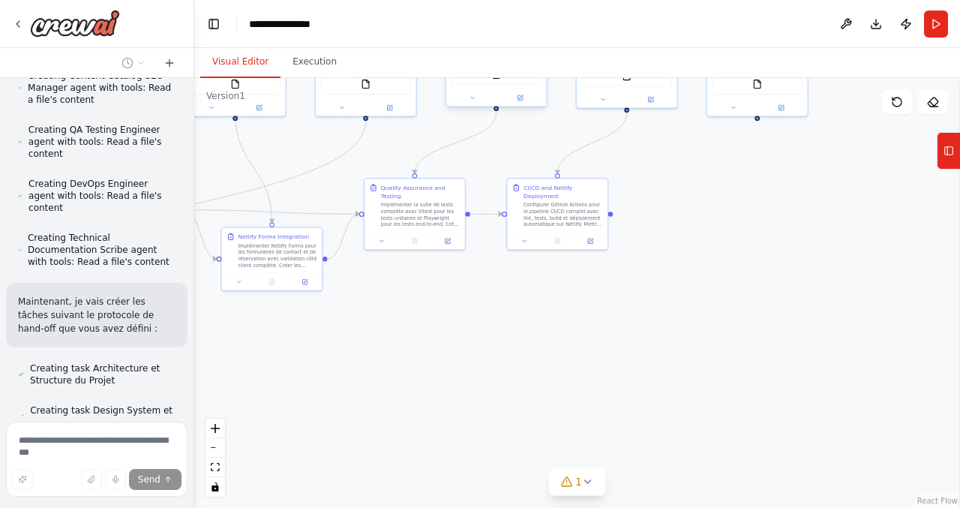
drag, startPoint x: 626, startPoint y: 383, endPoint x: 366, endPoint y: 361, distance: 260.4
click at [366, 361] on div ".deletable-edge-delete-btn { width: 20px; height: 20px; border: 0px solid #ffff…" at bounding box center [577, 293] width 766 height 430
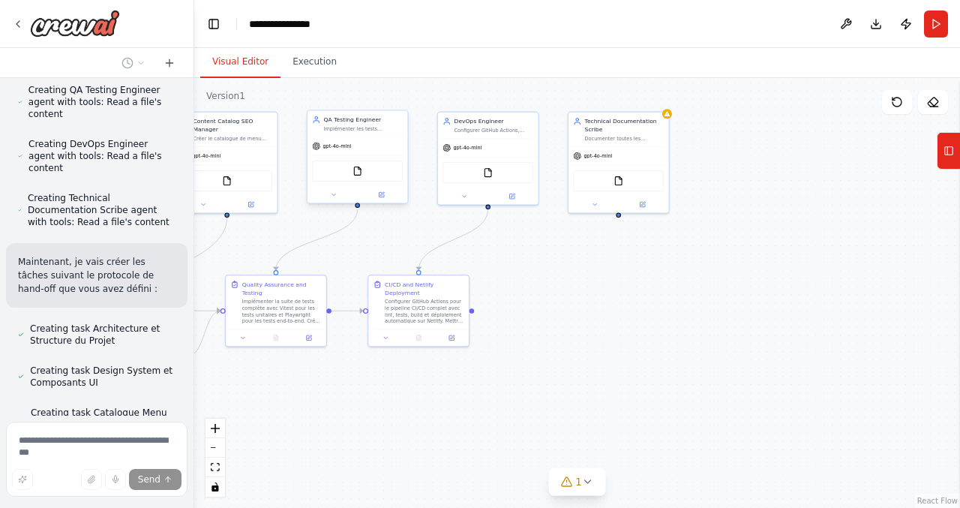
scroll to position [3667, 0]
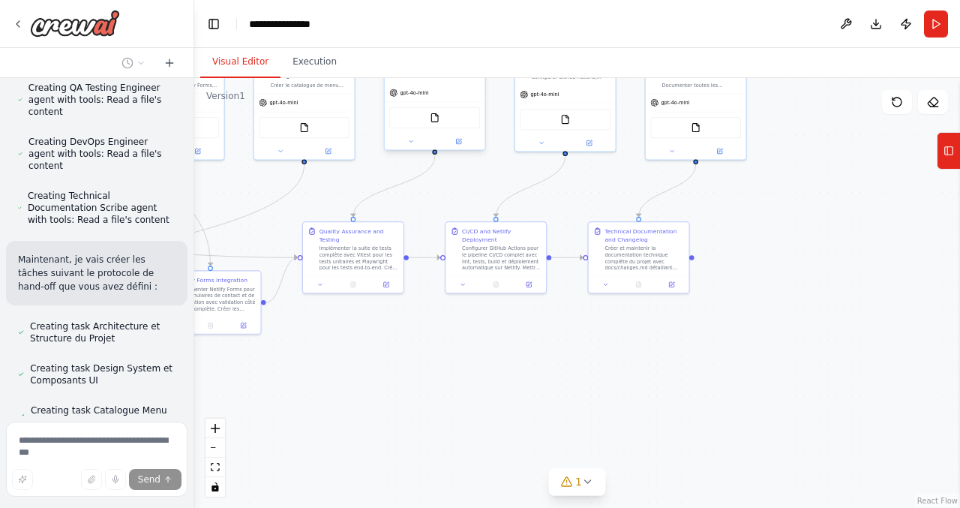
drag, startPoint x: 547, startPoint y: 374, endPoint x: 484, endPoint y: 418, distance: 76.6
click at [485, 418] on div ".deletable-edge-delete-btn { width: 20px; height: 20px; border: 0px solid #ffff…" at bounding box center [577, 293] width 766 height 430
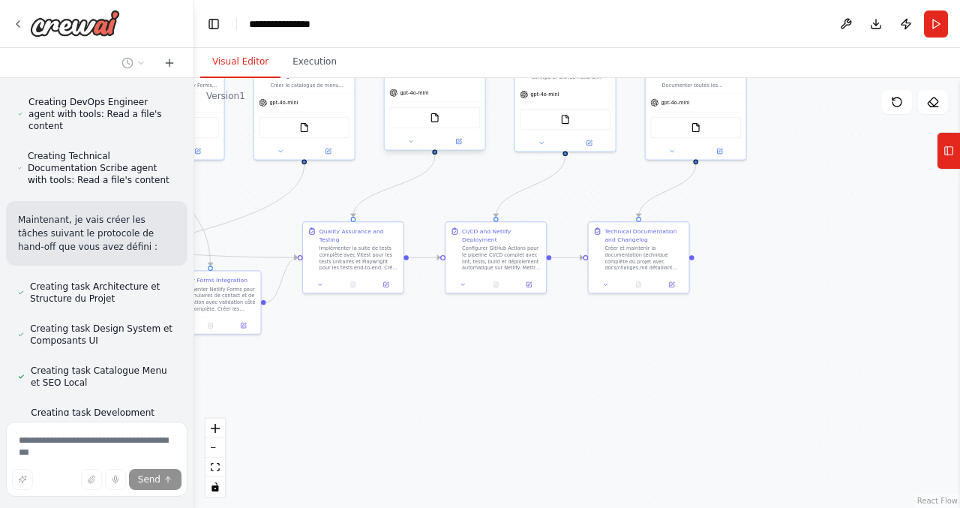
scroll to position [3709, 0]
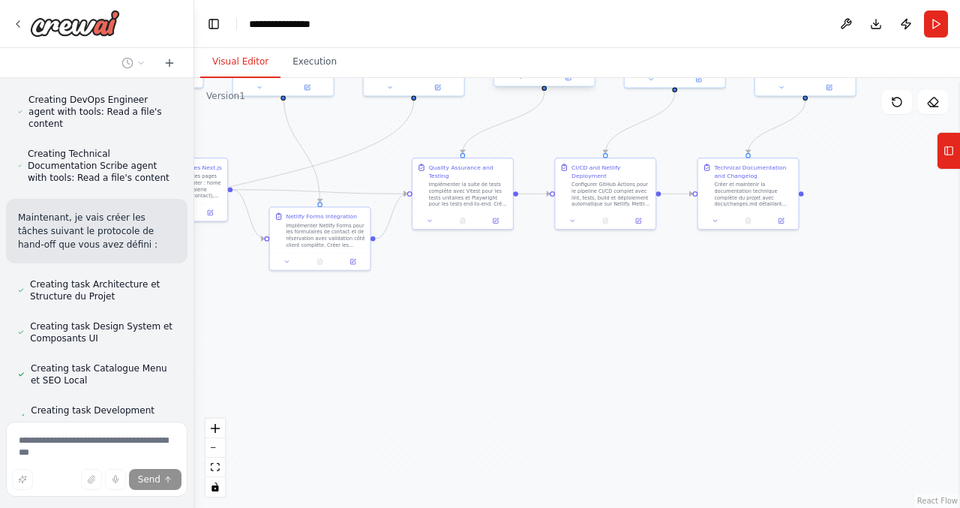
drag, startPoint x: 326, startPoint y: 398, endPoint x: 497, endPoint y: 317, distance: 188.9
click at [497, 317] on div ".deletable-edge-delete-btn { width: 20px; height: 20px; border: 0px solid #ffff…" at bounding box center [577, 293] width 766 height 430
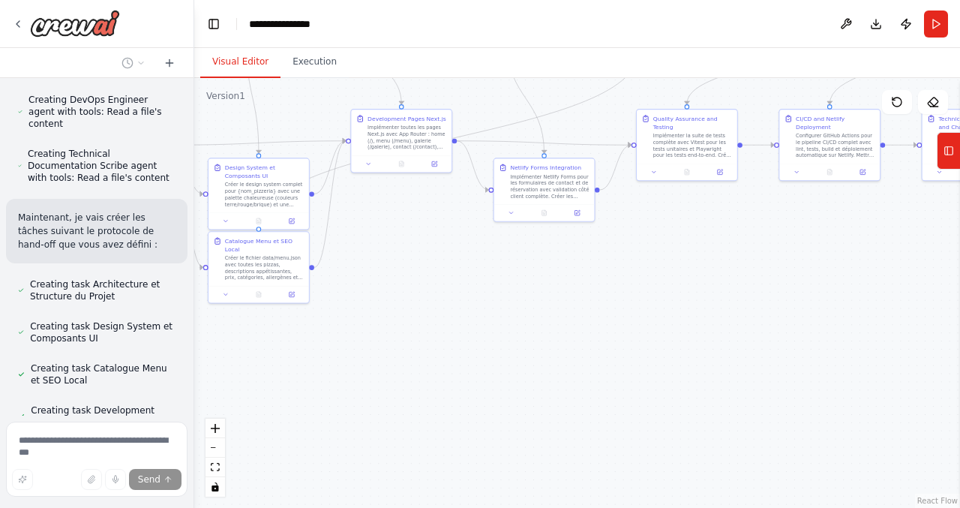
drag, startPoint x: 287, startPoint y: 368, endPoint x: 453, endPoint y: 336, distance: 169.5
click at [453, 336] on div ".deletable-edge-delete-btn { width: 20px; height: 20px; border: 0px solid #ffff…" at bounding box center [577, 293] width 766 height 430
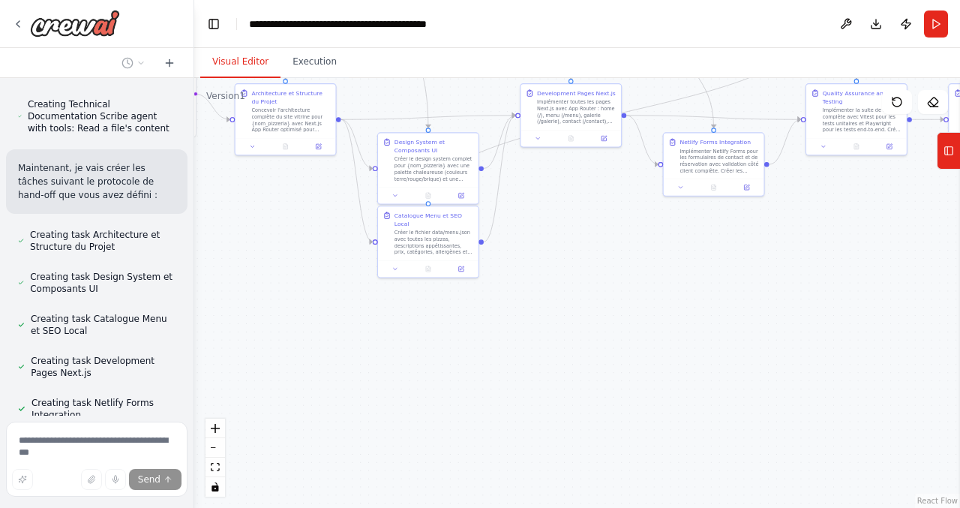
drag, startPoint x: 386, startPoint y: 380, endPoint x: 554, endPoint y: 354, distance: 169.9
click at [554, 354] on div ".deletable-edge-delete-btn { width: 20px; height: 20px; border: 0px solid #ffff…" at bounding box center [577, 293] width 766 height 430
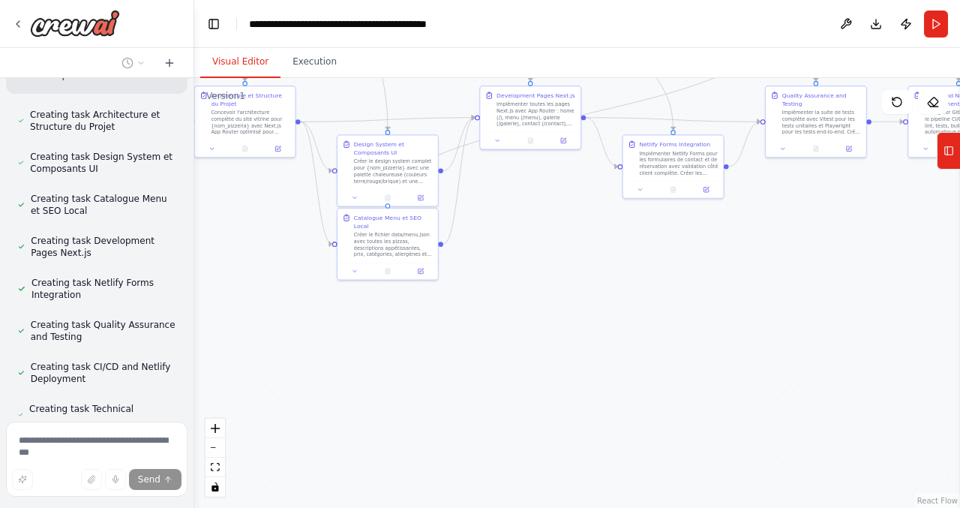
scroll to position [3884, 0]
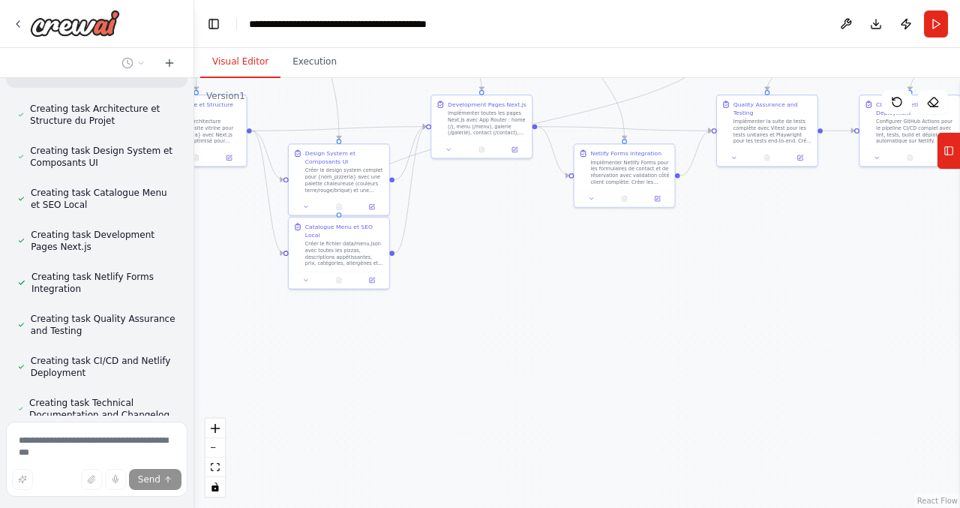
drag, startPoint x: 518, startPoint y: 402, endPoint x: 427, endPoint y: 413, distance: 92.1
click at [427, 413] on div ".deletable-edge-delete-btn { width: 20px; height: 20px; border: 0px solid #ffff…" at bounding box center [577, 293] width 766 height 430
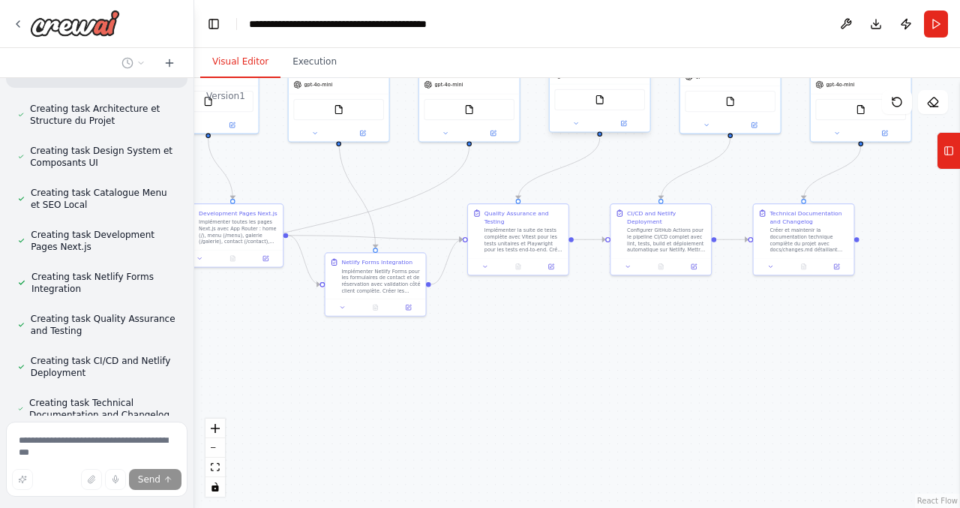
drag, startPoint x: 519, startPoint y: 347, endPoint x: 270, endPoint y: 455, distance: 271.7
click at [270, 455] on div ".deletable-edge-delete-btn { width: 20px; height: 20px; border: 0px solid #ffff…" at bounding box center [577, 293] width 766 height 430
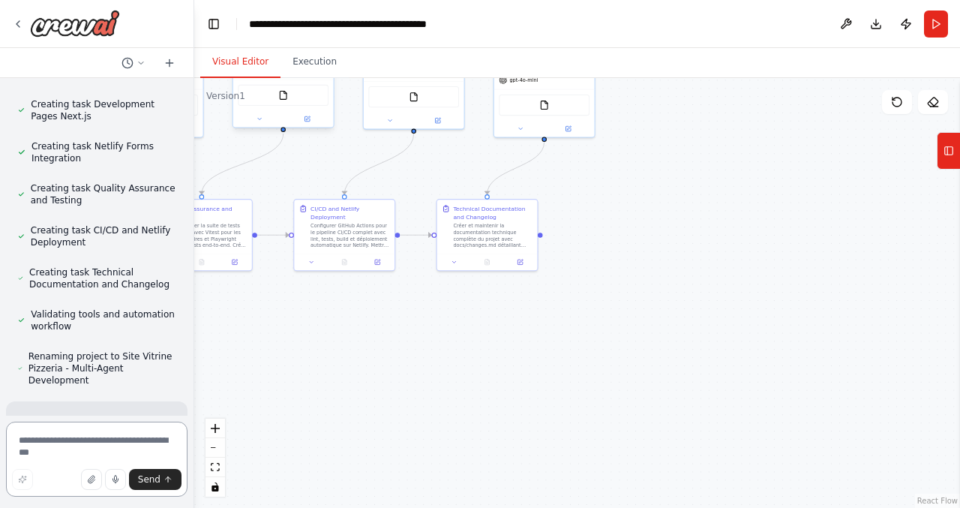
drag, startPoint x: 683, startPoint y: 362, endPoint x: 455, endPoint y: 338, distance: 229.3
click at [455, 338] on div ".deletable-edge-delete-btn { width: 20px; height: 20px; border: 0px solid #ffff…" at bounding box center [577, 293] width 766 height 430
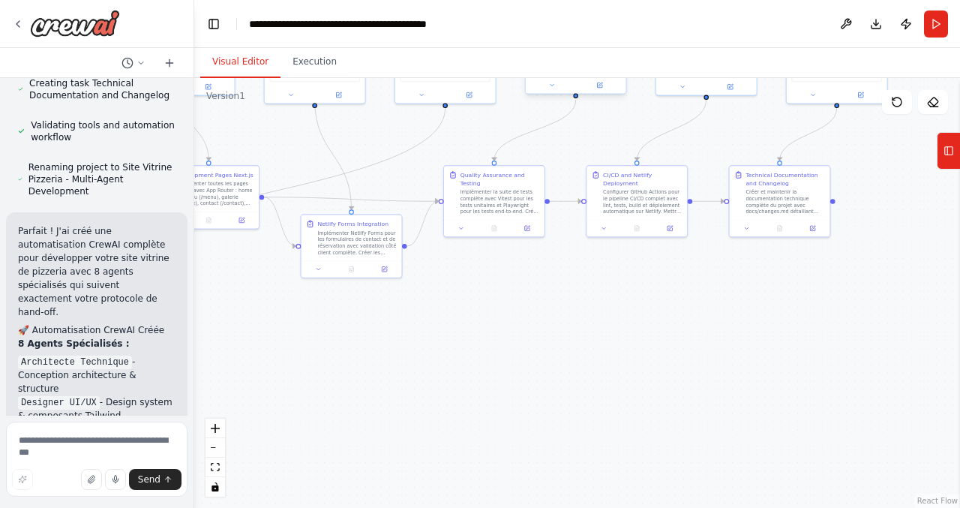
drag, startPoint x: 308, startPoint y: 331, endPoint x: 533, endPoint y: 311, distance: 225.2
click at [533, 311] on div ".deletable-edge-delete-btn { width: 20px; height: 20px; border: 0px solid #ffff…" at bounding box center [577, 293] width 766 height 430
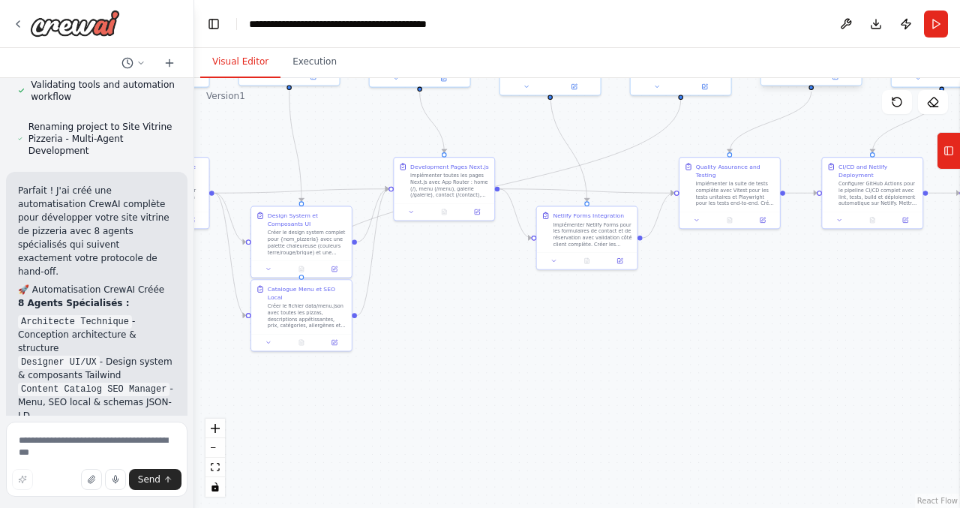
drag, startPoint x: 302, startPoint y: 356, endPoint x: 525, endPoint y: 352, distance: 223.5
click at [525, 352] on div ".deletable-edge-delete-btn { width: 20px; height: 20px; border: 0px solid #ffff…" at bounding box center [577, 293] width 766 height 430
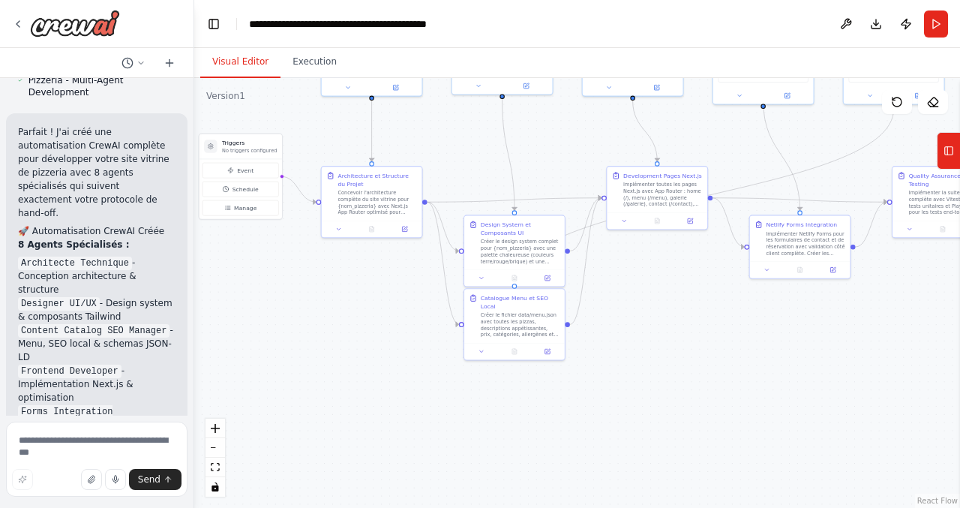
drag, startPoint x: 368, startPoint y: 401, endPoint x: 576, endPoint y: 413, distance: 208.1
click at [577, 413] on div ".deletable-edge-delete-btn { width: 20px; height: 20px; border: 0px solid #ffff…" at bounding box center [577, 293] width 766 height 430
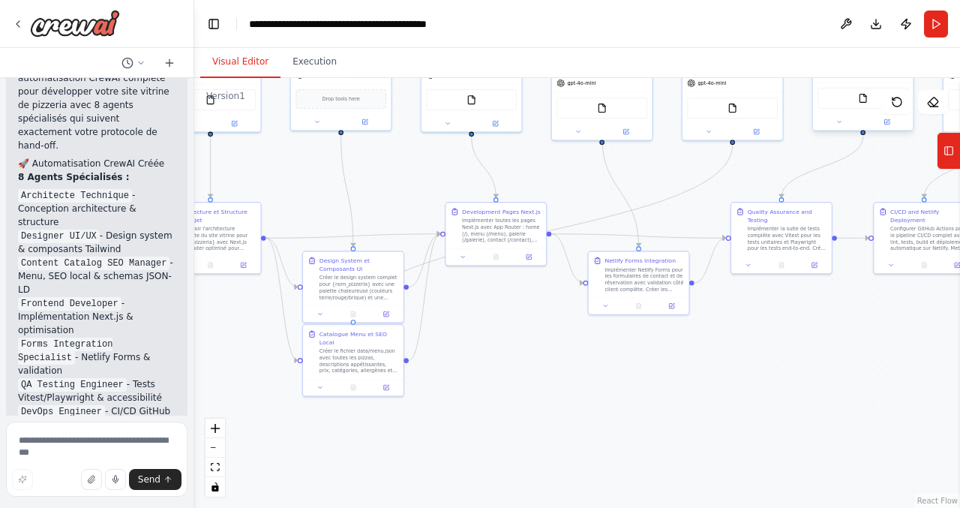
drag, startPoint x: 365, startPoint y: 293, endPoint x: 198, endPoint y: 327, distance: 169.9
click at [198, 327] on div ".deletable-edge-delete-btn { width: 20px; height: 20px; border: 0px solid #ffff…" at bounding box center [577, 293] width 766 height 430
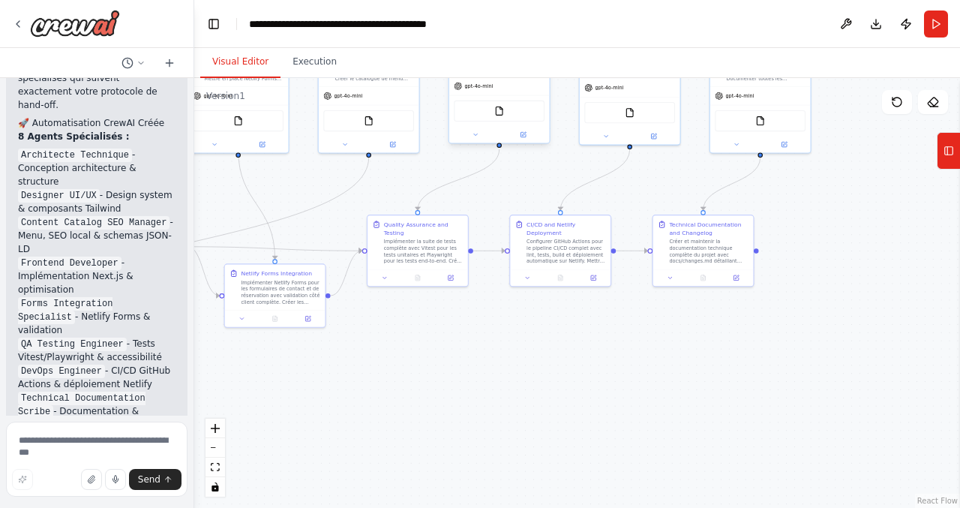
drag, startPoint x: 634, startPoint y: 381, endPoint x: 271, endPoint y: 394, distance: 363.2
click at [271, 394] on div ".deletable-edge-delete-btn { width: 20px; height: 20px; border: 0px solid #ffff…" at bounding box center [577, 293] width 766 height 430
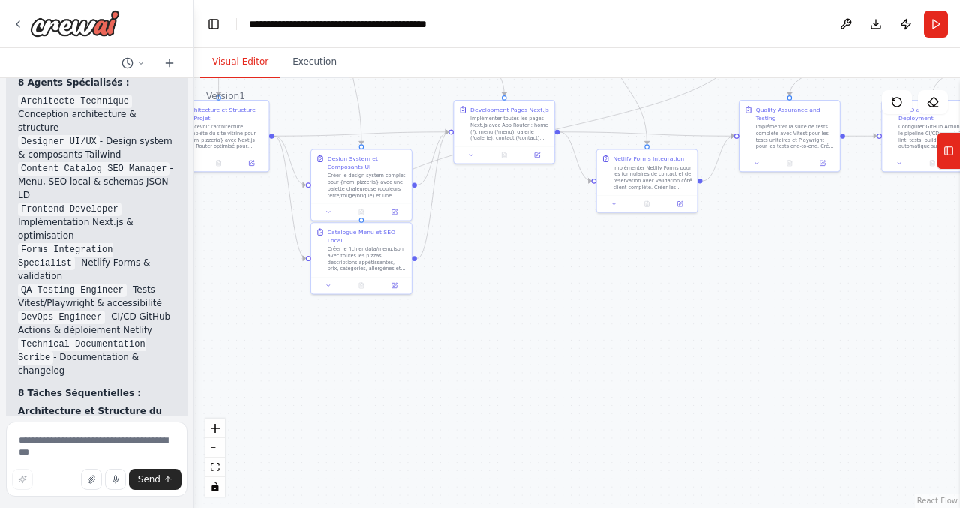
drag, startPoint x: 490, startPoint y: 386, endPoint x: 863, endPoint y: 272, distance: 390.0
click at [863, 272] on div ".deletable-edge-delete-btn { width: 20px; height: 20px; border: 0px solid #ffff…" at bounding box center [577, 293] width 766 height 430
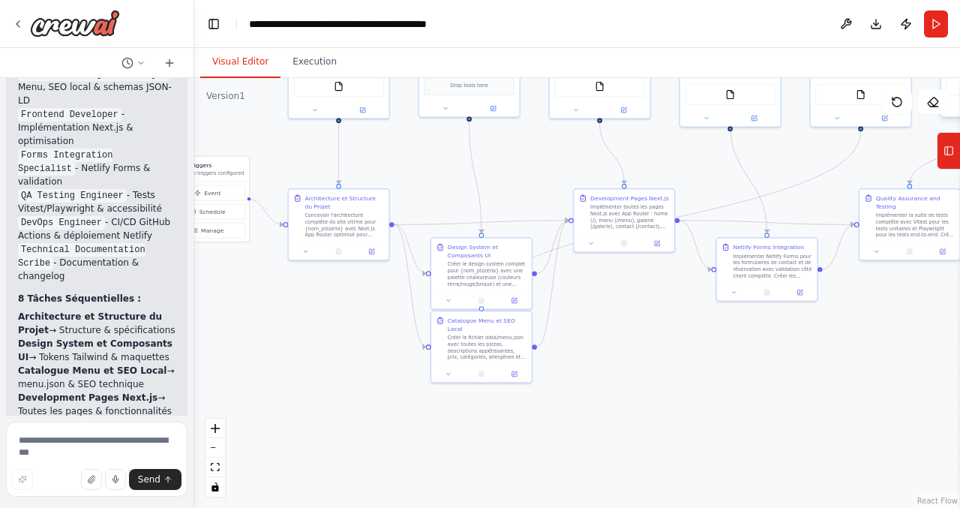
drag, startPoint x: 487, startPoint y: 282, endPoint x: 606, endPoint y: 371, distance: 148.5
click at [606, 371] on div ".deletable-edge-delete-btn { width: 20px; height: 20px; border: 0px solid #ffff…" at bounding box center [577, 293] width 766 height 430
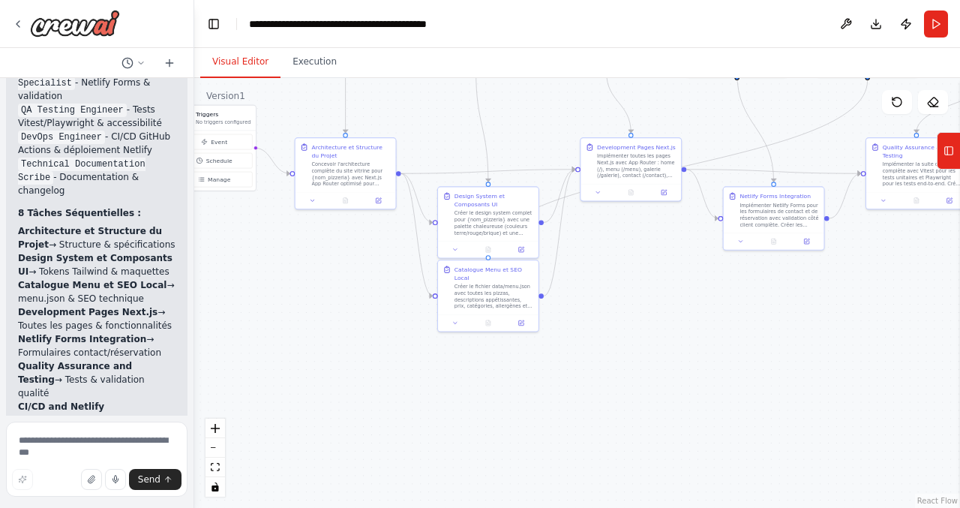
drag, startPoint x: 333, startPoint y: 412, endPoint x: 340, endPoint y: 361, distance: 51.4
click at [340, 361] on div ".deletable-edge-delete-btn { width: 20px; height: 20px; border: 0px solid #ffff…" at bounding box center [577, 293] width 766 height 430
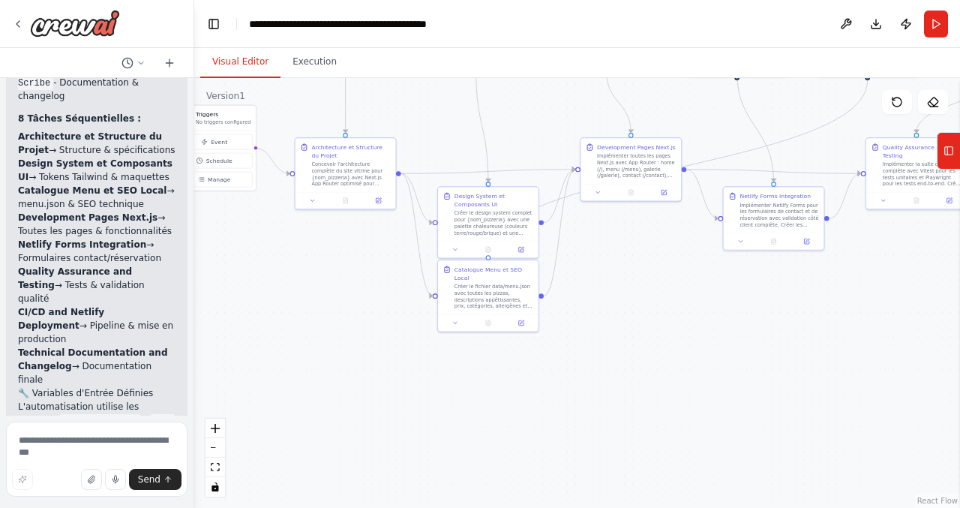
scroll to position [4753, 0]
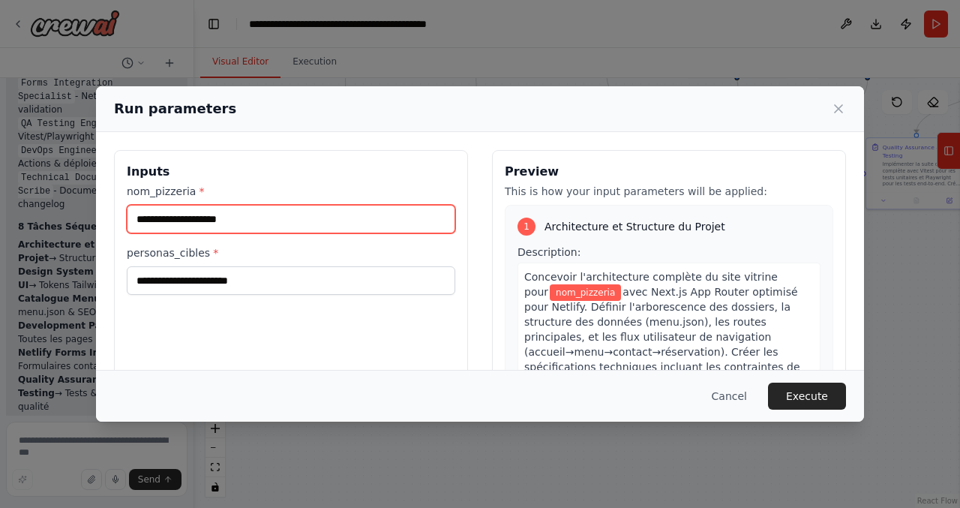
click at [303, 221] on input "nom_pizzeria *" at bounding box center [291, 219] width 329 height 29
type input "**********"
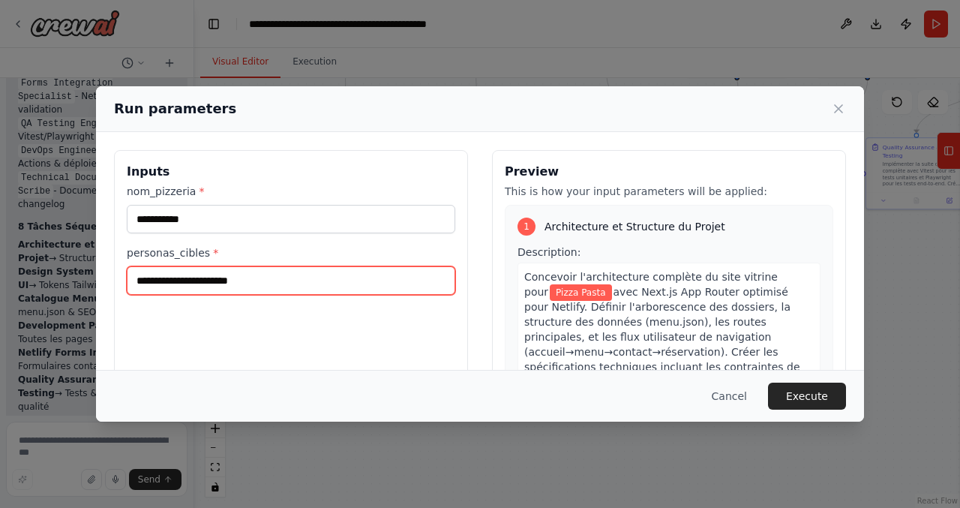
click at [251, 287] on input "personas_cibles *" at bounding box center [291, 280] width 329 height 29
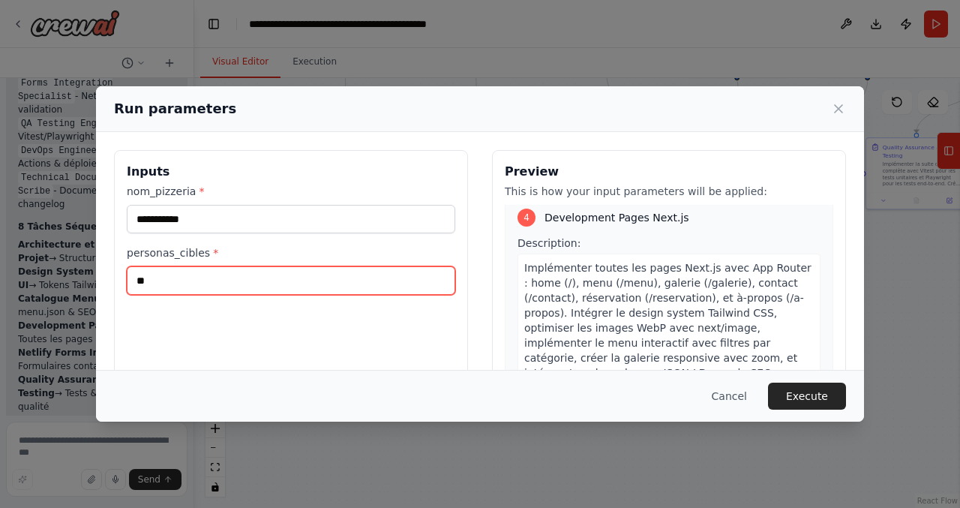
scroll to position [1154, 0]
type input "*******"
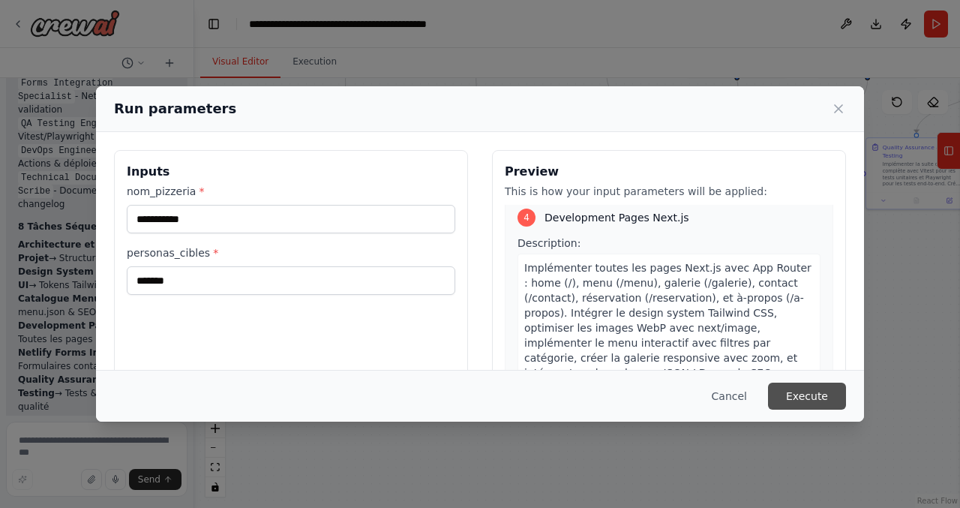
click at [824, 402] on button "Execute" at bounding box center [807, 396] width 78 height 27
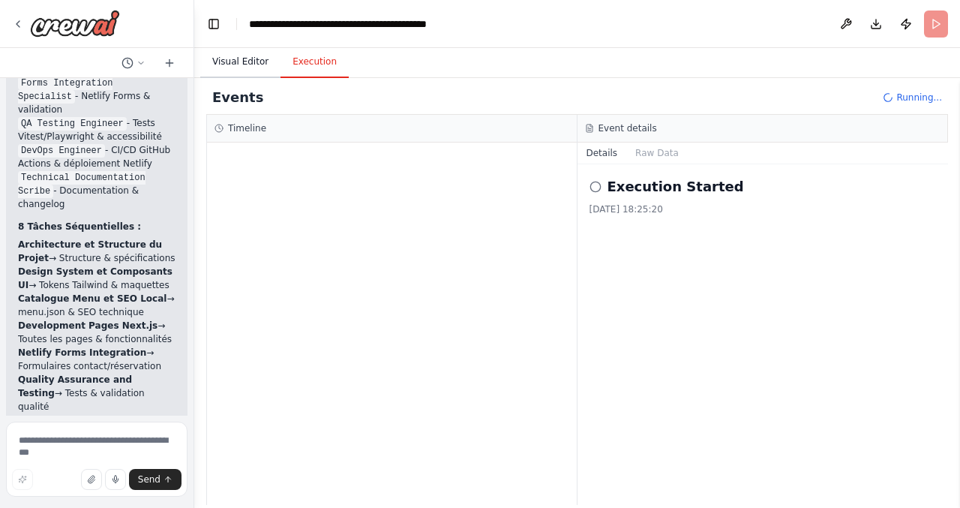
click at [254, 65] on button "Visual Editor" at bounding box center [240, 63] width 80 height 32
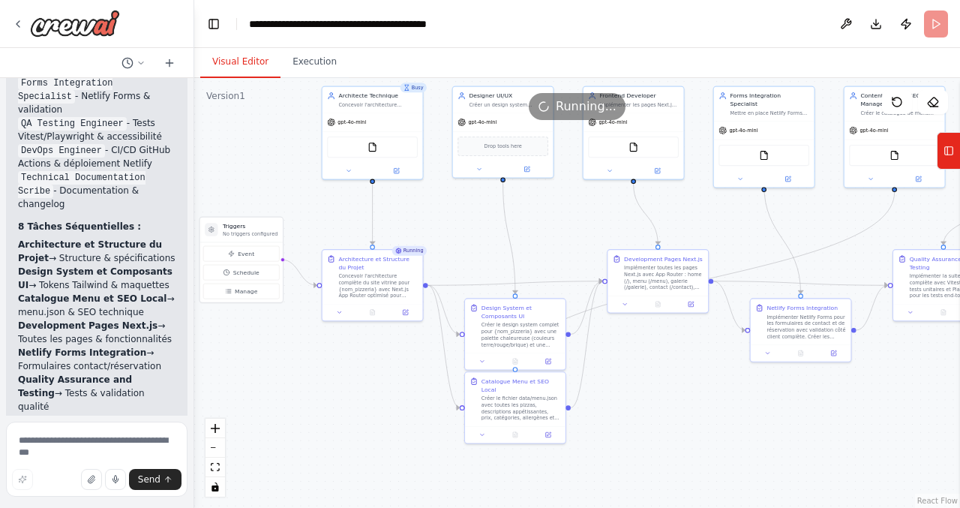
drag, startPoint x: 341, startPoint y: 296, endPoint x: 367, endPoint y: 401, distance: 108.2
click at [368, 404] on div ".deletable-edge-delete-btn { width: 20px; height: 20px; border: 0px solid #ffff…" at bounding box center [577, 293] width 766 height 430
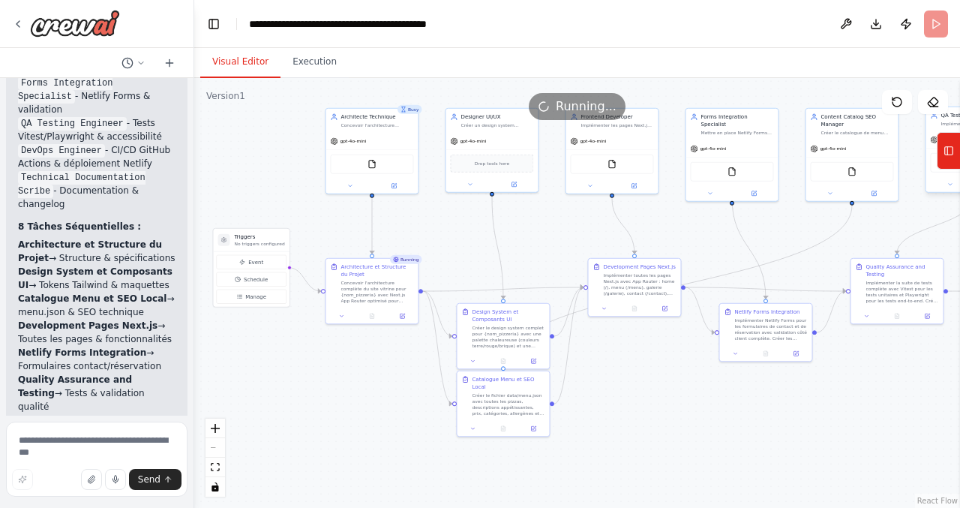
click at [215, 445] on div "React Flow controls" at bounding box center [216, 458] width 20 height 78
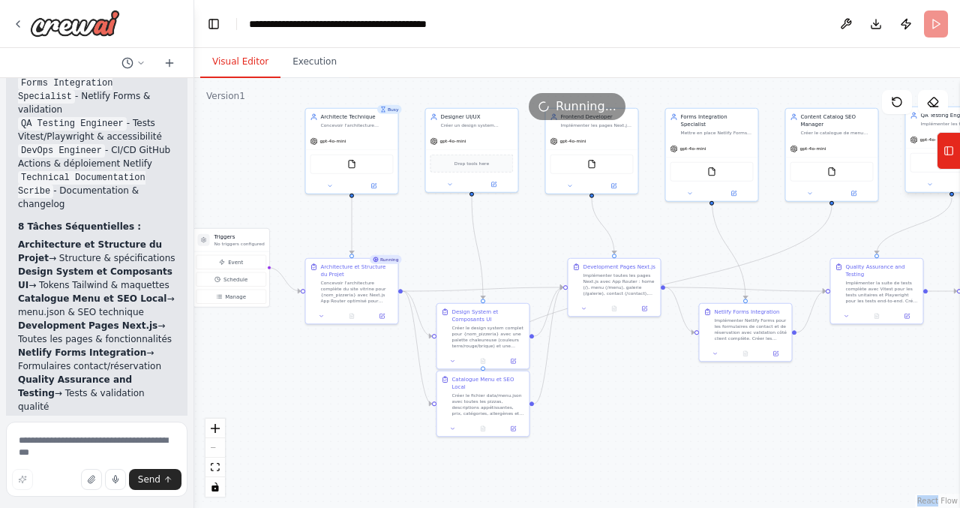
drag, startPoint x: 366, startPoint y: 425, endPoint x: 346, endPoint y: 425, distance: 20.3
click at [346, 425] on div ".deletable-edge-delete-btn { width: 20px; height: 20px; border: 0px solid #ffff…" at bounding box center [577, 293] width 766 height 430
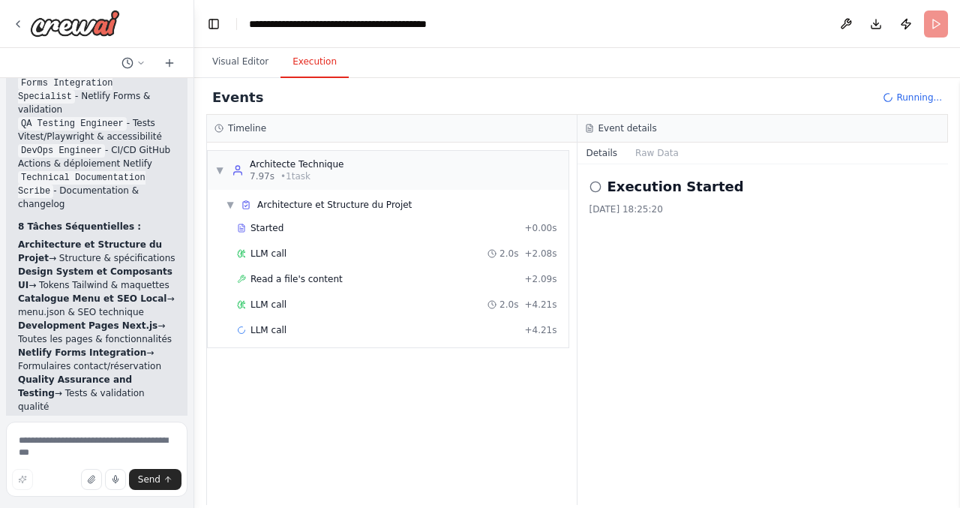
click at [323, 67] on button "Execution" at bounding box center [315, 63] width 68 height 32
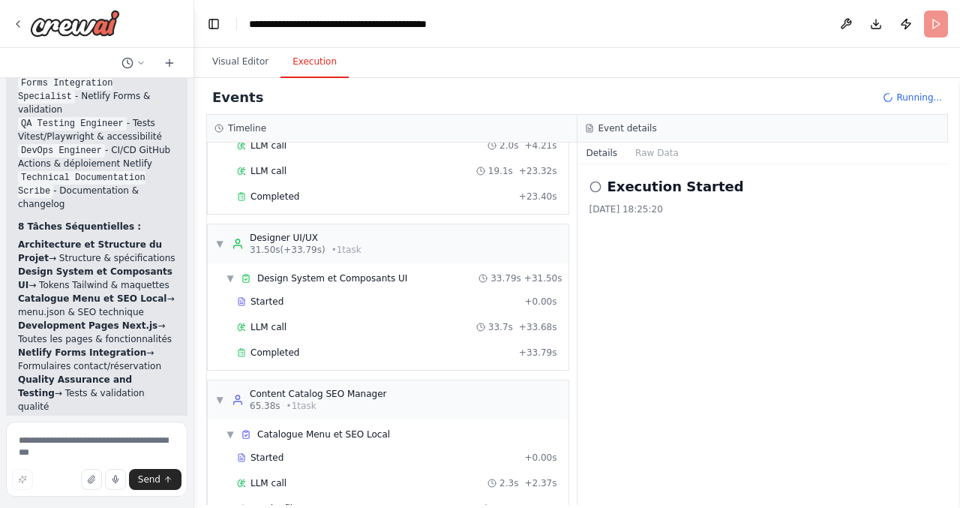
scroll to position [223, 0]
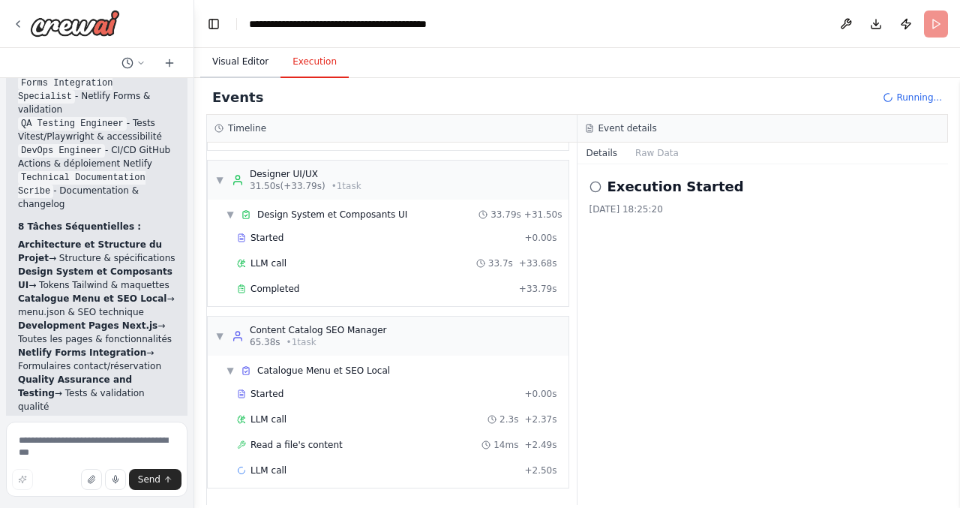
click at [233, 61] on button "Visual Editor" at bounding box center [240, 63] width 80 height 32
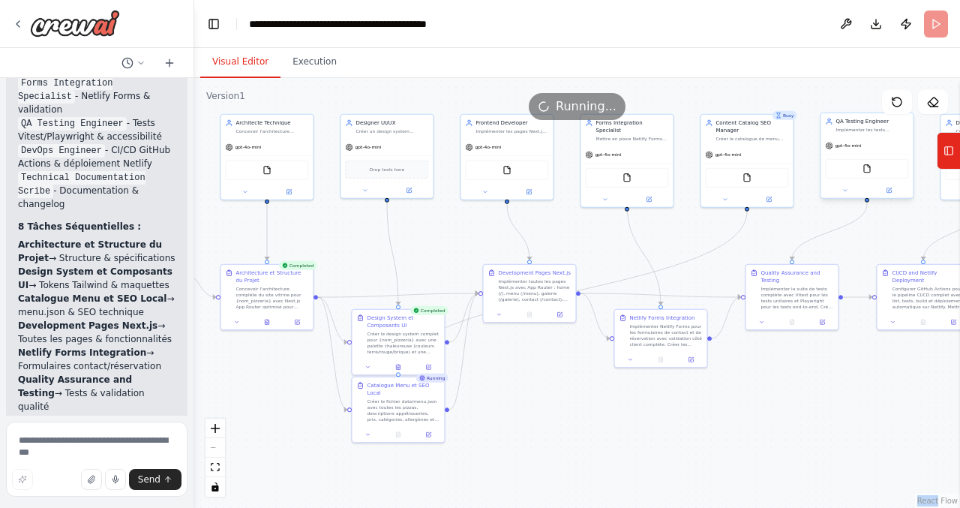
drag, startPoint x: 626, startPoint y: 418, endPoint x: 541, endPoint y: 423, distance: 84.9
click at [541, 423] on div ".deletable-edge-delete-btn { width: 20px; height: 20px; border: 0px solid #ffff…" at bounding box center [577, 293] width 766 height 430
click at [322, 60] on button "Execution" at bounding box center [315, 63] width 68 height 32
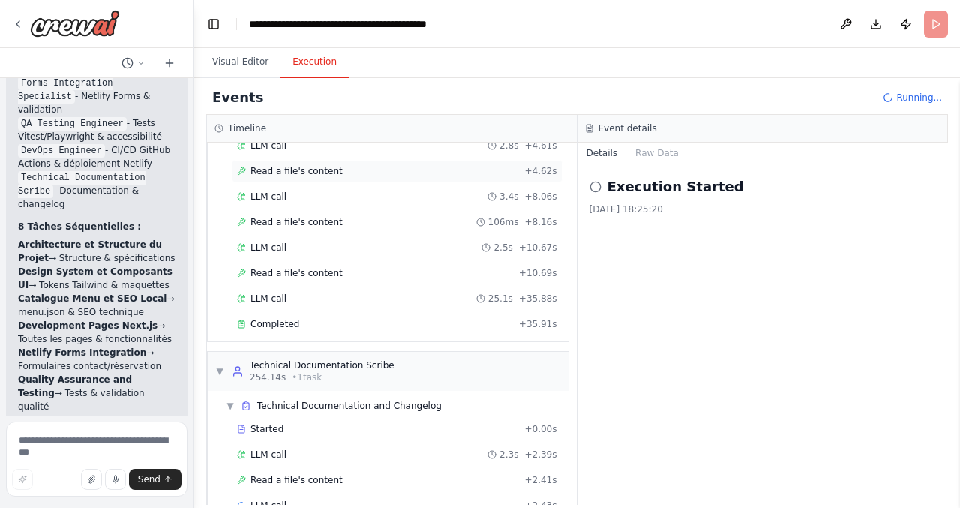
scroll to position [3502, 0]
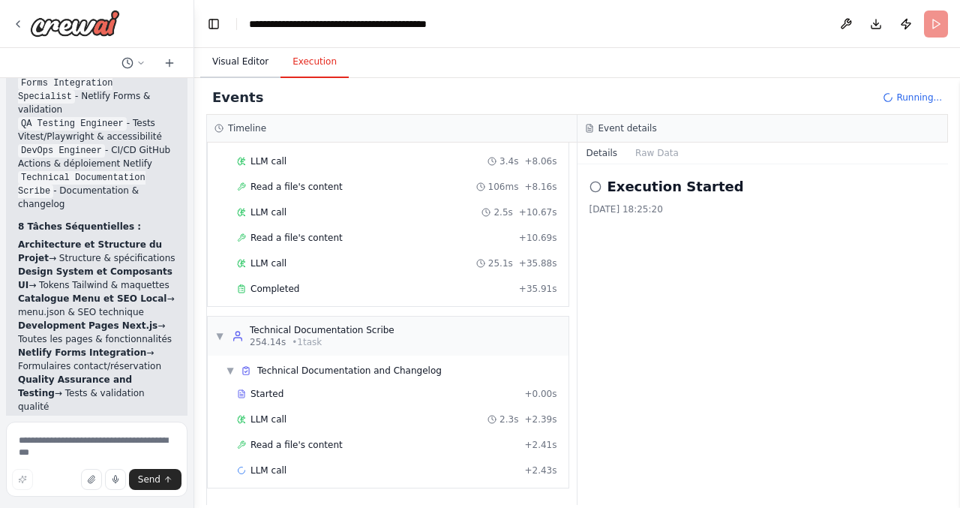
click at [241, 62] on button "Visual Editor" at bounding box center [240, 63] width 80 height 32
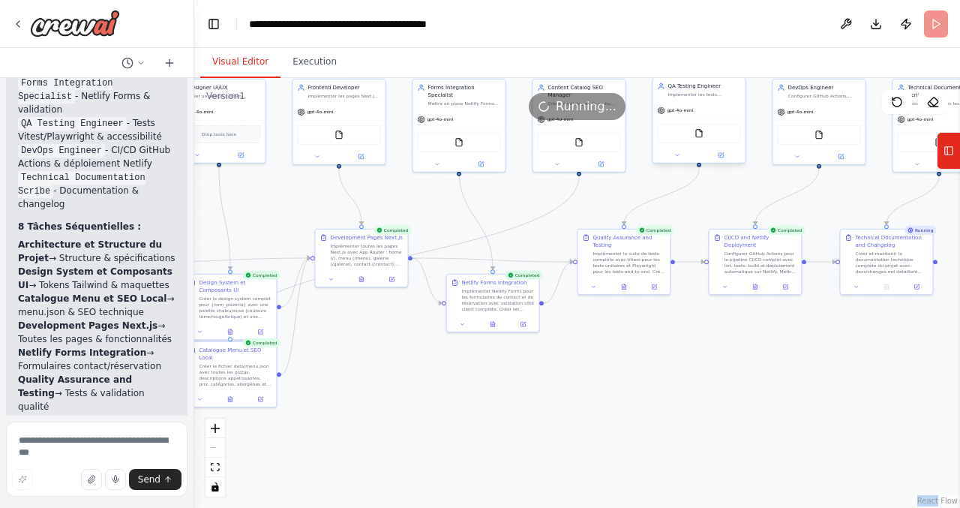
drag, startPoint x: 537, startPoint y: 410, endPoint x: 329, endPoint y: 338, distance: 220.8
click at [329, 338] on div ".deletable-edge-delete-btn { width: 20px; height: 20px; border: 0px solid #ffff…" at bounding box center [577, 293] width 766 height 430
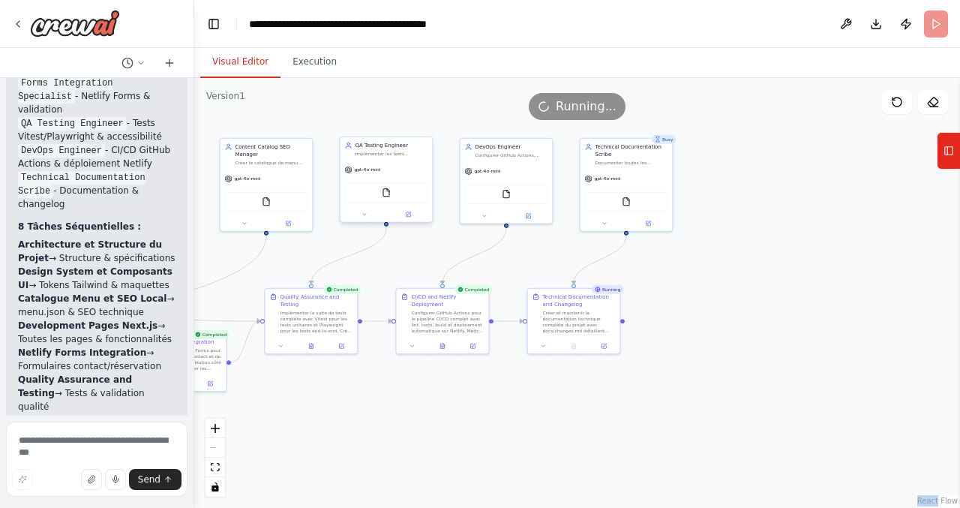
drag, startPoint x: 761, startPoint y: 358, endPoint x: 488, endPoint y: 455, distance: 288.9
click at [488, 455] on div ".deletable-edge-delete-btn { width: 20px; height: 20px; border: 0px solid #ffff…" at bounding box center [577, 293] width 766 height 430
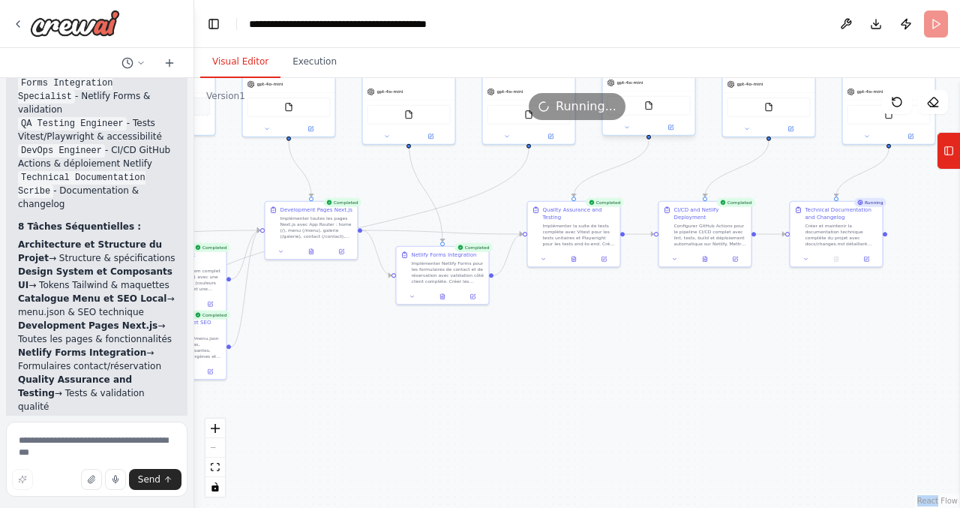
drag, startPoint x: 425, startPoint y: 398, endPoint x: 687, endPoint y: 311, distance: 276.5
click at [687, 311] on div ".deletable-edge-delete-btn { width: 20px; height: 20px; border: 0px solid #ffff…" at bounding box center [577, 293] width 766 height 430
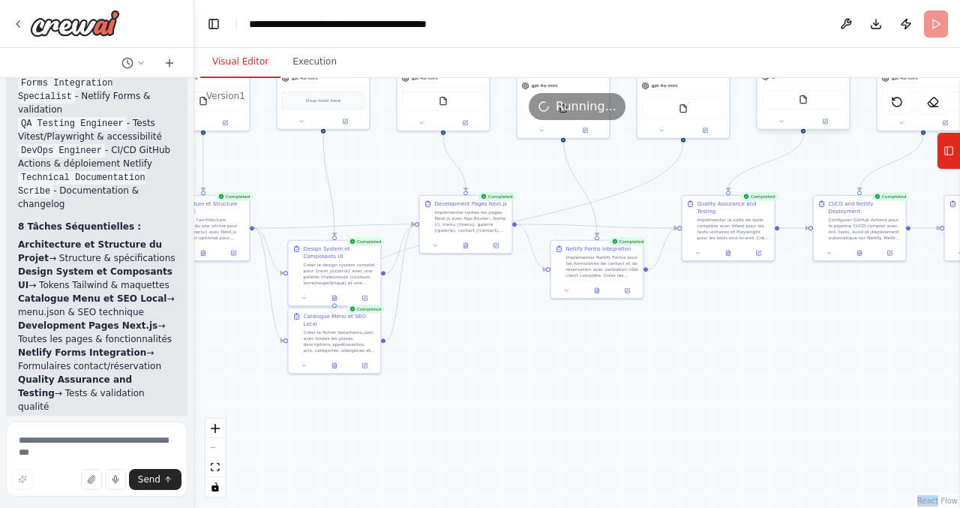
drag, startPoint x: 428, startPoint y: 379, endPoint x: 583, endPoint y: 374, distance: 155.3
click at [583, 373] on div ".deletable-edge-delete-btn { width: 20px; height: 20px; border: 0px solid #ffff…" at bounding box center [577, 293] width 766 height 430
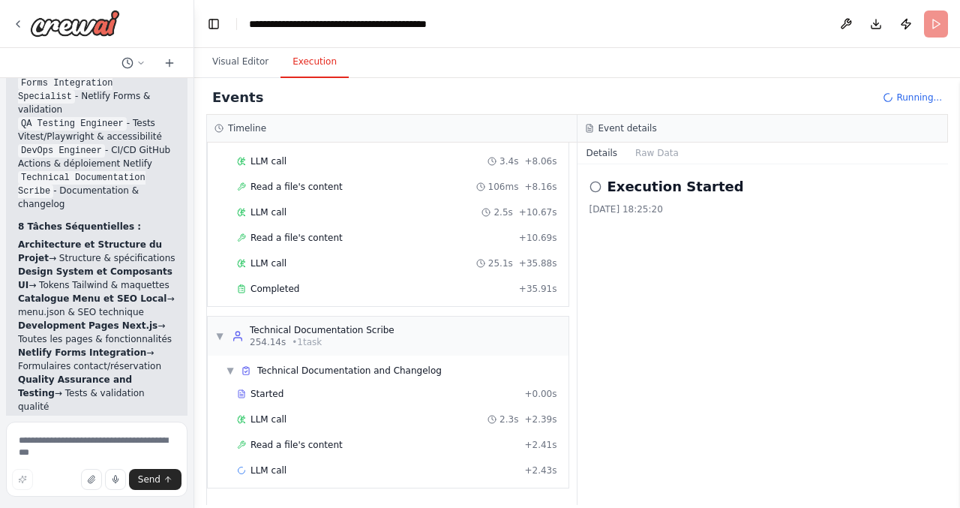
click at [301, 53] on button "Execution" at bounding box center [315, 63] width 68 height 32
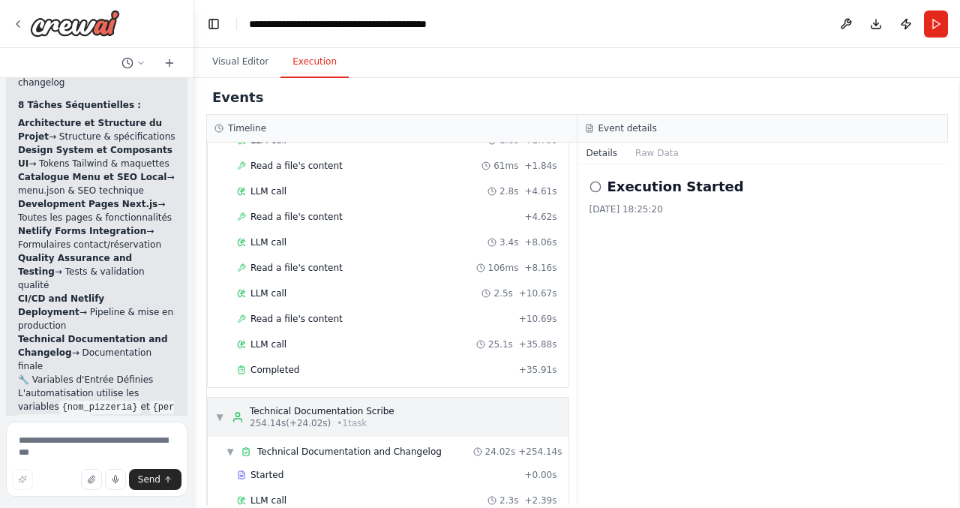
scroll to position [3527, 0]
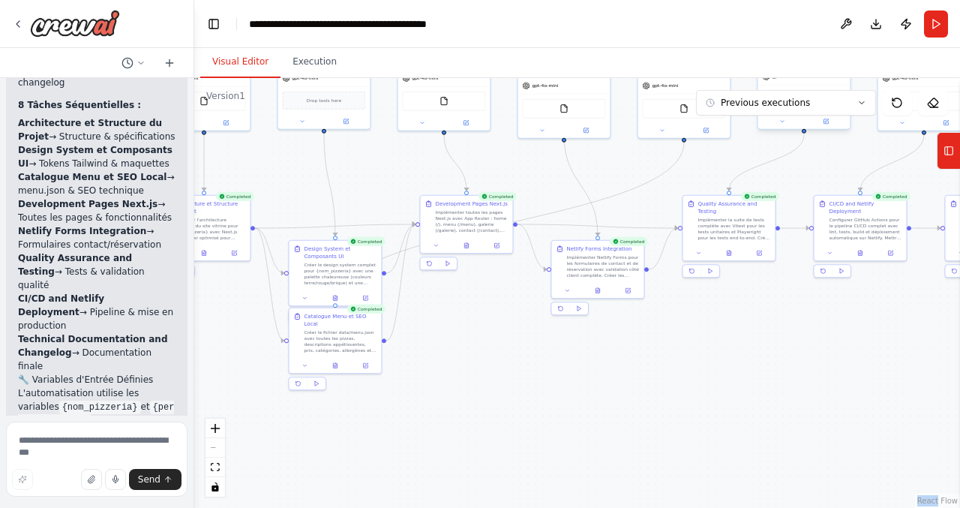
click at [247, 59] on button "Visual Editor" at bounding box center [240, 63] width 80 height 32
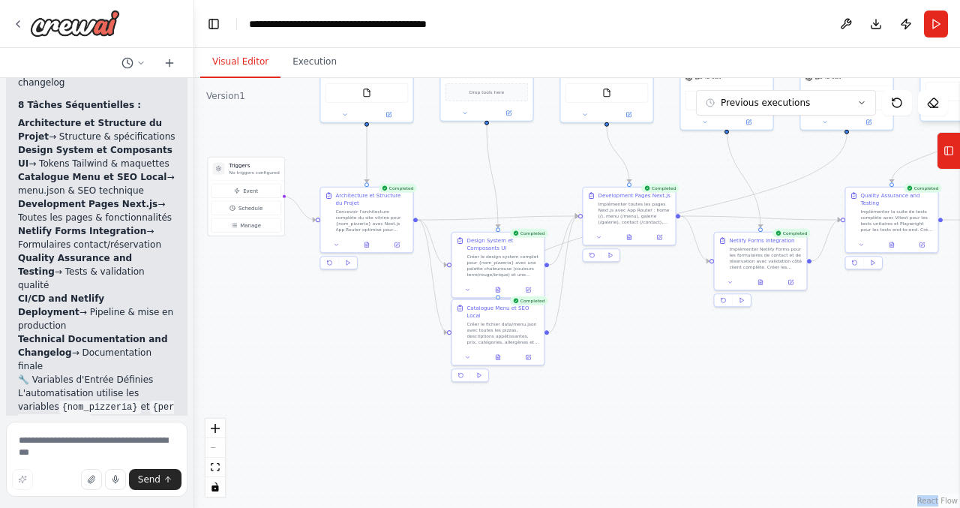
drag, startPoint x: 463, startPoint y: 401, endPoint x: 626, endPoint y: 392, distance: 163.0
click at [626, 392] on div ".deletable-edge-delete-btn { width: 20px; height: 20px; border: 0px solid #ffff…" at bounding box center [577, 293] width 766 height 430
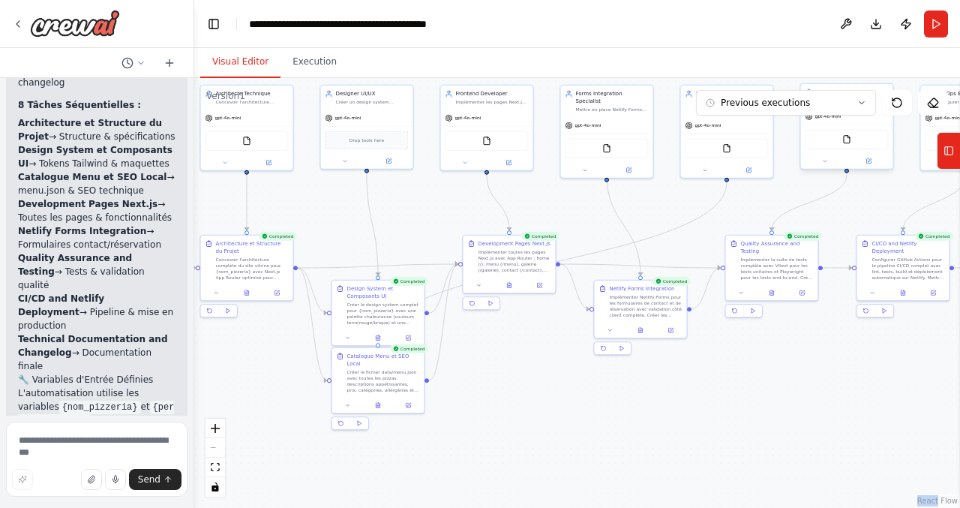
drag, startPoint x: 288, startPoint y: 345, endPoint x: 167, endPoint y: 392, distance: 130.4
click at [167, 392] on div "🍕 Prompt maître — Orchestration d'agents IA (Site vitrine Pizzeria) Contexte & …" at bounding box center [480, 254] width 960 height 508
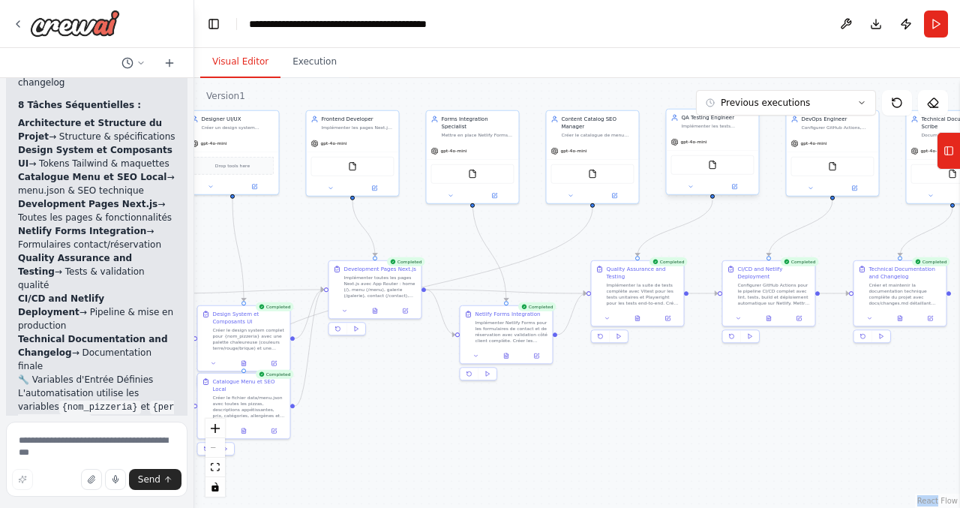
drag, startPoint x: 549, startPoint y: 377, endPoint x: 410, endPoint y: 405, distance: 141.5
click at [410, 405] on div ".deletable-edge-delete-btn { width: 20px; height: 20px; border: 0px solid #ffff…" at bounding box center [577, 293] width 766 height 430
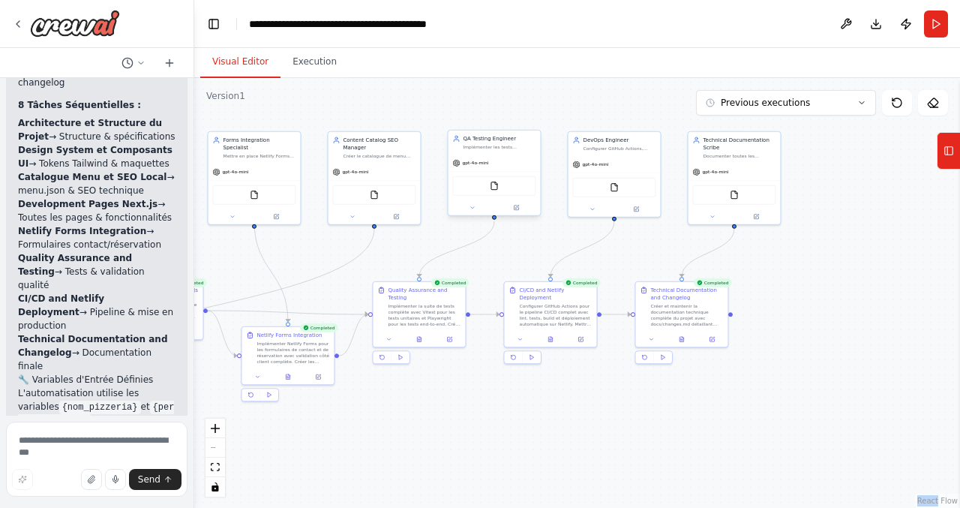
drag, startPoint x: 729, startPoint y: 390, endPoint x: 510, endPoint y: 407, distance: 219.7
click at [510, 407] on div ".deletable-edge-delete-btn { width: 20px; height: 20px; border: 0px solid #ffff…" at bounding box center [577, 293] width 766 height 430
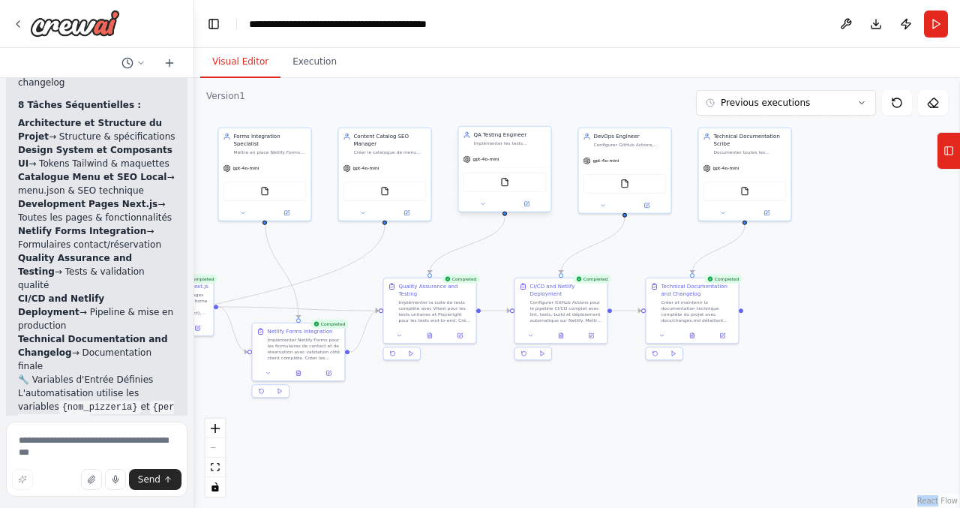
drag, startPoint x: 439, startPoint y: 428, endPoint x: 623, endPoint y: 397, distance: 186.4
click at [623, 397] on div ".deletable-edge-delete-btn { width: 20px; height: 20px; border: 0px solid #ffff…" at bounding box center [577, 293] width 766 height 430
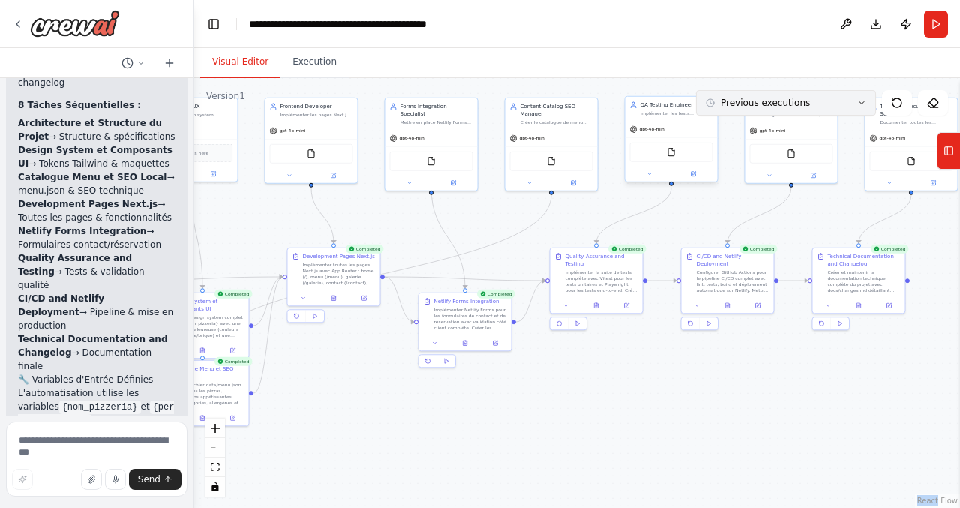
click at [752, 104] on span "Previous executions" at bounding box center [765, 103] width 89 height 12
click at [748, 101] on span "Previous executions" at bounding box center [765, 103] width 89 height 12
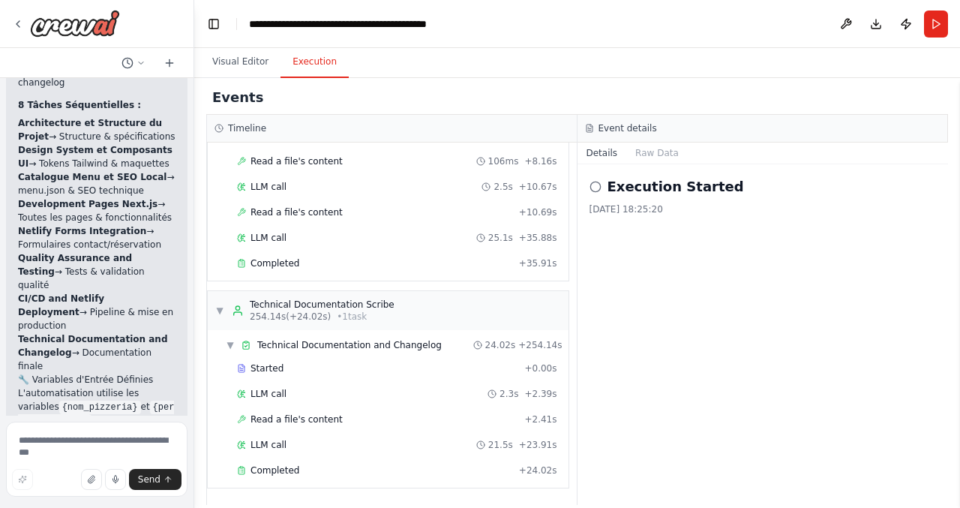
click at [309, 65] on button "Execution" at bounding box center [315, 63] width 68 height 32
click at [647, 155] on button "Raw Data" at bounding box center [657, 153] width 62 height 21
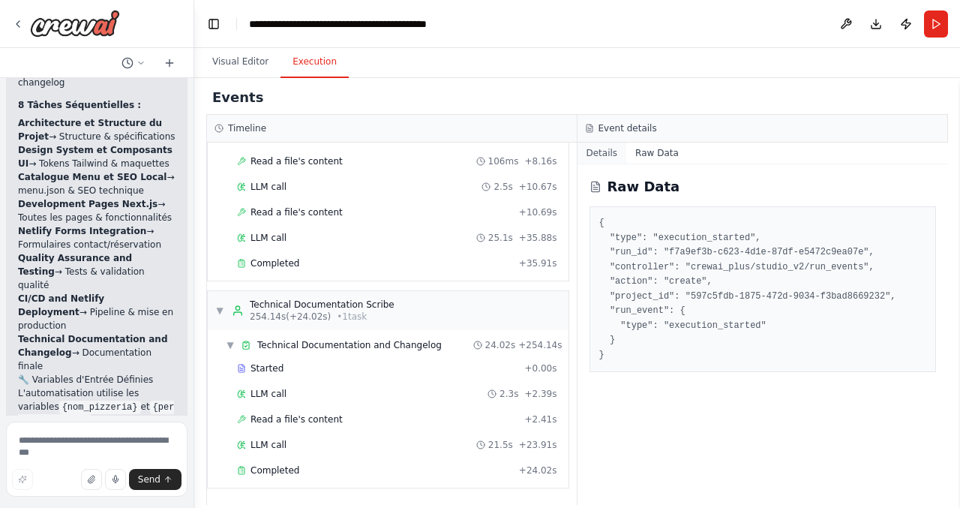
click at [602, 161] on button "Details" at bounding box center [603, 153] width 50 height 21
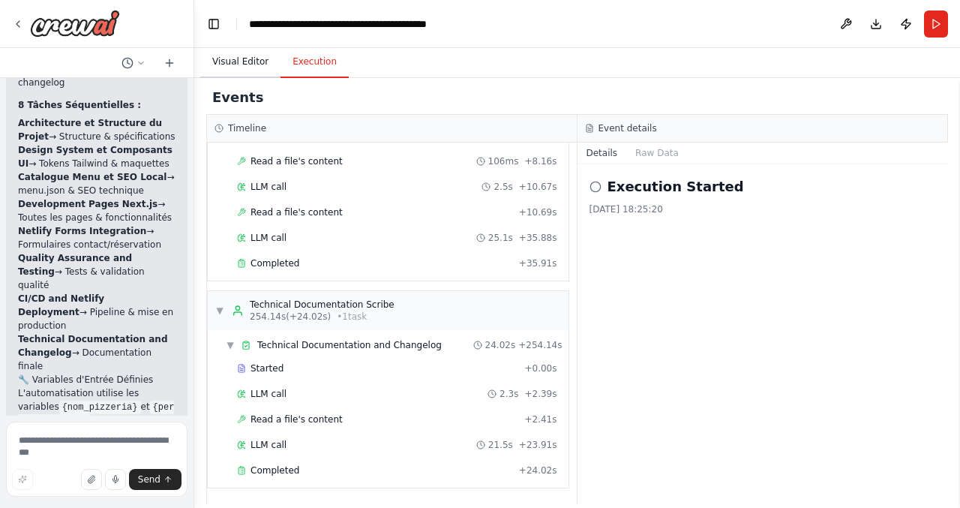
click at [242, 64] on button "Visual Editor" at bounding box center [240, 63] width 80 height 32
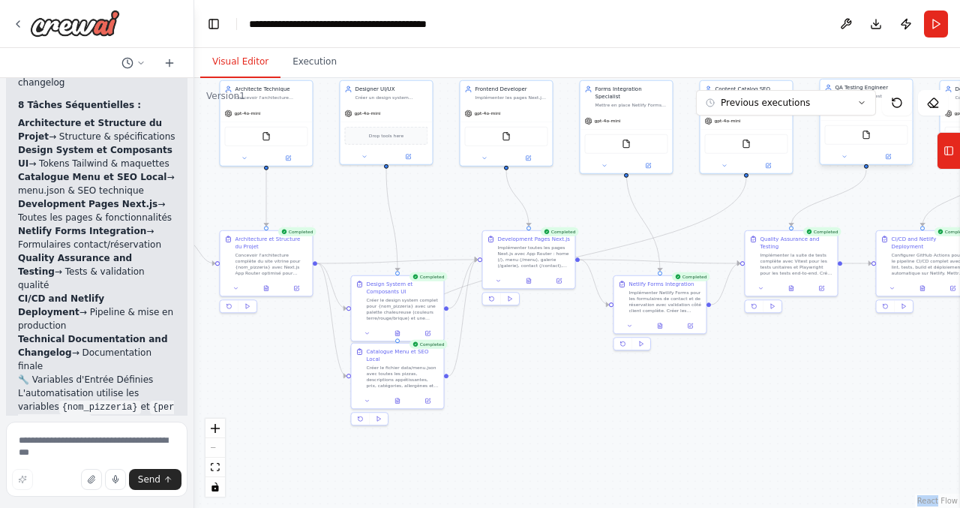
drag, startPoint x: 364, startPoint y: 427, endPoint x: 569, endPoint y: 408, distance: 206.4
click at [569, 408] on div ".deletable-edge-delete-btn { width: 20px; height: 20px; border: 0px solid #ffff…" at bounding box center [577, 293] width 766 height 430
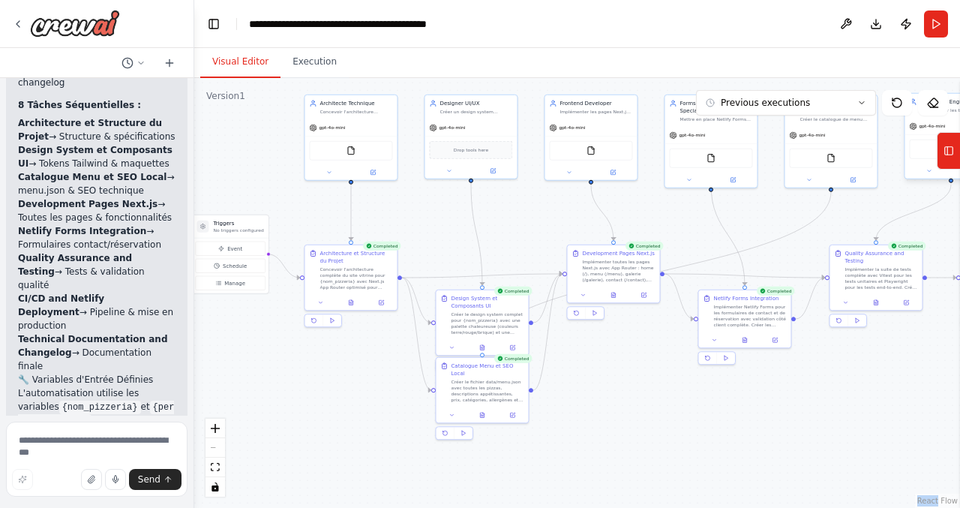
drag, startPoint x: 569, startPoint y: 408, endPoint x: 629, endPoint y: 437, distance: 66.1
click at [629, 437] on div ".deletable-edge-delete-btn { width: 20px; height: 20px; border: 0px solid #ffff…" at bounding box center [577, 293] width 766 height 430
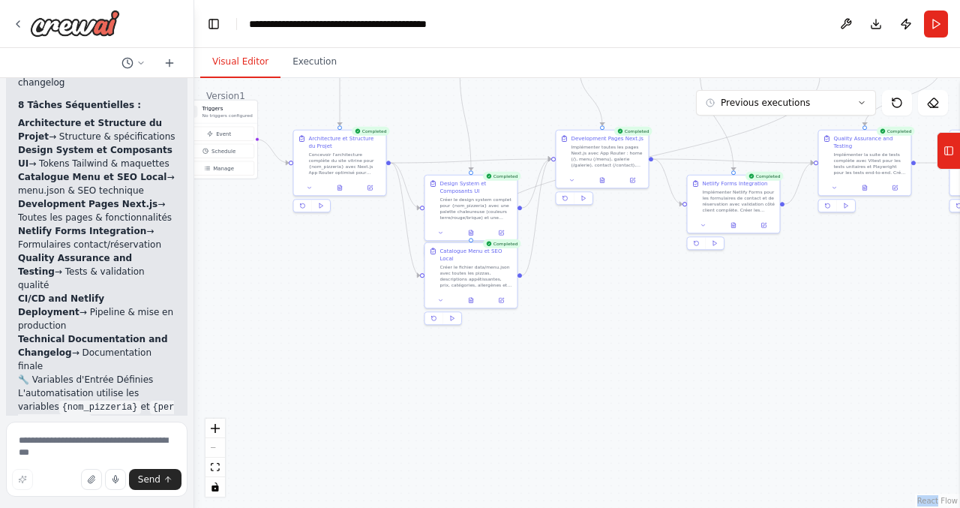
drag, startPoint x: 443, startPoint y: 242, endPoint x: 449, endPoint y: 116, distance: 126.9
click at [449, 115] on div ".deletable-edge-delete-btn { width: 20px; height: 20px; border: 0px solid #ffff…" at bounding box center [577, 293] width 766 height 430
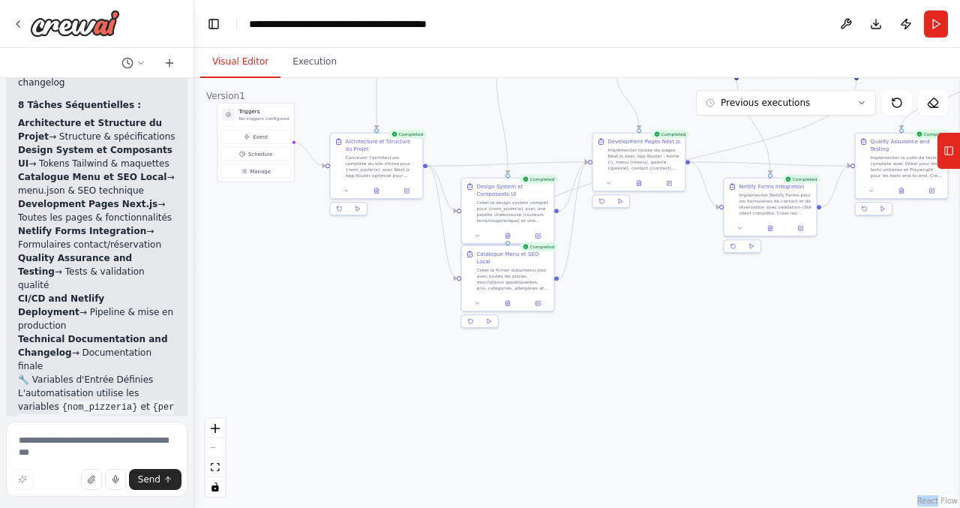
drag, startPoint x: 449, startPoint y: 116, endPoint x: 485, endPoint y: 119, distance: 35.4
click at [485, 119] on div ".deletable-edge-delete-btn { width: 20px; height: 20px; border: 0px solid #ffff…" at bounding box center [577, 293] width 766 height 430
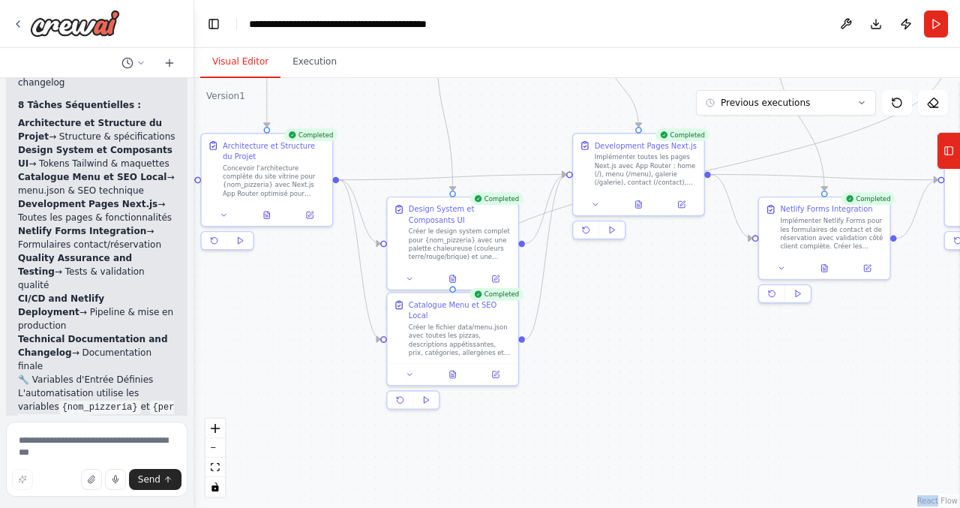
drag, startPoint x: 720, startPoint y: 284, endPoint x: 582, endPoint y: 319, distance: 142.2
click at [582, 320] on div ".deletable-edge-delete-btn { width: 20px; height: 20px; border: 0px solid #ffff…" at bounding box center [577, 293] width 766 height 430
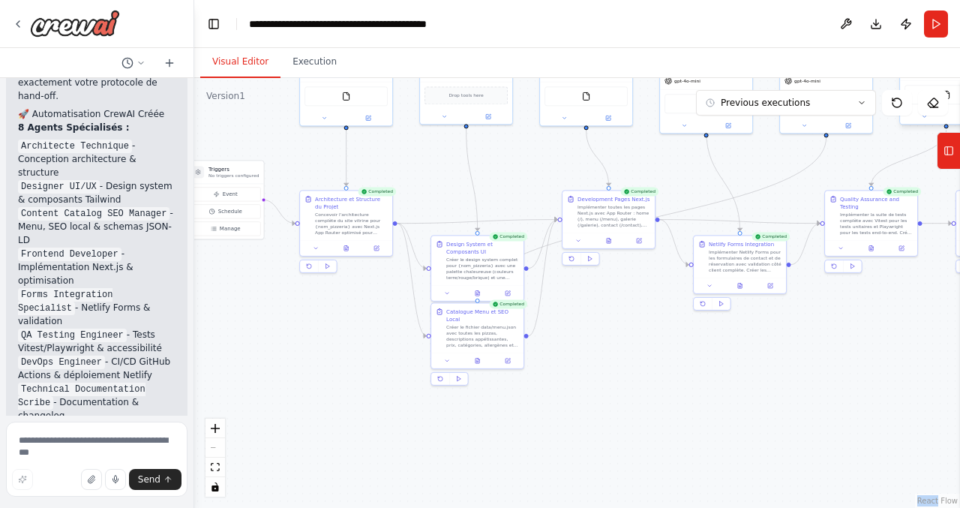
scroll to position [4753, 0]
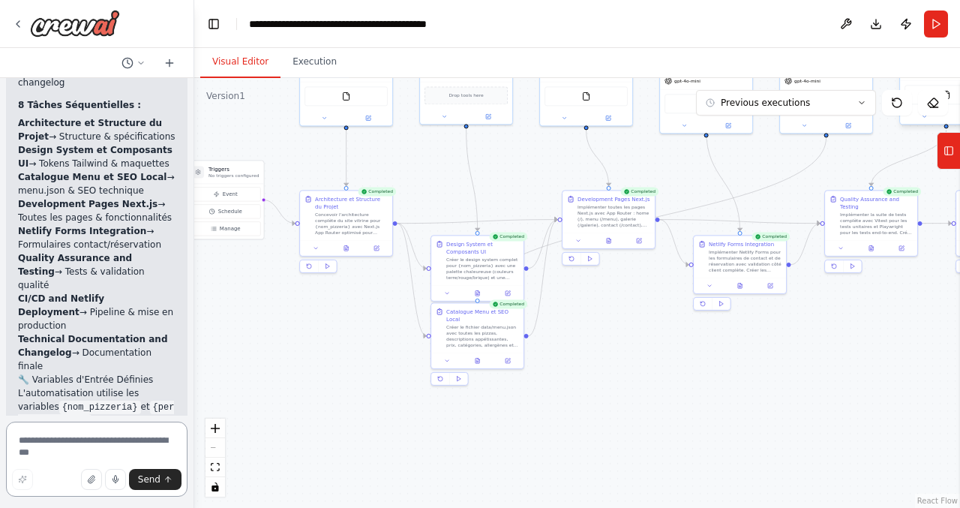
click at [107, 443] on textarea at bounding box center [97, 459] width 182 height 75
type textarea "**********"
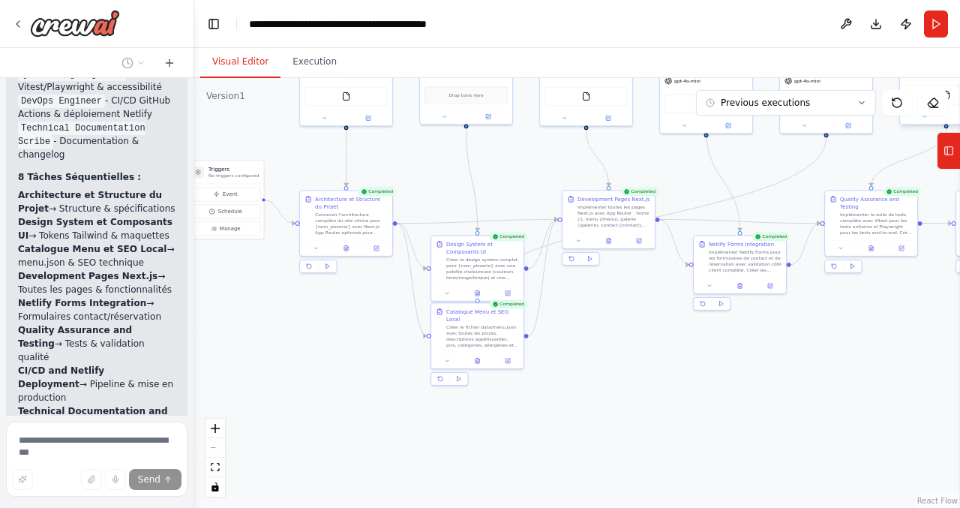
scroll to position [4763, 0]
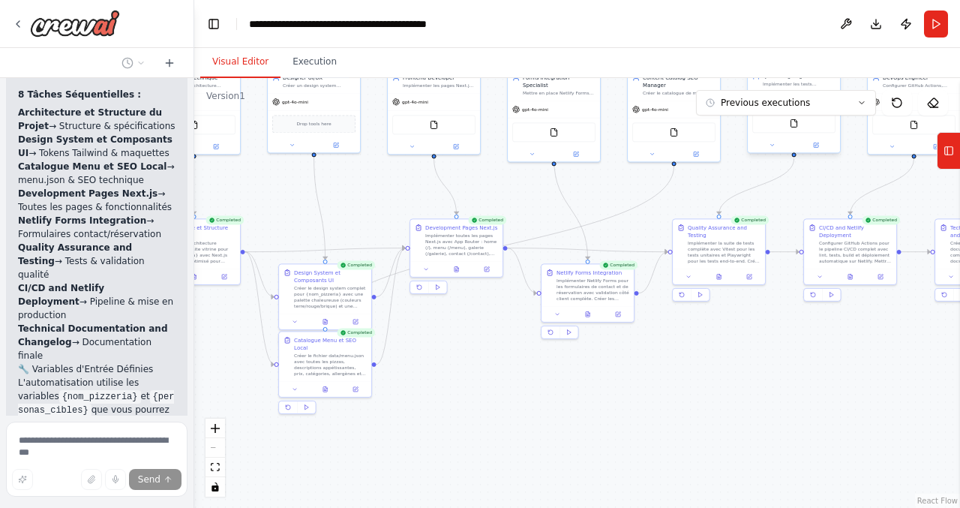
drag, startPoint x: 297, startPoint y: 358, endPoint x: 145, endPoint y: 386, distance: 154.9
click at [145, 386] on div "🍕 Prompt maître — Orchestration d'agents IA (Site vitrine Pizzeria) Contexte & …" at bounding box center [480, 254] width 960 height 508
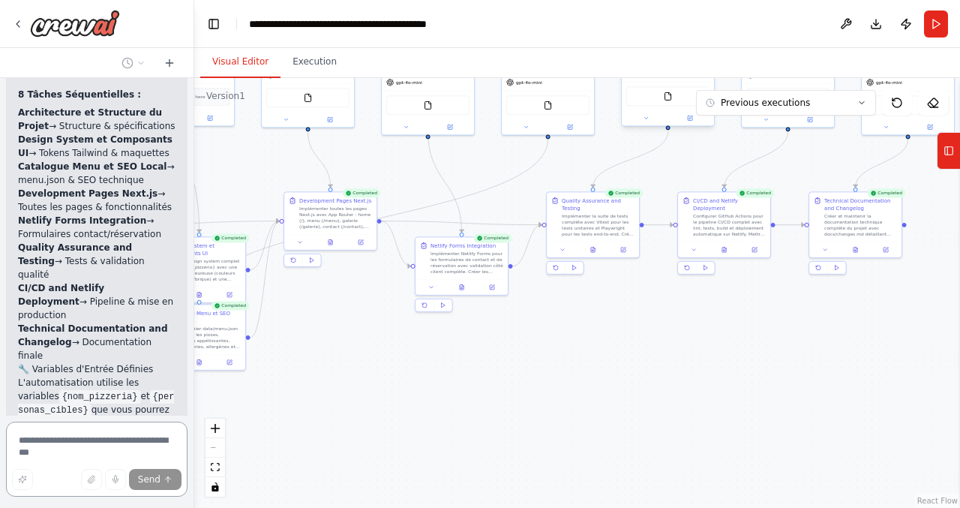
drag, startPoint x: 728, startPoint y: 374, endPoint x: 659, endPoint y: 338, distance: 78.8
click at [659, 338] on div ".deletable-edge-delete-btn { width: 20px; height: 20px; border: 0px solid #ffff…" at bounding box center [577, 293] width 766 height 430
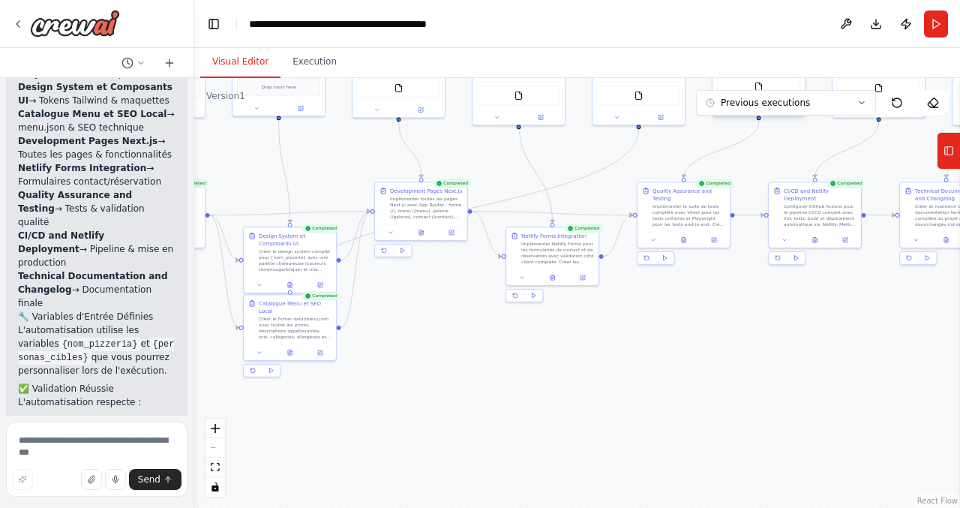
drag, startPoint x: 517, startPoint y: 345, endPoint x: 580, endPoint y: 338, distance: 63.4
click at [580, 339] on div ".deletable-edge-delete-btn { width: 20px; height: 20px; border: 0px solid #ffff…" at bounding box center [577, 293] width 766 height 430
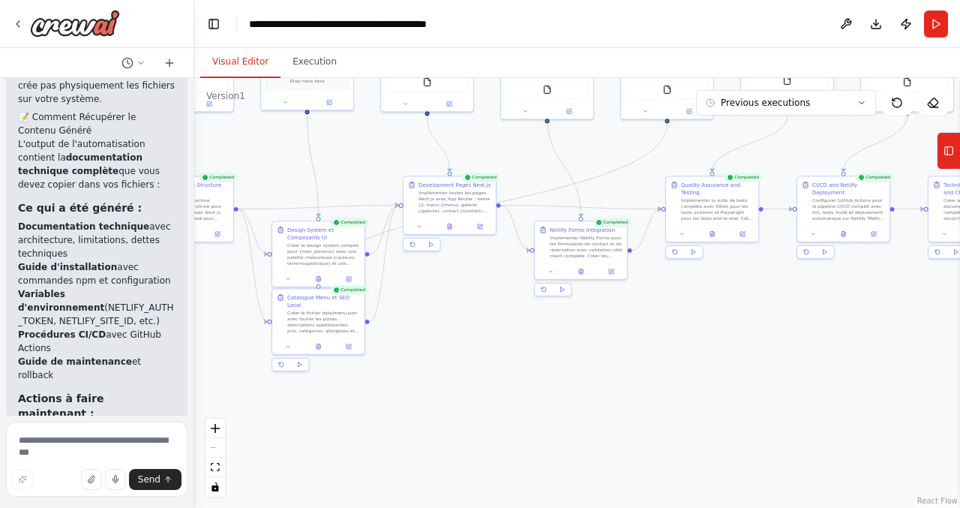
scroll to position [5513, 0]
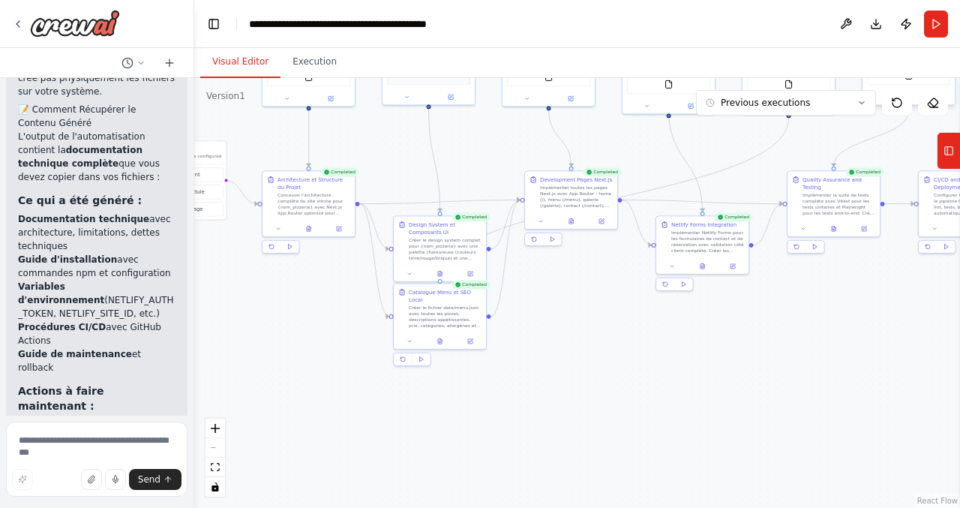
drag, startPoint x: 422, startPoint y: 299, endPoint x: 543, endPoint y: 293, distance: 121.7
click at [543, 293] on div ".deletable-edge-delete-btn { width: 20px; height: 20px; border: 0px solid #ffff…" at bounding box center [577, 293] width 766 height 430
click at [309, 227] on icon at bounding box center [309, 227] width 2 height 0
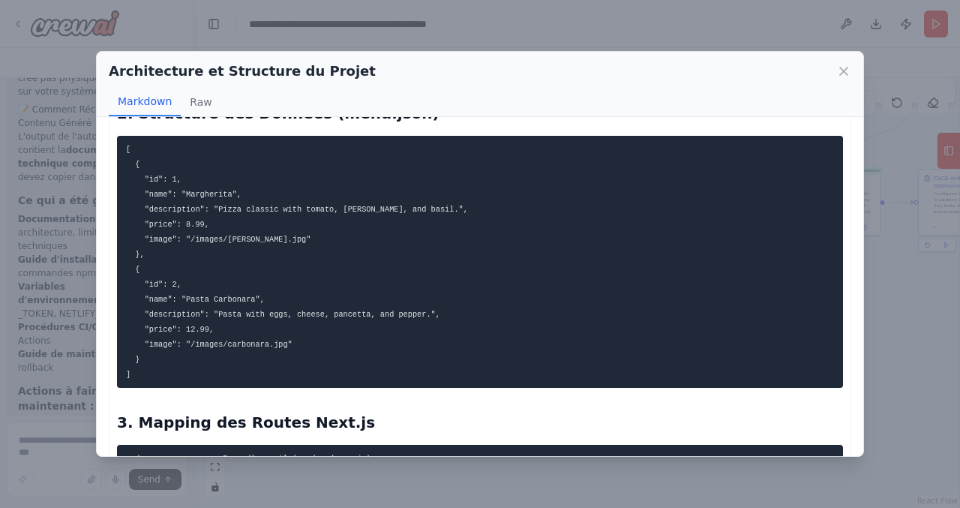
scroll to position [0, 0]
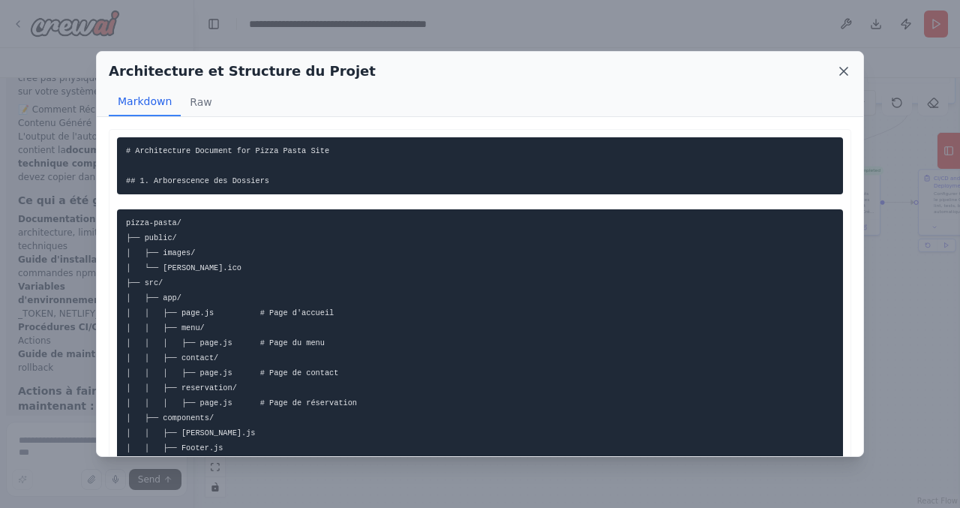
click at [845, 72] on icon at bounding box center [844, 72] width 8 height 8
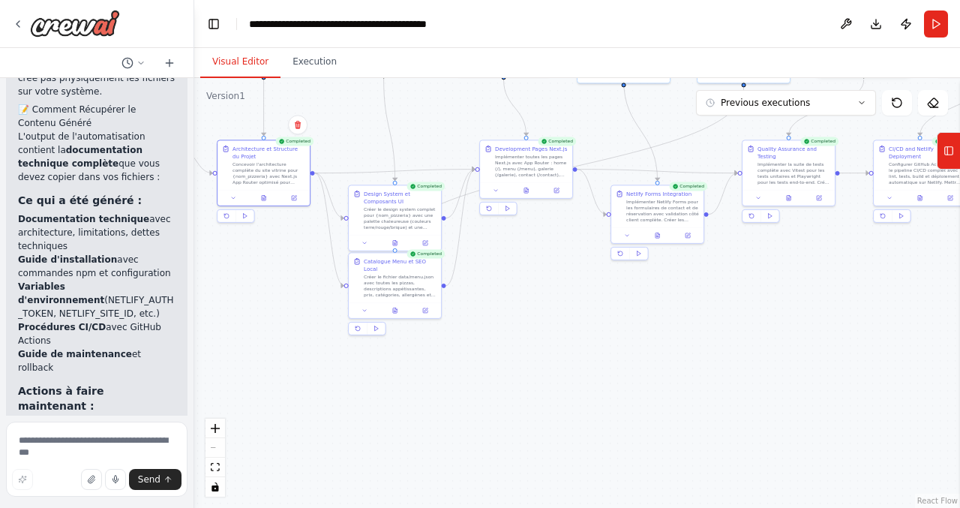
drag, startPoint x: 332, startPoint y: 313, endPoint x: 282, endPoint y: 270, distance: 66.0
click at [282, 270] on div ".deletable-edge-delete-btn { width: 20px; height: 20px; border: 0px solid #ffff…" at bounding box center [577, 293] width 766 height 430
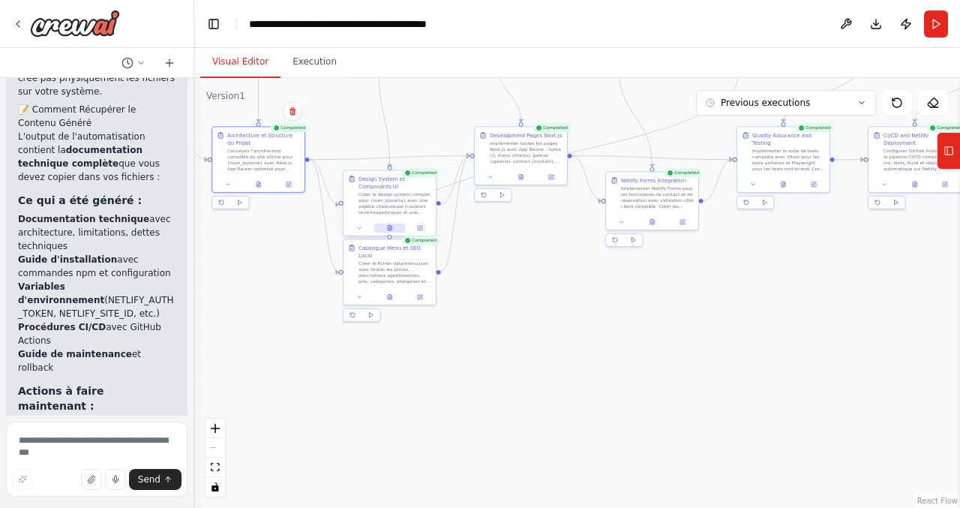
click at [394, 230] on button at bounding box center [390, 228] width 32 height 9
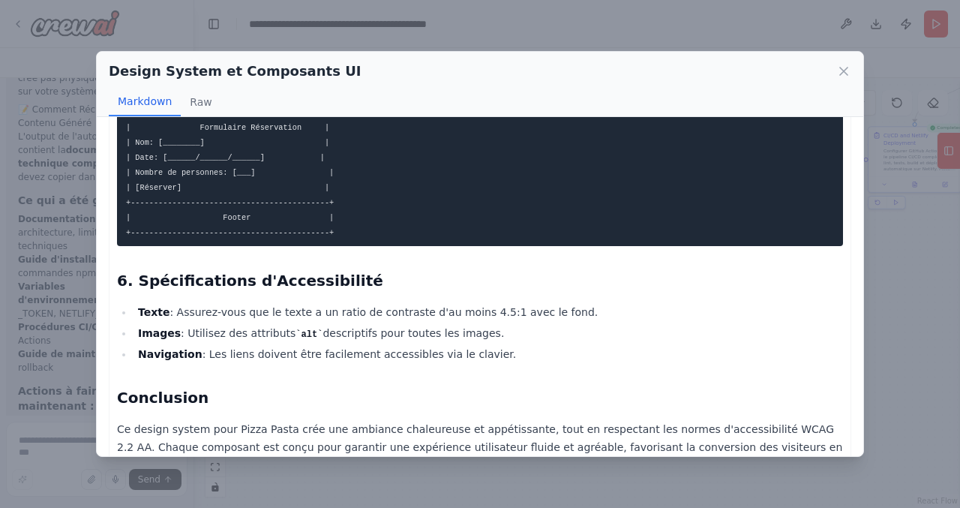
scroll to position [2473, 0]
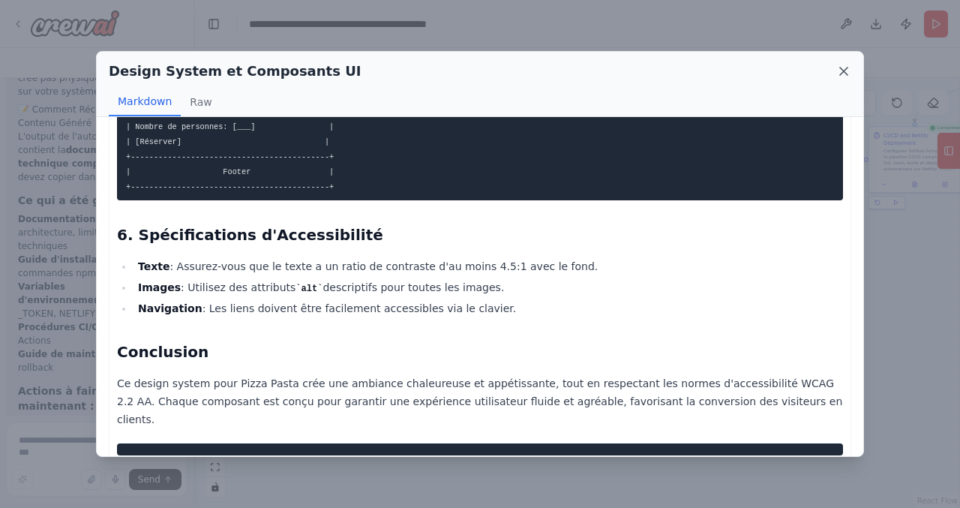
click at [841, 70] on icon at bounding box center [843, 71] width 15 height 15
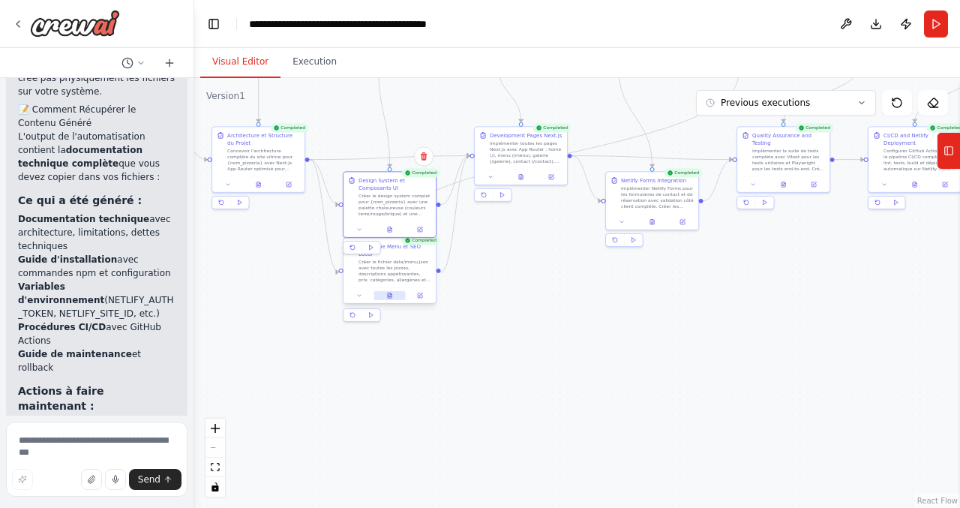
click at [394, 296] on button at bounding box center [390, 295] width 32 height 9
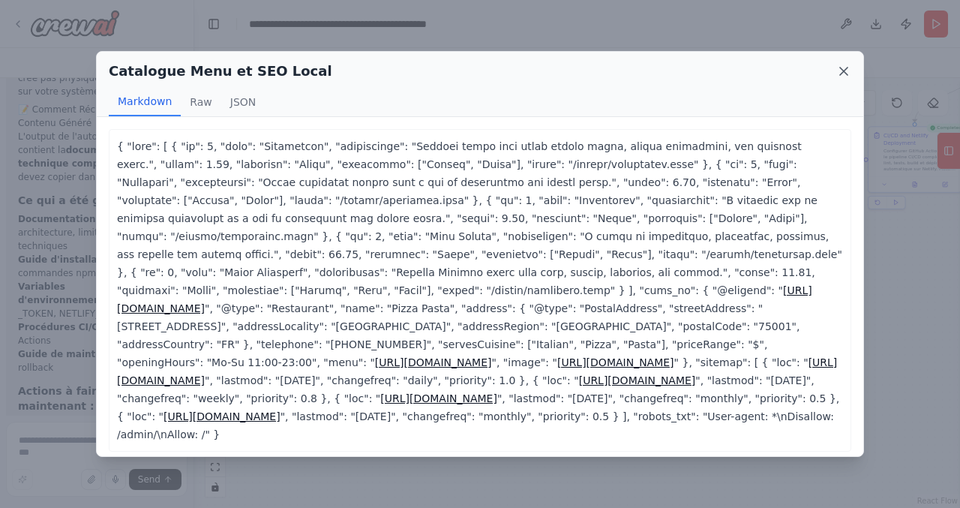
click at [842, 73] on icon at bounding box center [843, 71] width 15 height 15
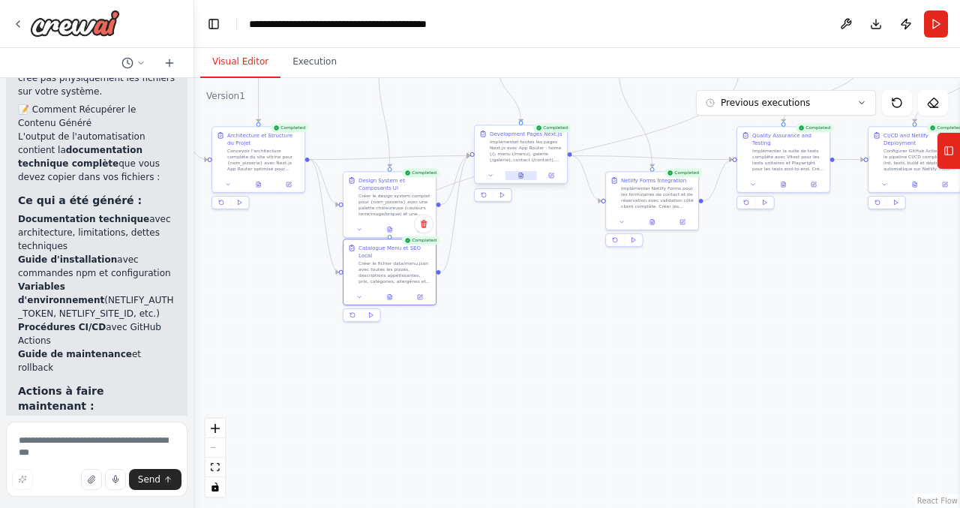
click at [522, 178] on icon at bounding box center [521, 176] width 6 height 6
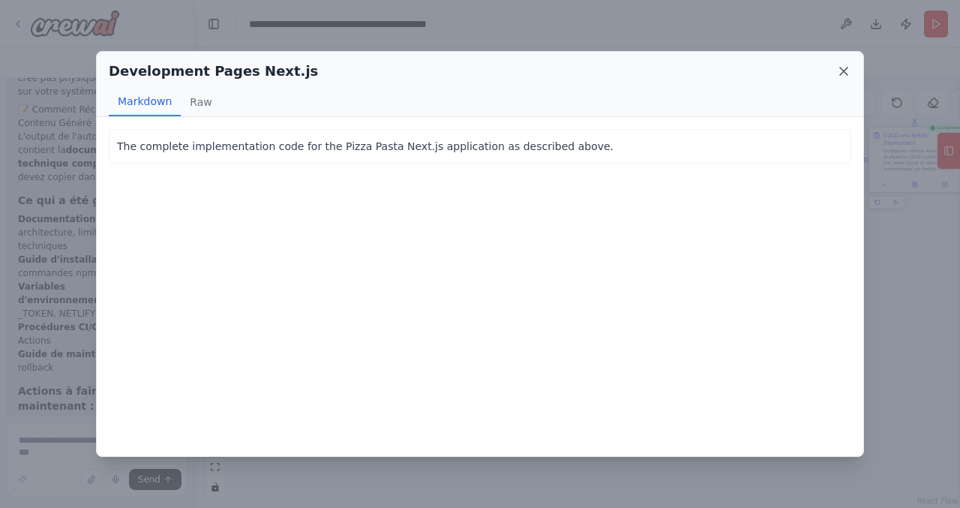
click at [845, 74] on icon at bounding box center [843, 71] width 15 height 15
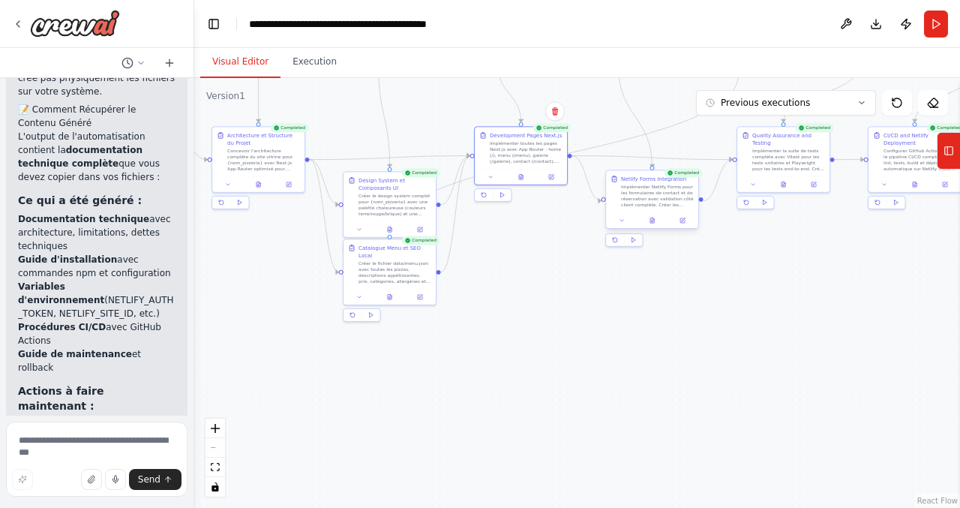
click at [654, 225] on div at bounding box center [652, 220] width 92 height 16
click at [650, 221] on icon at bounding box center [653, 221] width 6 height 6
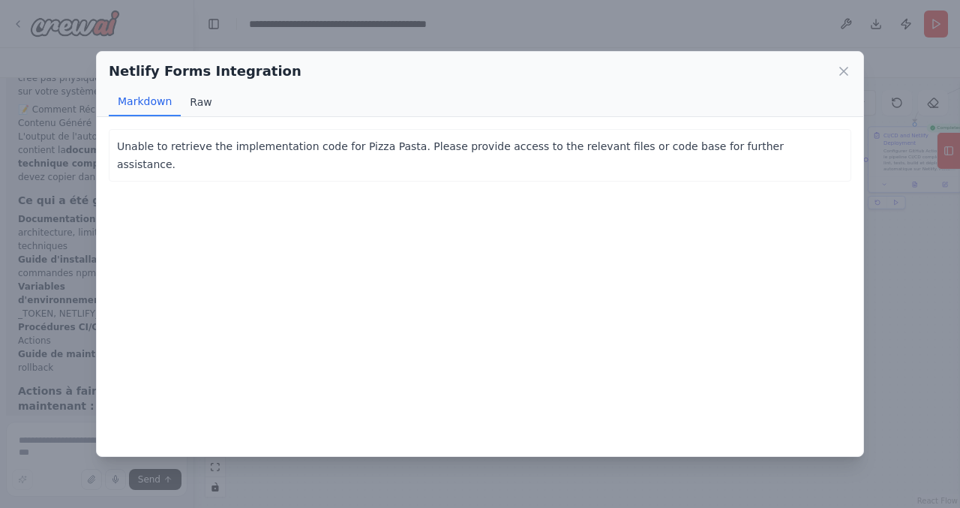
click at [204, 90] on button "Raw" at bounding box center [201, 102] width 40 height 29
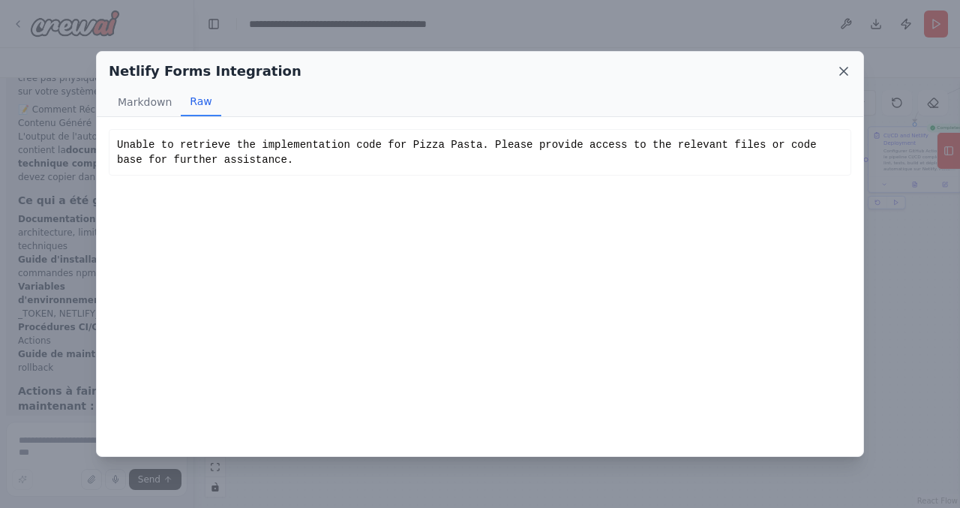
click at [842, 76] on icon at bounding box center [843, 71] width 15 height 15
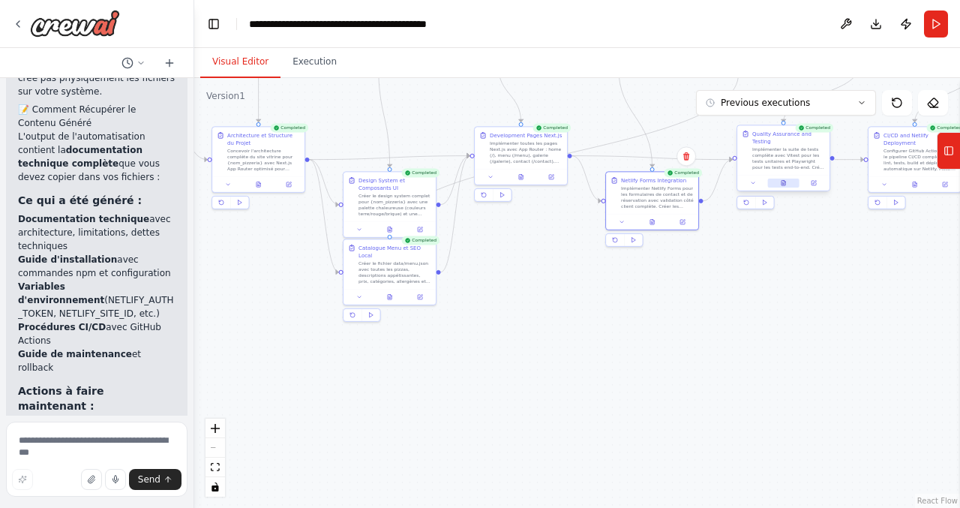
click at [782, 183] on icon at bounding box center [784, 183] width 4 height 5
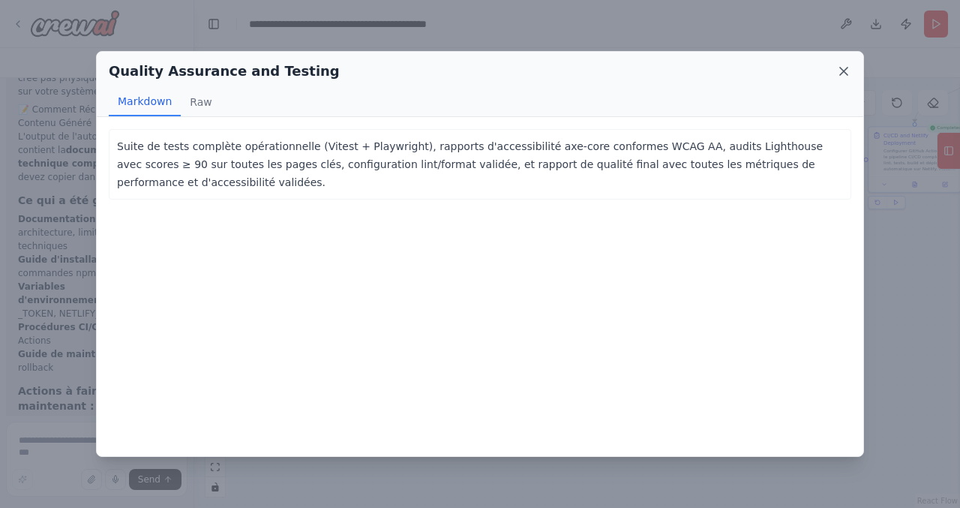
click at [843, 72] on icon at bounding box center [843, 71] width 15 height 15
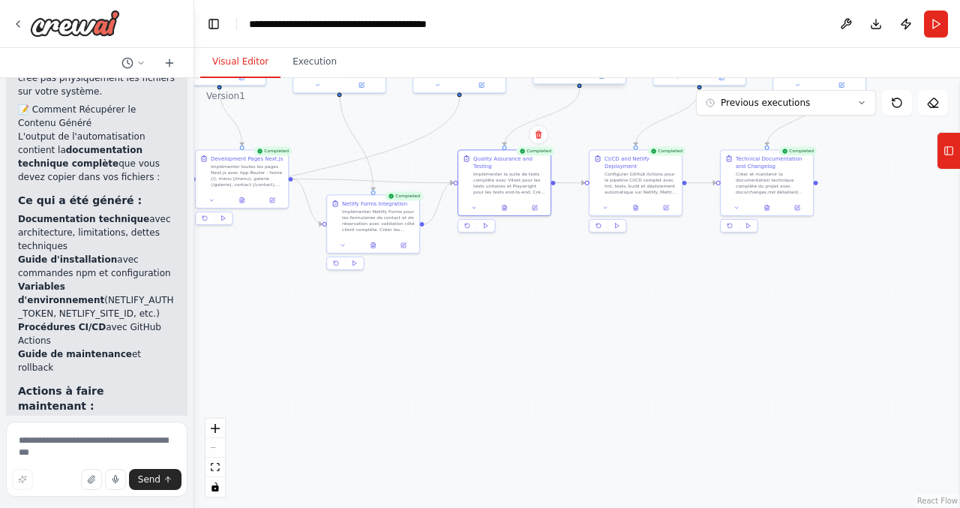
drag, startPoint x: 833, startPoint y: 269, endPoint x: 569, endPoint y: 293, distance: 265.8
click at [569, 293] on div ".deletable-edge-delete-btn { width: 20px; height: 20px; border: 0px solid #ffff…" at bounding box center [577, 293] width 766 height 430
click at [632, 211] on button at bounding box center [635, 207] width 32 height 9
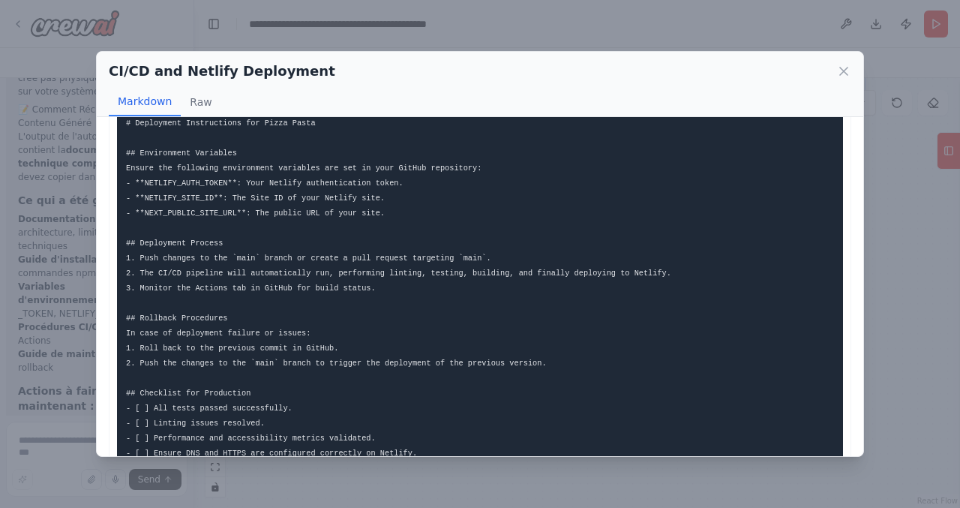
scroll to position [919, 0]
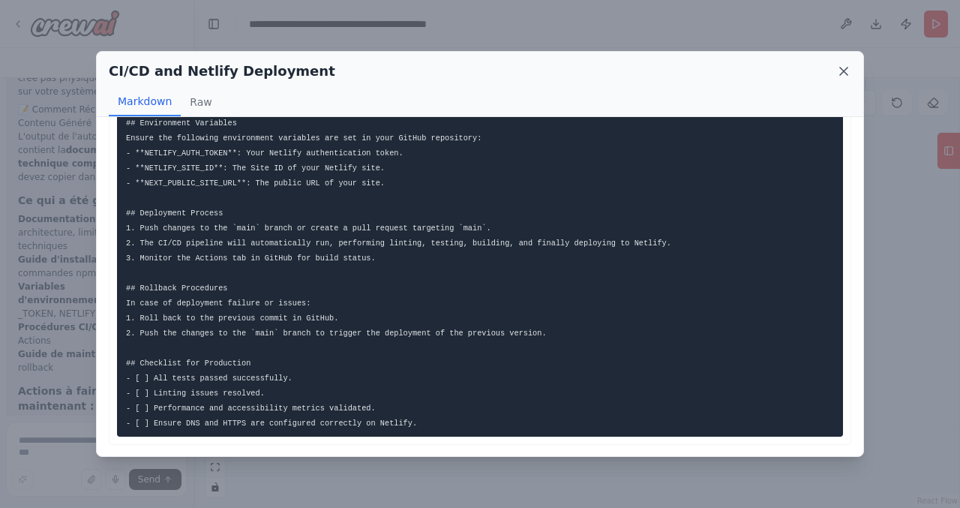
click at [842, 65] on icon at bounding box center [843, 71] width 15 height 15
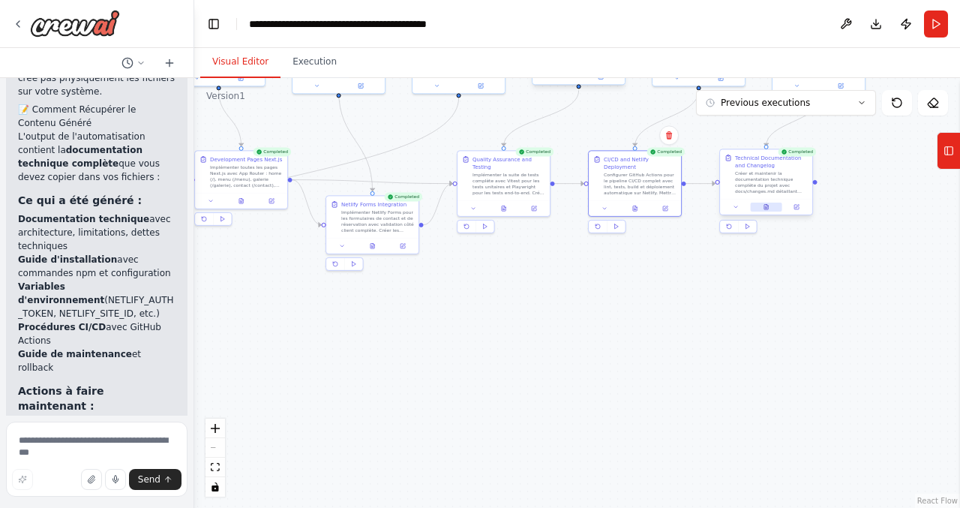
click at [766, 209] on icon at bounding box center [766, 209] width 2 height 0
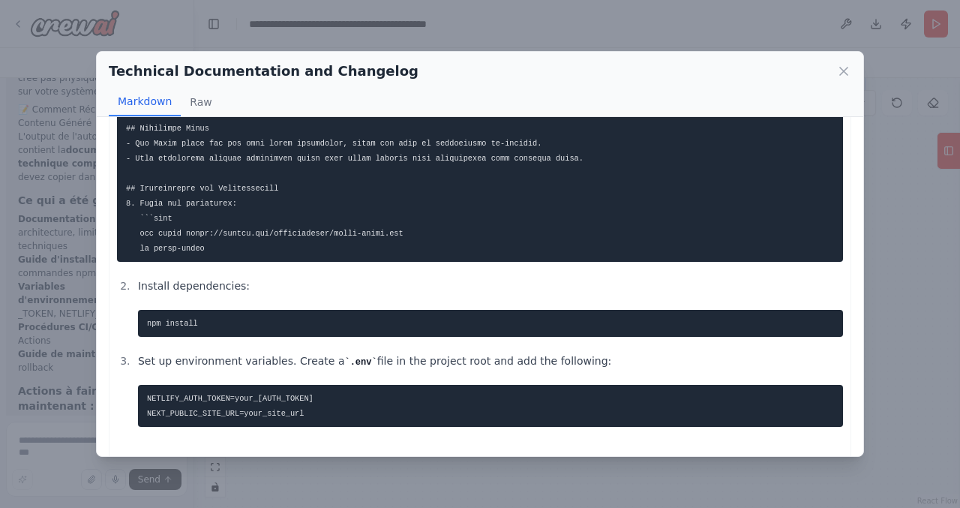
scroll to position [0, 0]
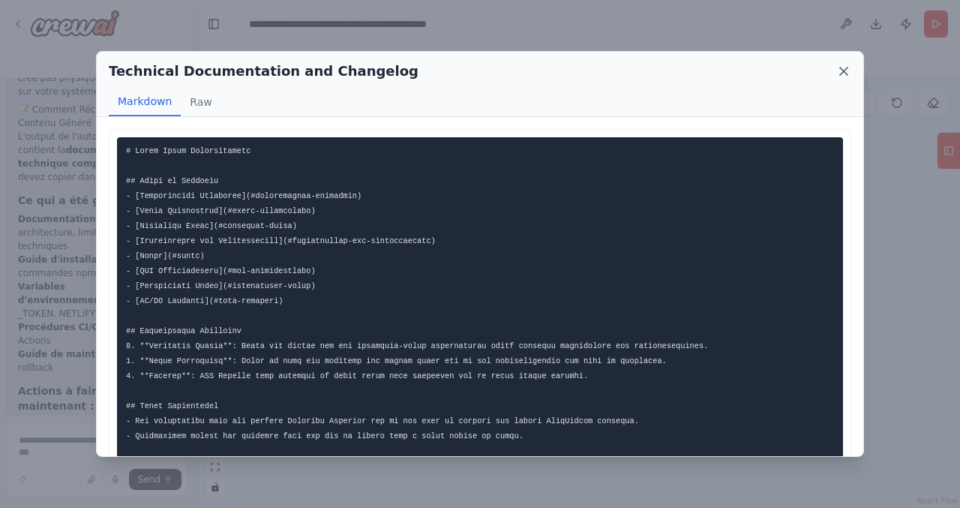
click at [845, 71] on icon at bounding box center [843, 71] width 15 height 15
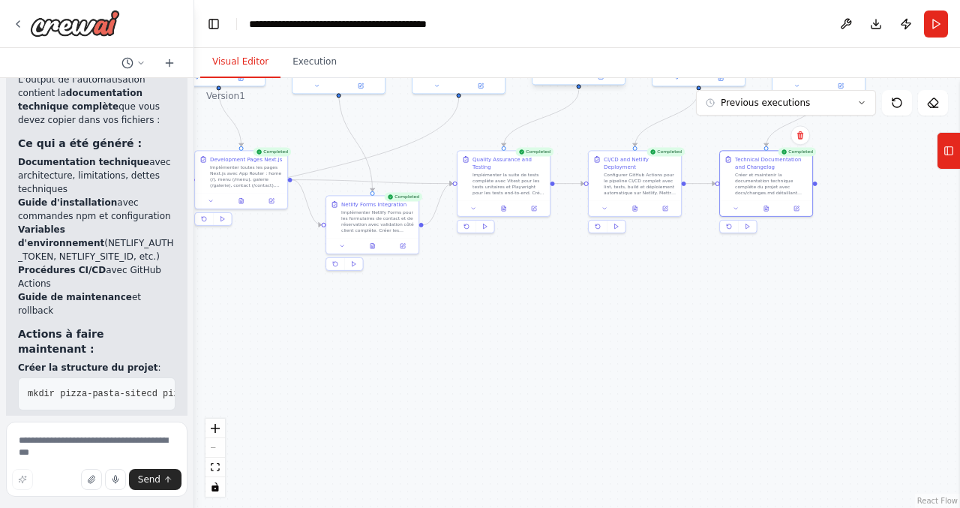
scroll to position [5578, 0]
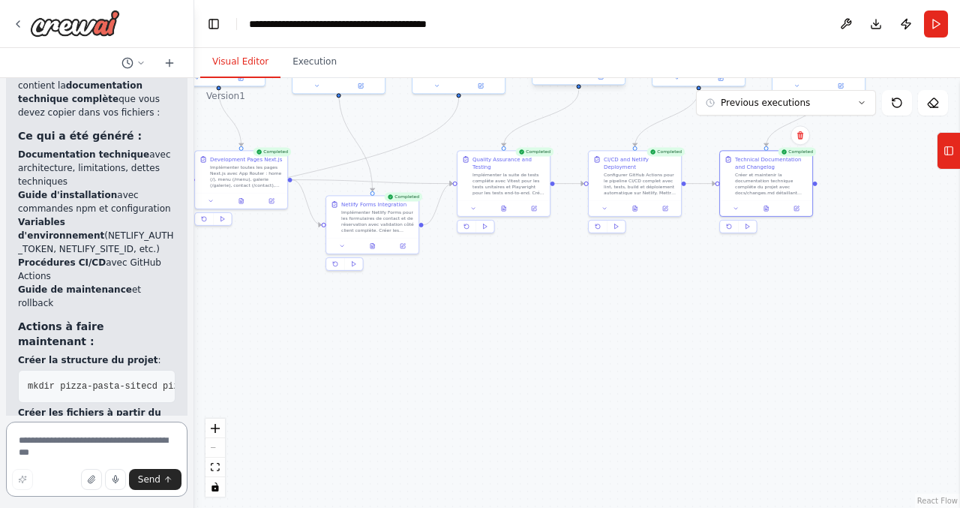
click at [94, 452] on textarea at bounding box center [97, 459] width 182 height 75
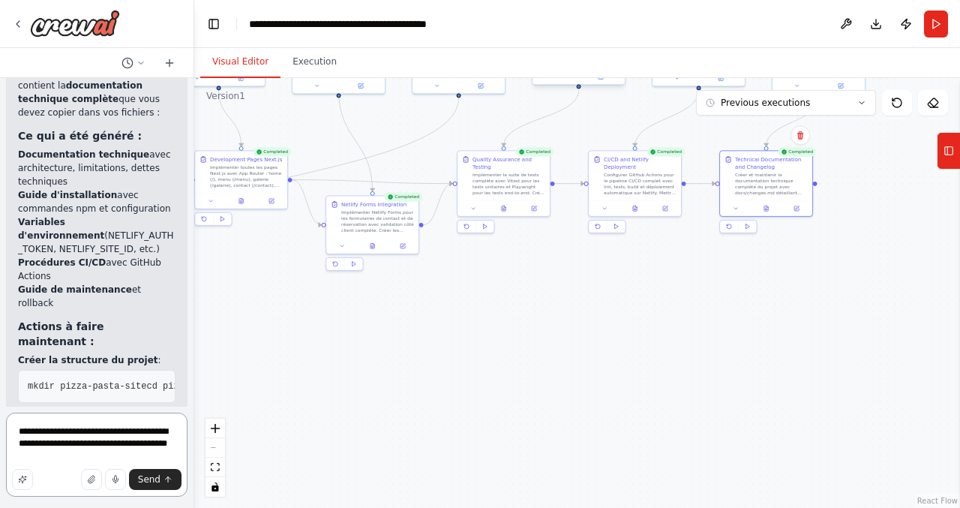
type textarea "**********"
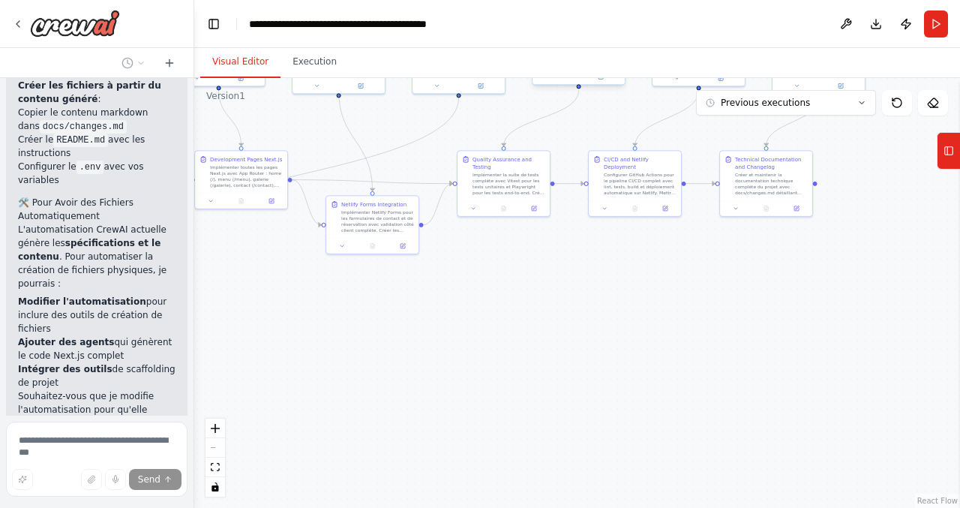
scroll to position [5918, 0]
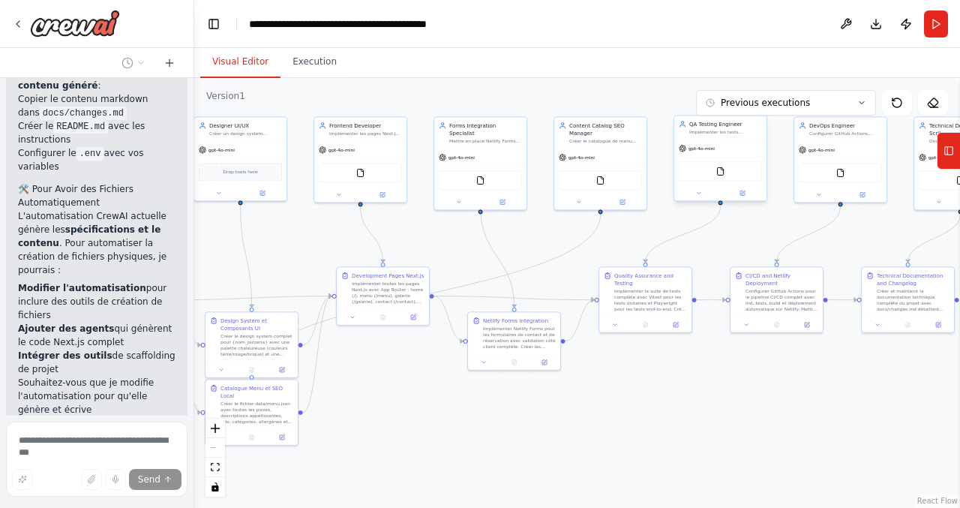
drag, startPoint x: 392, startPoint y: 359, endPoint x: 533, endPoint y: 475, distance: 183.3
click at [533, 475] on div ".deletable-edge-delete-btn { width: 20px; height: 20px; border: 0px solid #ffff…" at bounding box center [577, 293] width 766 height 430
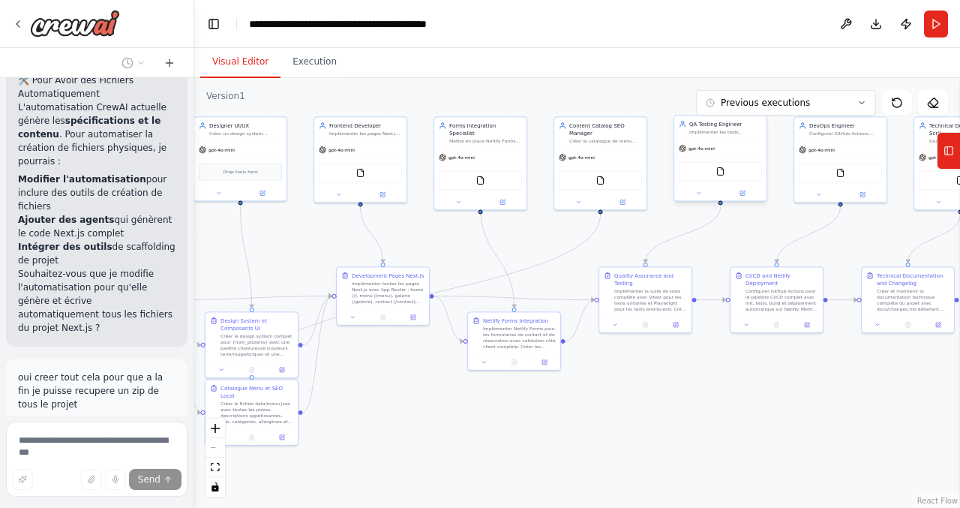
scroll to position [6040, 0]
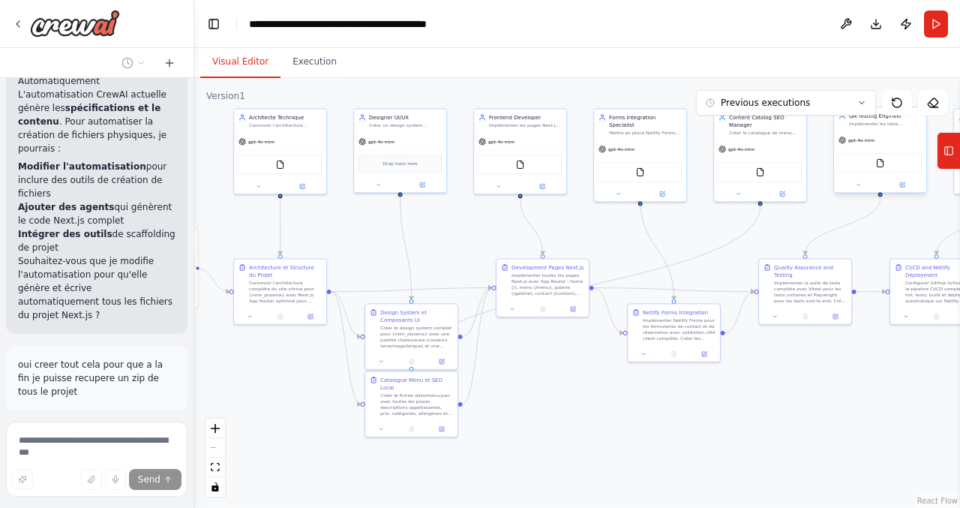
drag, startPoint x: 494, startPoint y: 413, endPoint x: 658, endPoint y: 403, distance: 164.5
click at [658, 403] on div ".deletable-edge-delete-btn { width: 20px; height: 20px; border: 0px solid #ffff…" at bounding box center [577, 293] width 766 height 430
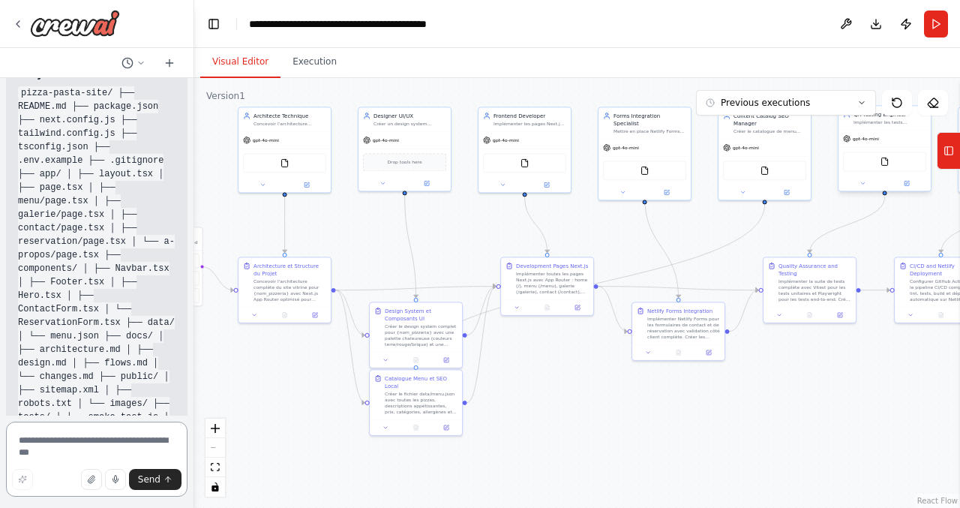
scroll to position [6967, 0]
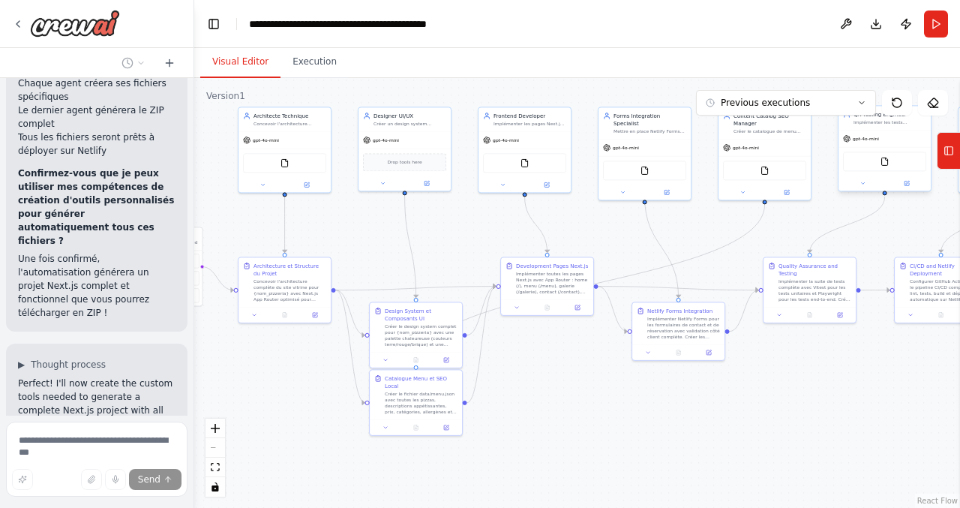
scroll to position [7970, 0]
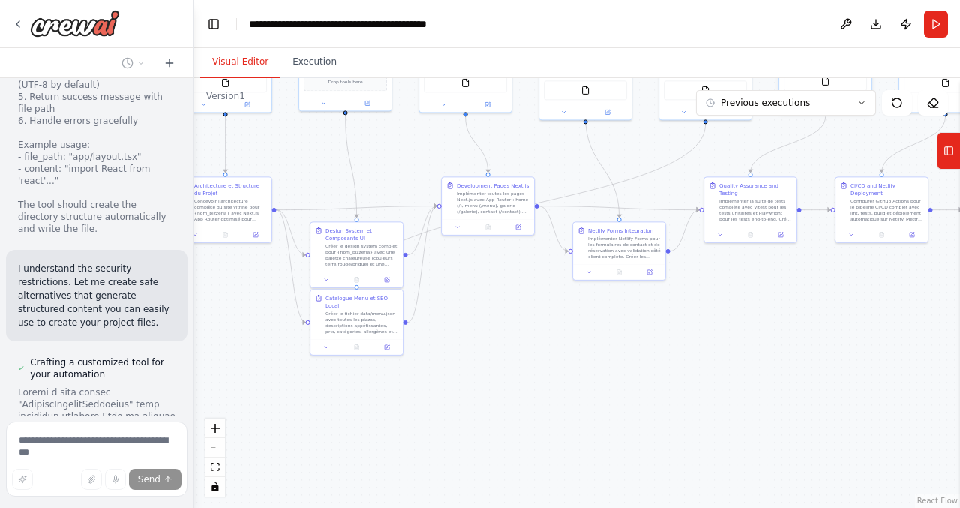
drag, startPoint x: 593, startPoint y: 383, endPoint x: 530, endPoint y: 294, distance: 109.2
click at [531, 297] on div ".deletable-edge-delete-btn { width: 20px; height: 20px; border: 0px solid #ffff…" at bounding box center [577, 293] width 766 height 430
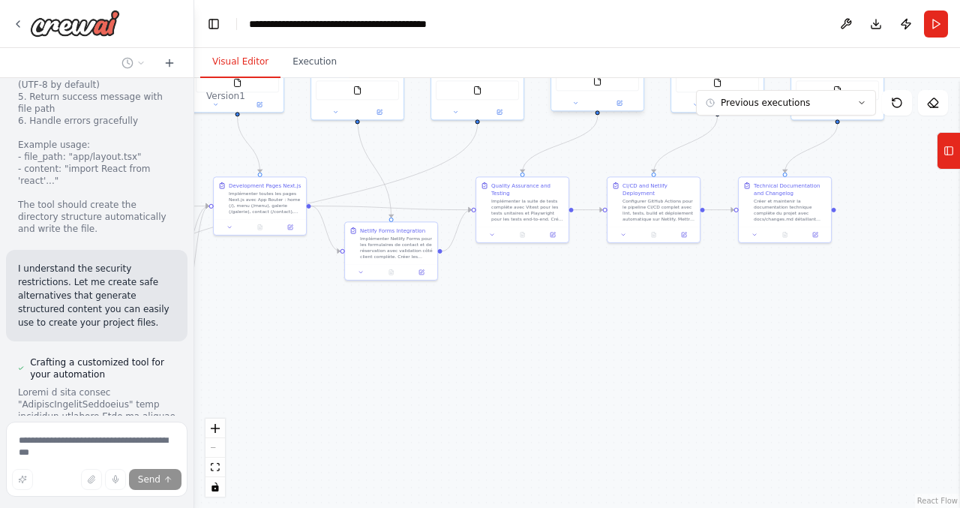
drag, startPoint x: 656, startPoint y: 379, endPoint x: 422, endPoint y: 388, distance: 234.2
click at [422, 388] on div ".deletable-edge-delete-btn { width: 20px; height: 20px; border: 0px solid #ffff…" at bounding box center [577, 293] width 766 height 430
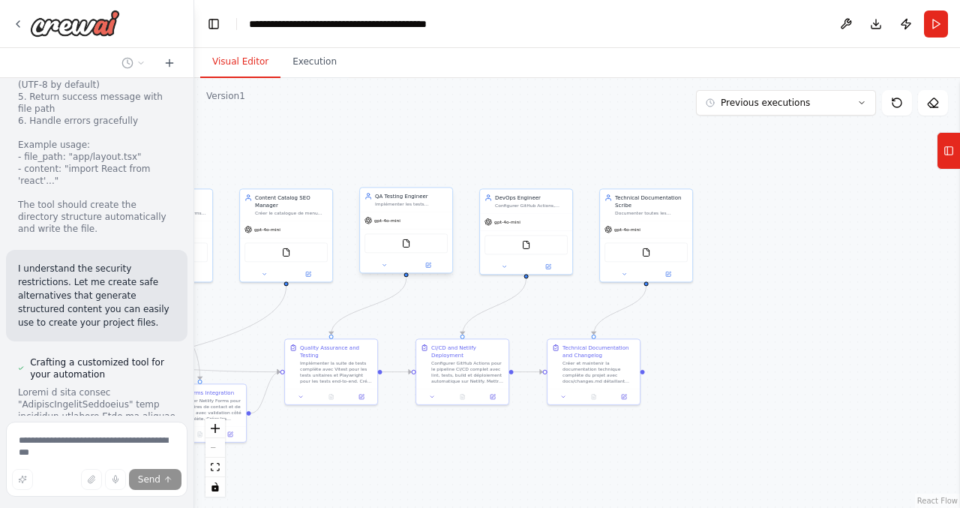
drag, startPoint x: 767, startPoint y: 287, endPoint x: 583, endPoint y: 446, distance: 243.5
click at [583, 446] on div ".deletable-edge-delete-btn { width: 20px; height: 20px; border: 0px solid #ffff…" at bounding box center [577, 293] width 766 height 430
click at [832, 107] on button "Previous executions" at bounding box center [786, 103] width 180 height 26
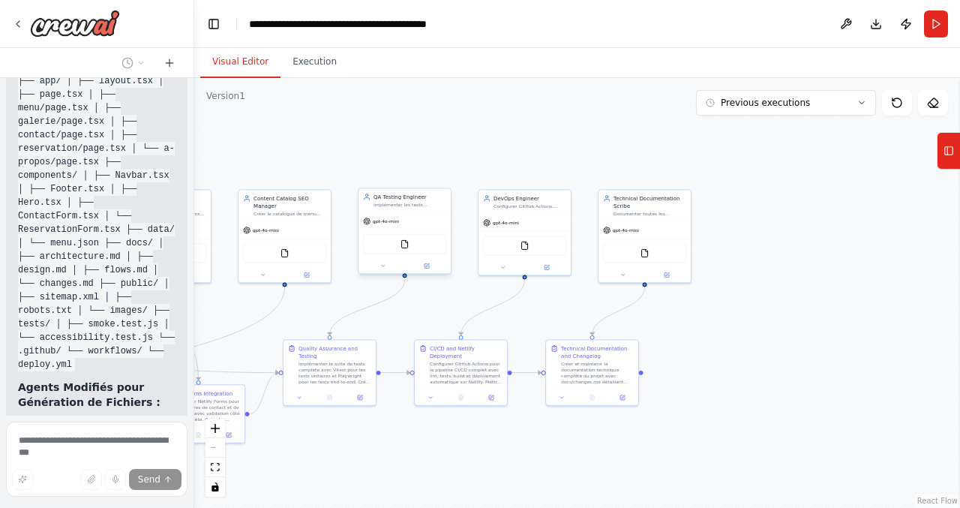
scroll to position [7080, 0]
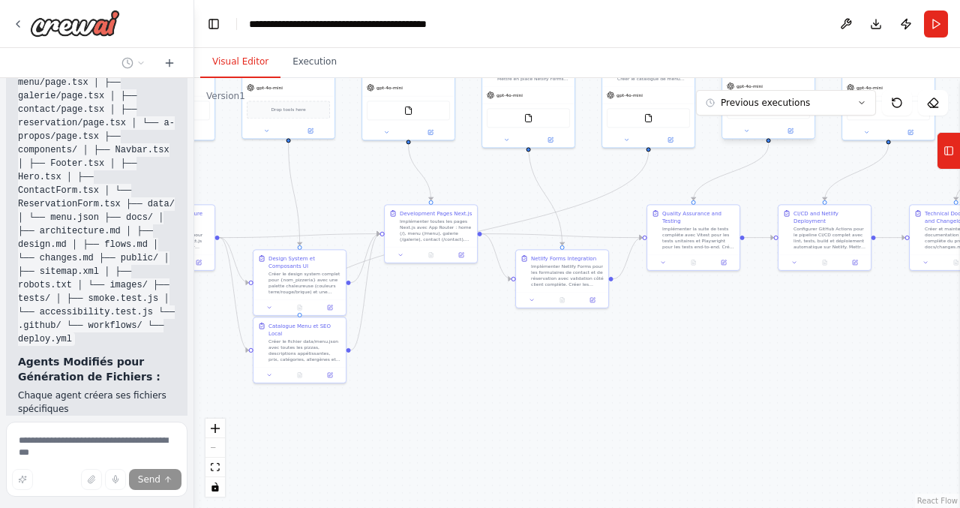
drag, startPoint x: 248, startPoint y: 308, endPoint x: 629, endPoint y: 165, distance: 406.3
click at [629, 166] on div ".deletable-edge-delete-btn { width: 20px; height: 20px; border: 0px solid #ffff…" at bounding box center [577, 293] width 766 height 430
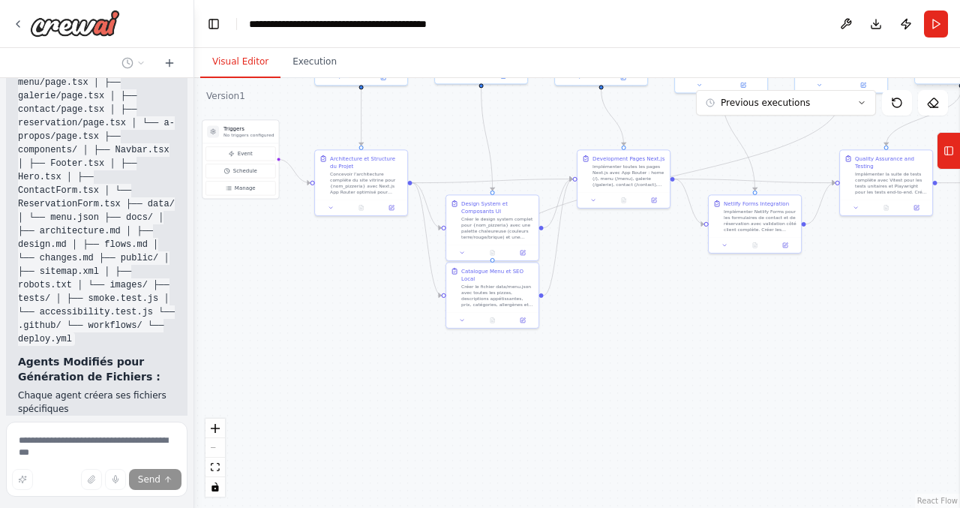
drag, startPoint x: 438, startPoint y: 406, endPoint x: 614, endPoint y: 359, distance: 182.5
click at [614, 359] on div ".deletable-edge-delete-btn { width: 20px; height: 20px; border: 0px solid #ffff…" at bounding box center [577, 293] width 766 height 430
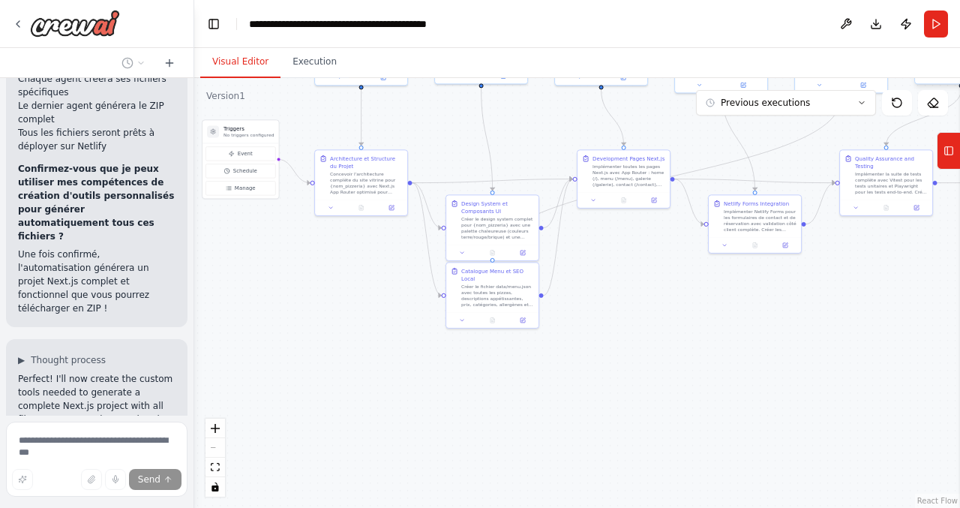
scroll to position [7970, 0]
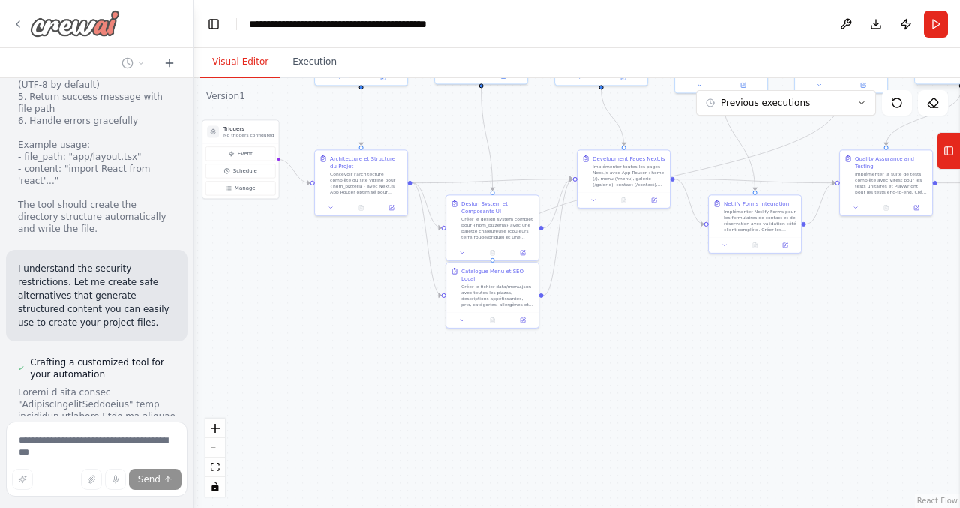
drag, startPoint x: 131, startPoint y: 325, endPoint x: 81, endPoint y: 20, distance: 308.6
click at [81, 32] on div "🍕 Prompt maître — Orchestration d'agents IA (Site vitrine Pizzeria) Contexte & …" at bounding box center [97, 254] width 194 height 508
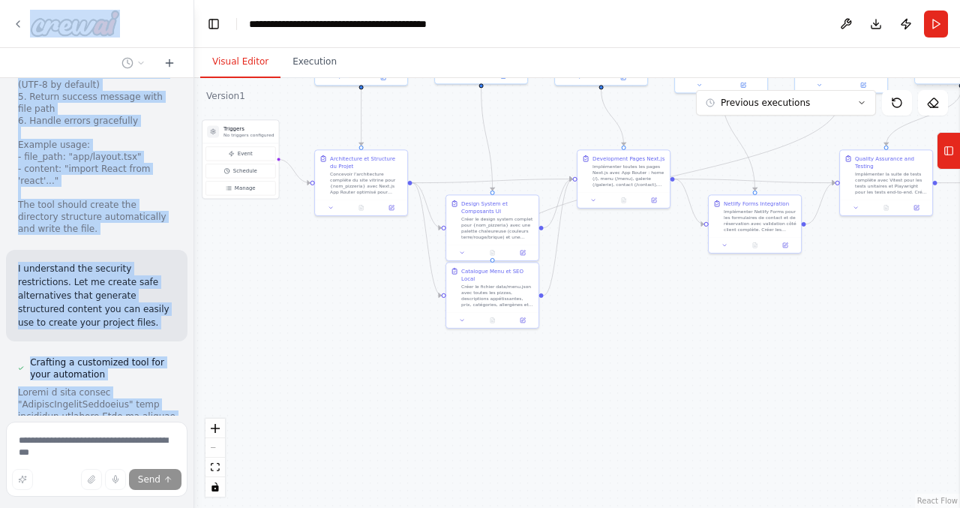
scroll to position [7925, 0]
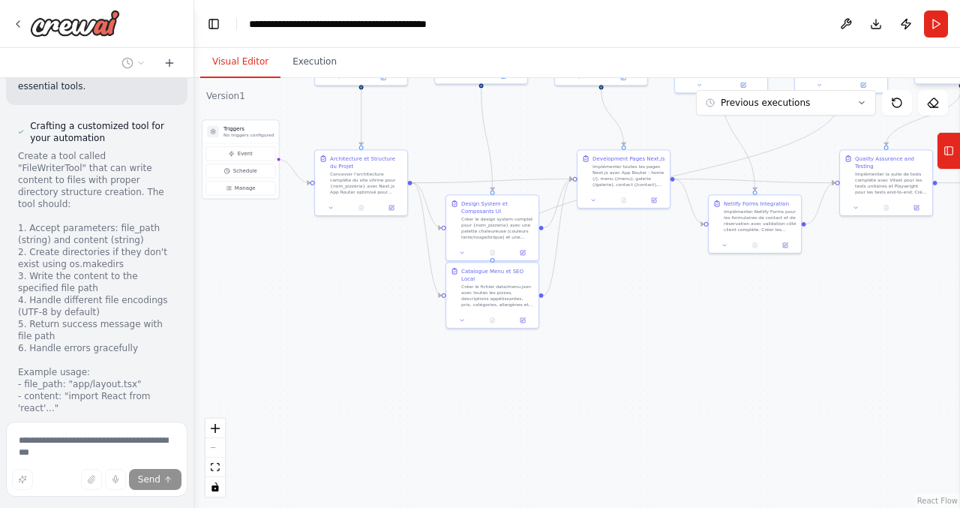
scroll to position [7970, 0]
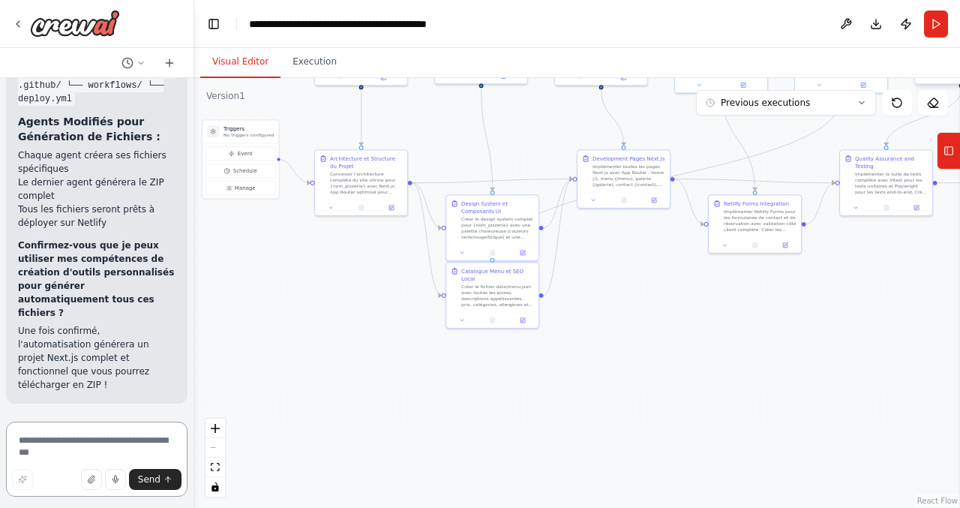
scroll to position [6845, 0]
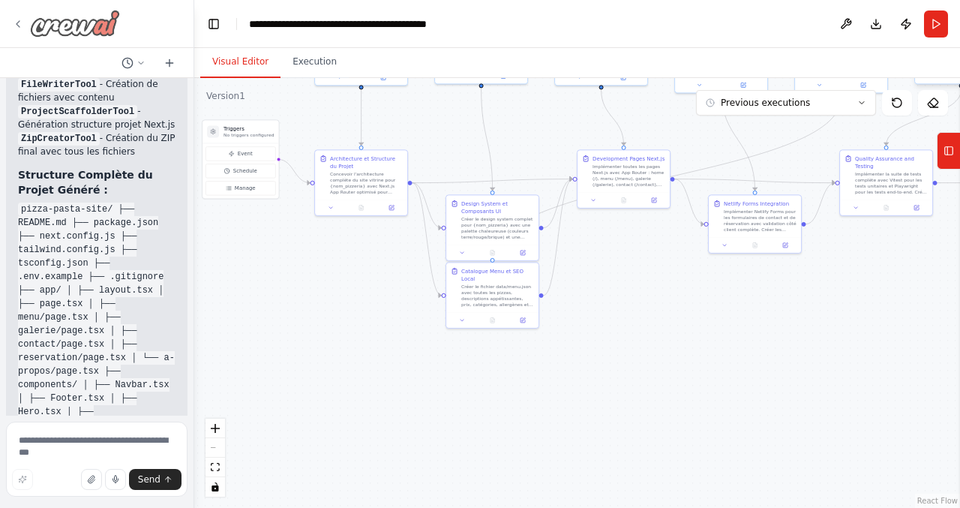
click at [16, 22] on icon at bounding box center [18, 24] width 12 height 12
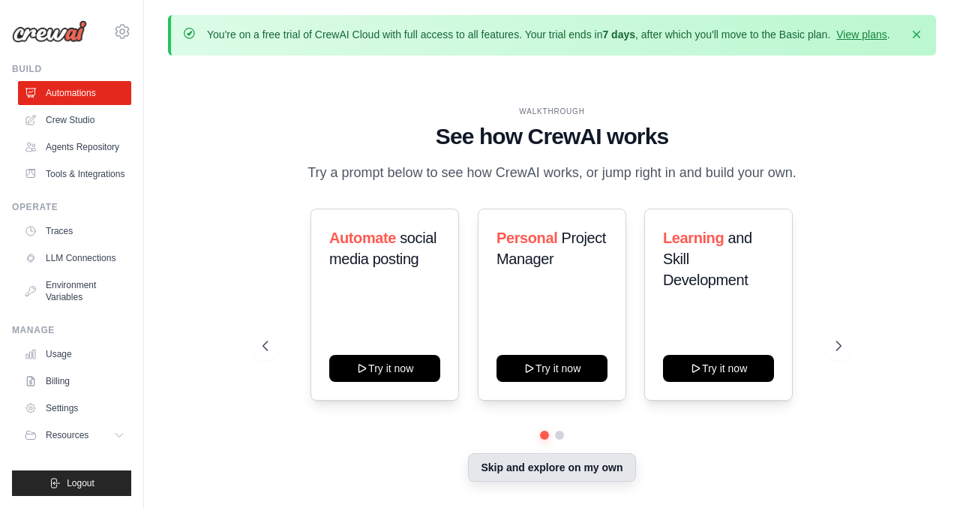
click at [555, 469] on button "Skip and explore on my own" at bounding box center [551, 467] width 167 height 29
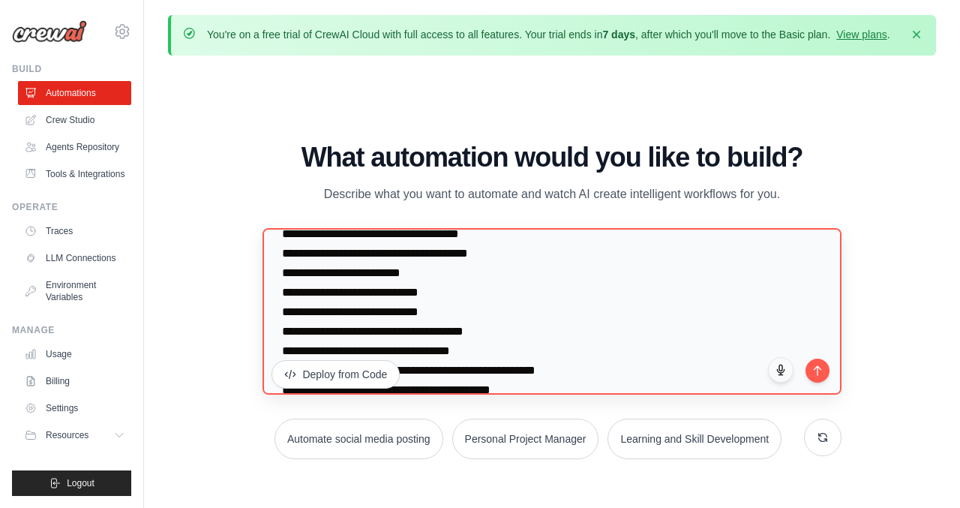
scroll to position [2165, 0]
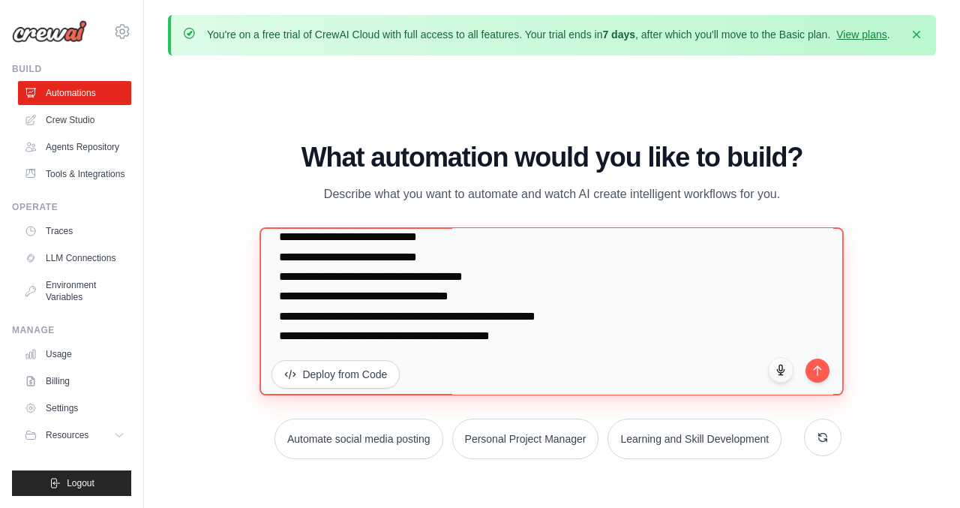
drag, startPoint x: 536, startPoint y: 341, endPoint x: 273, endPoint y: 233, distance: 283.9
click at [273, 233] on textarea at bounding box center [552, 311] width 584 height 168
paste textarea "**********"
type textarea "**********"
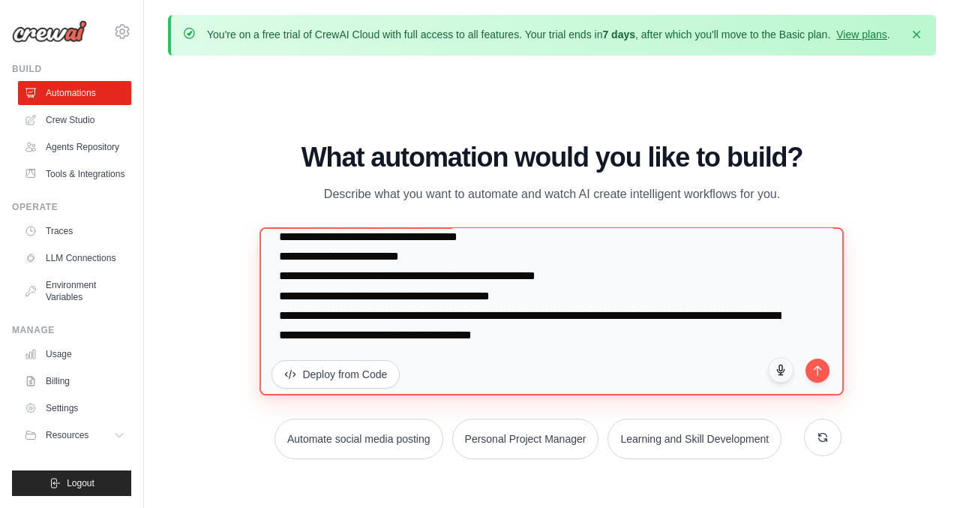
scroll to position [4583, 0]
click at [474, 311] on textarea at bounding box center [552, 311] width 584 height 168
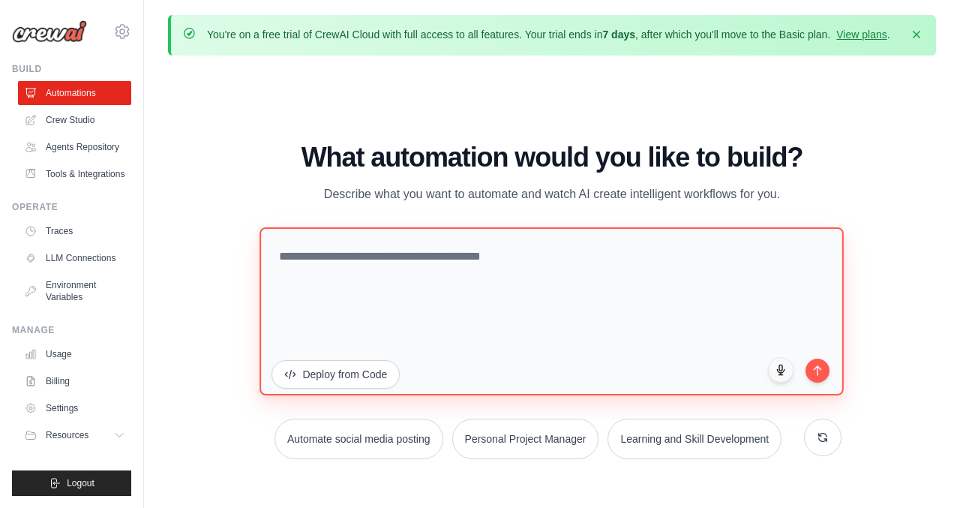
scroll to position [0, 0]
paste textarea "**********"
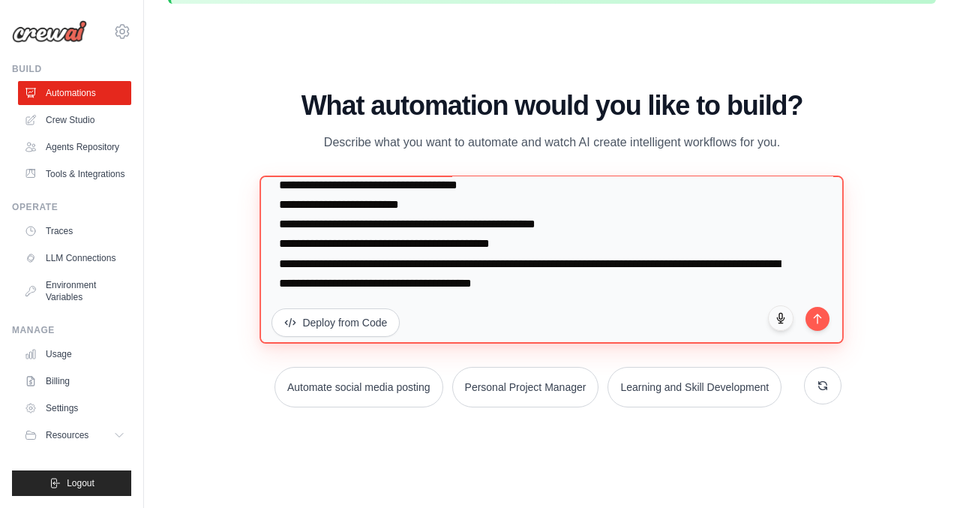
scroll to position [2475, 0]
type textarea "**********"
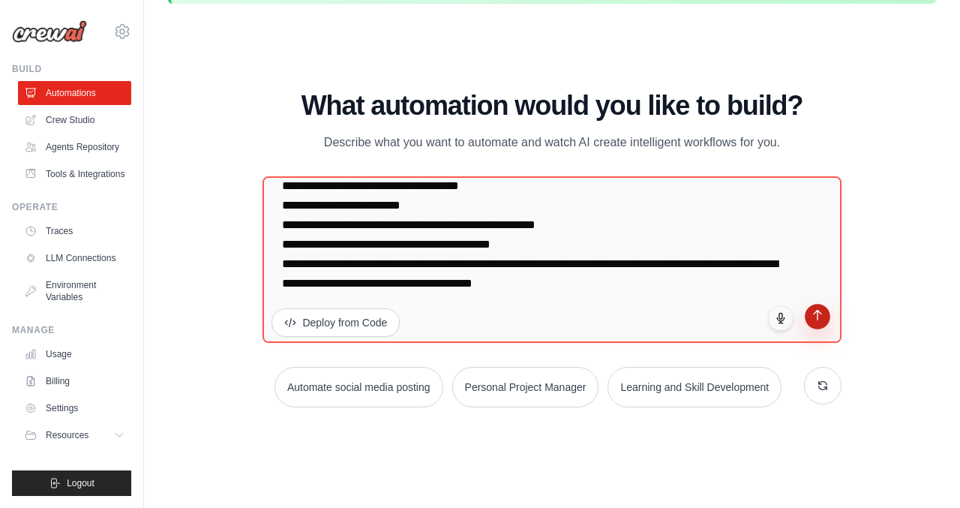
click at [816, 319] on icon "submit" at bounding box center [817, 314] width 13 height 13
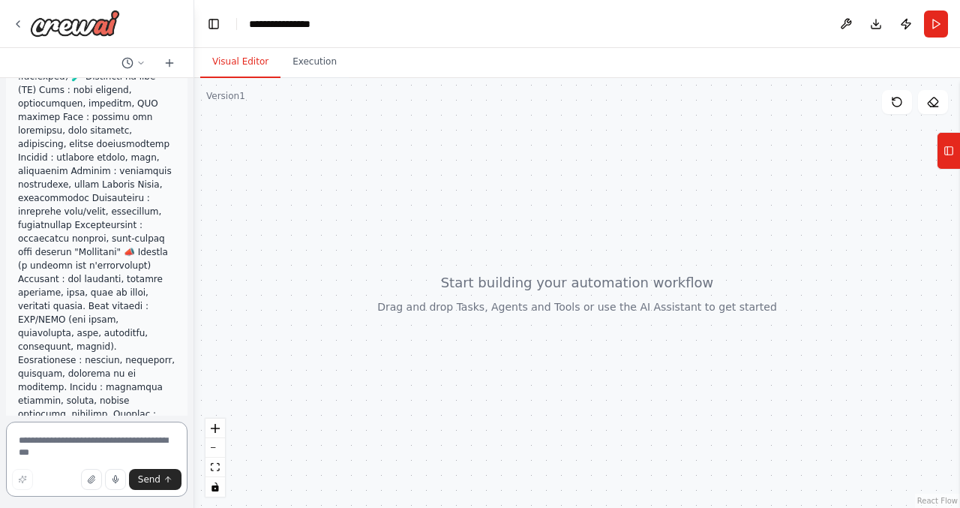
scroll to position [2233, 0]
